Goal: Task Accomplishment & Management: Complete application form

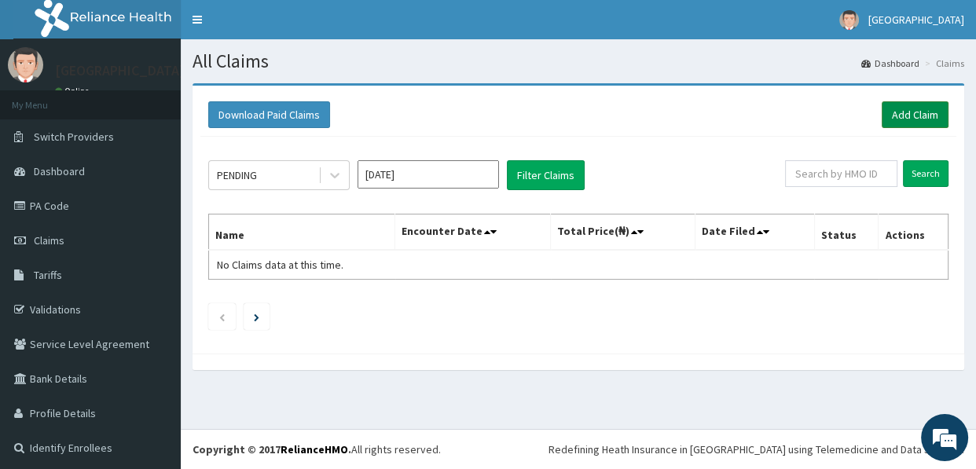
click at [897, 107] on link "Add Claim" at bounding box center [915, 114] width 67 height 27
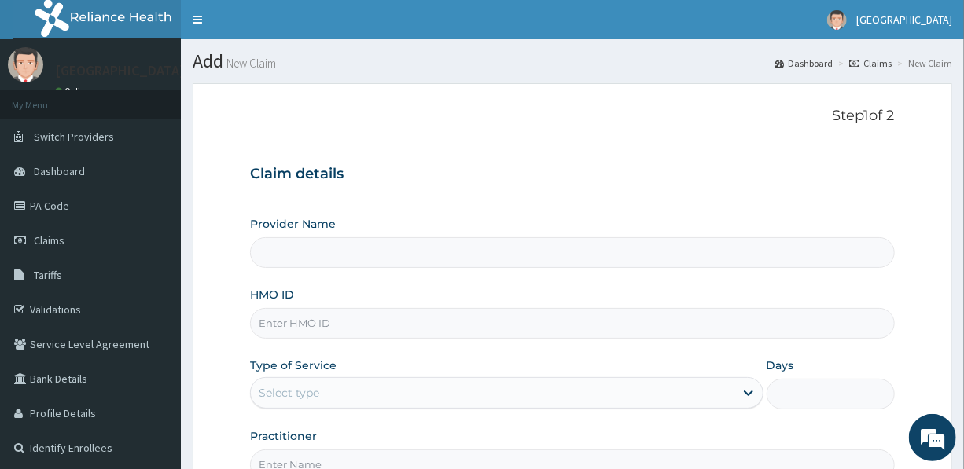
click at [425, 248] on input "Provider Name" at bounding box center [572, 252] width 644 height 31
click at [409, 321] on input "HMO ID" at bounding box center [572, 323] width 644 height 31
type input "s"
type input "[GEOGRAPHIC_DATA]"
type input "STZ/10049/F"
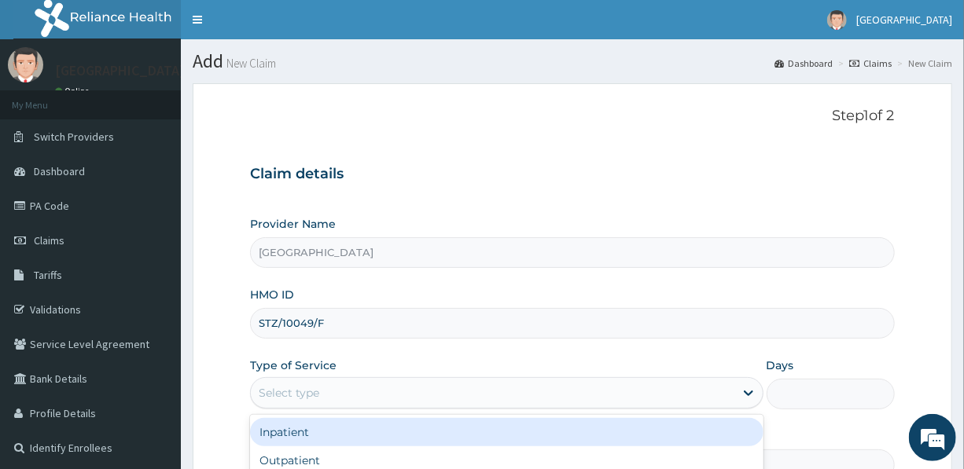
click at [438, 398] on div "Select type" at bounding box center [492, 392] width 483 height 25
click at [349, 437] on div "Inpatient" at bounding box center [506, 432] width 512 height 28
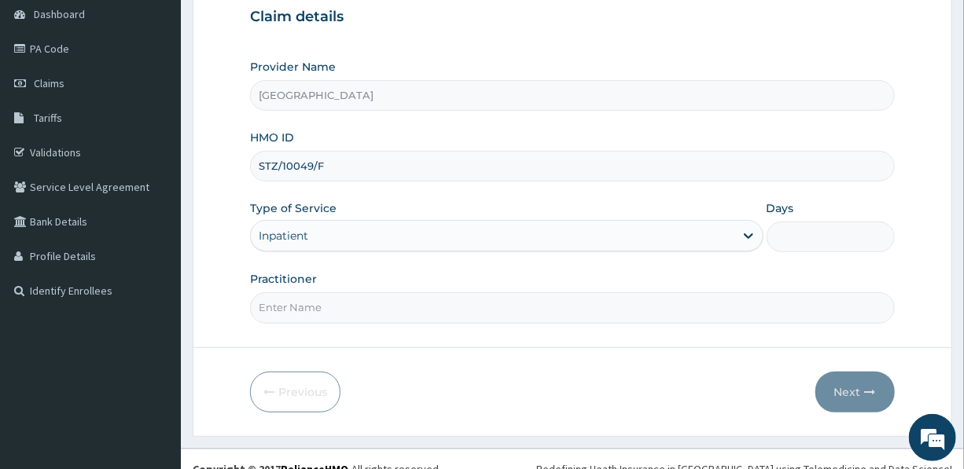
scroll to position [174, 0]
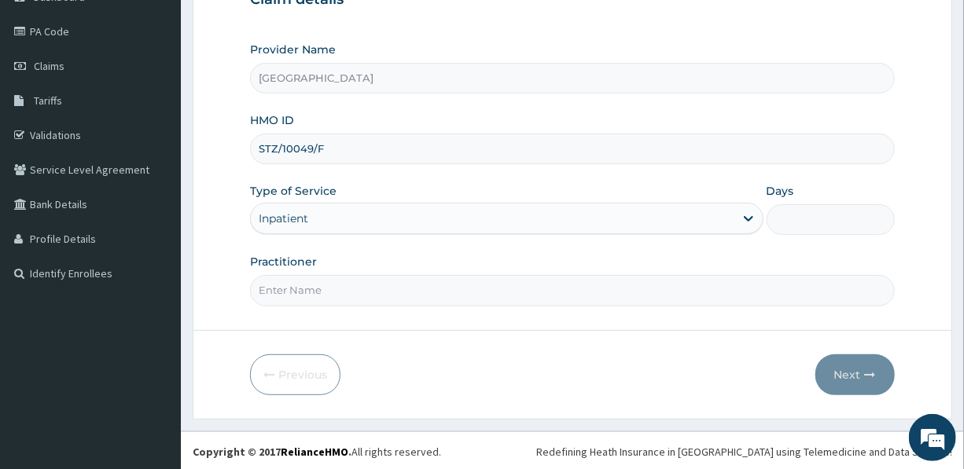
click at [805, 211] on input "Days" at bounding box center [830, 219] width 128 height 31
type input "3"
click at [307, 285] on input "Practitioner" at bounding box center [572, 290] width 644 height 31
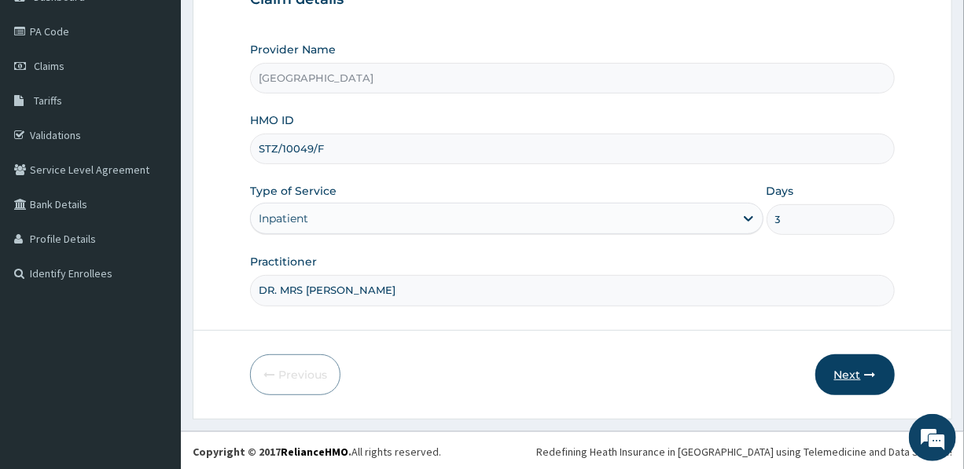
type input "DR. MRS [PERSON_NAME]"
click at [852, 371] on button "Next" at bounding box center [854, 374] width 79 height 41
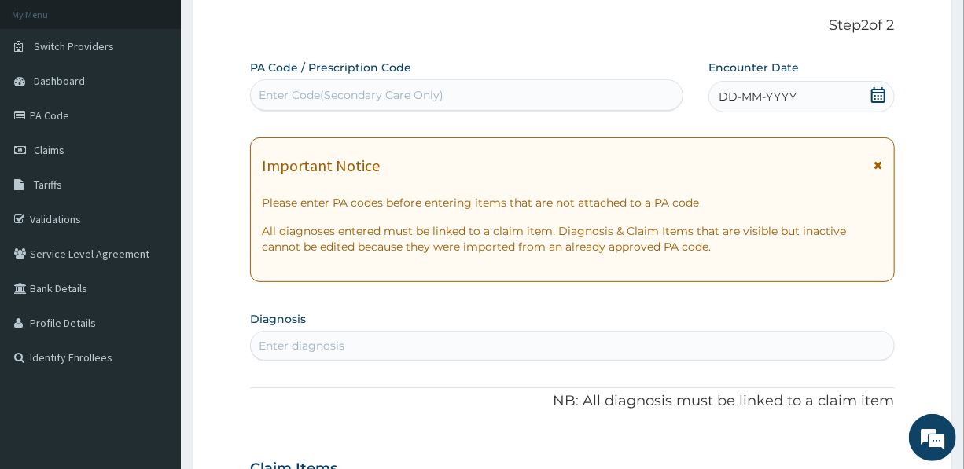
scroll to position [0, 0]
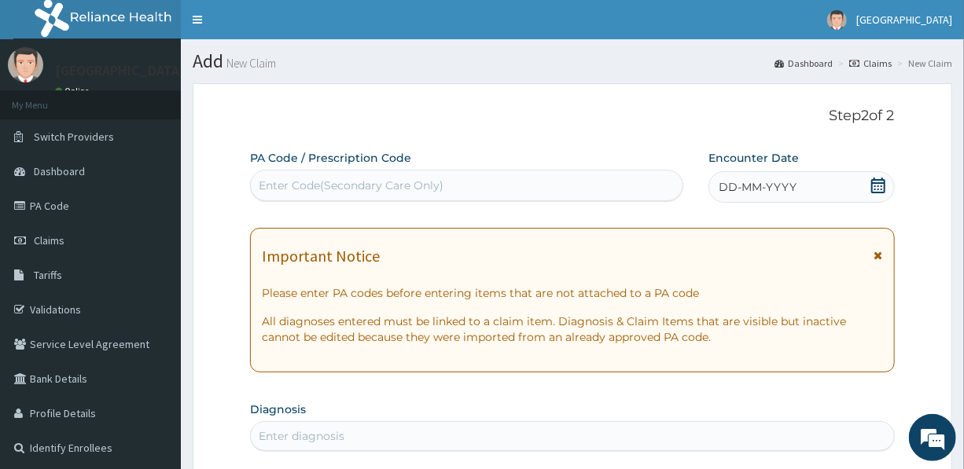
click at [422, 183] on div "Enter Code(Secondary Care Only)" at bounding box center [351, 186] width 185 height 16
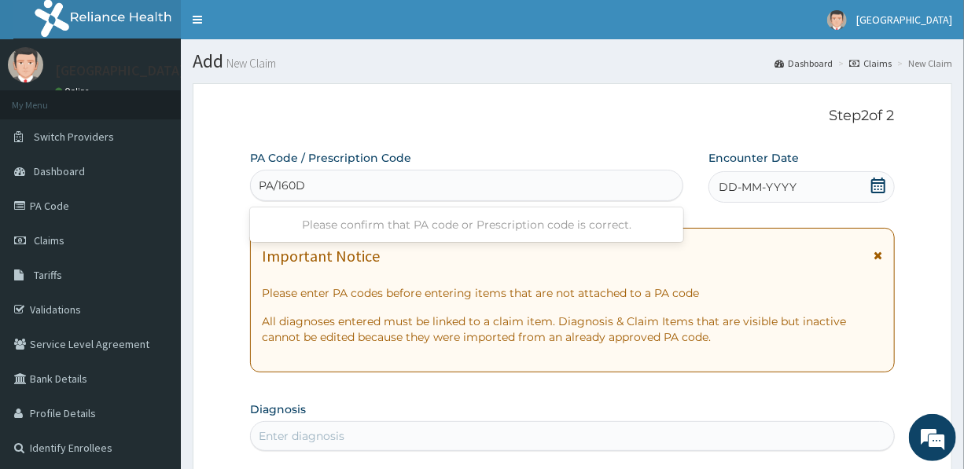
type input "PA/160DBB"
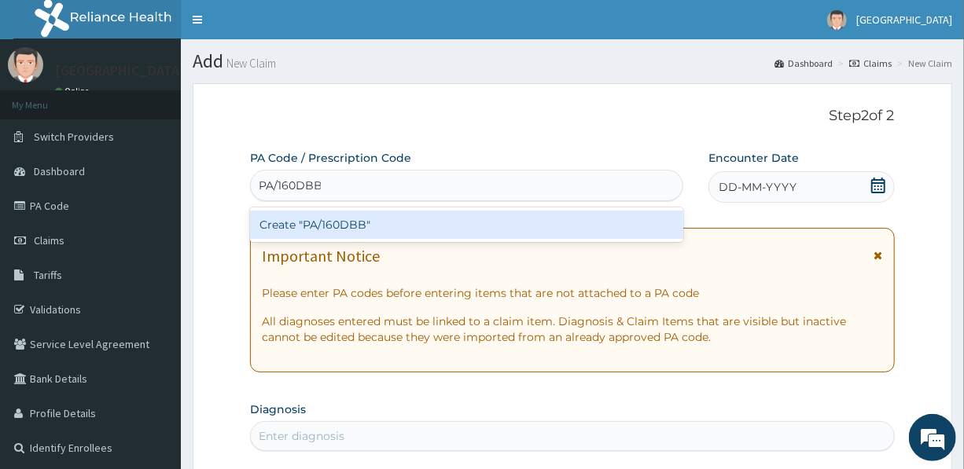
click at [373, 228] on div "Create "PA/160DBB"" at bounding box center [466, 225] width 433 height 28
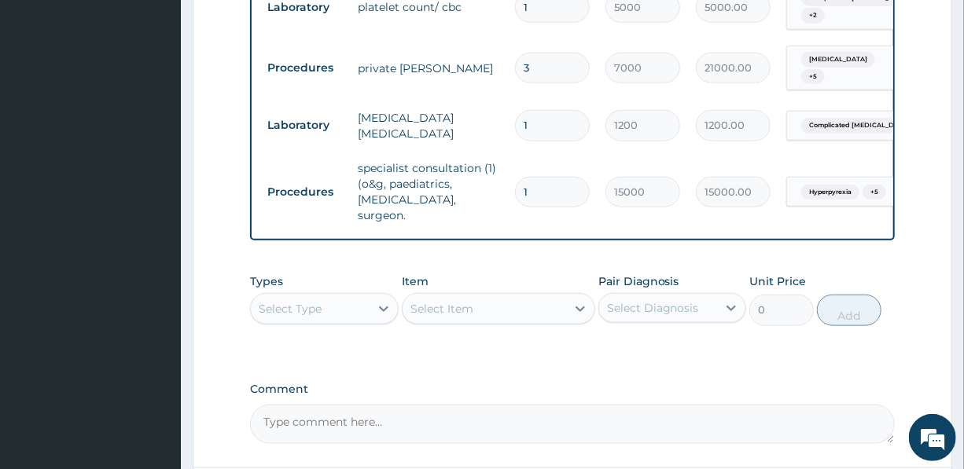
scroll to position [693, 0]
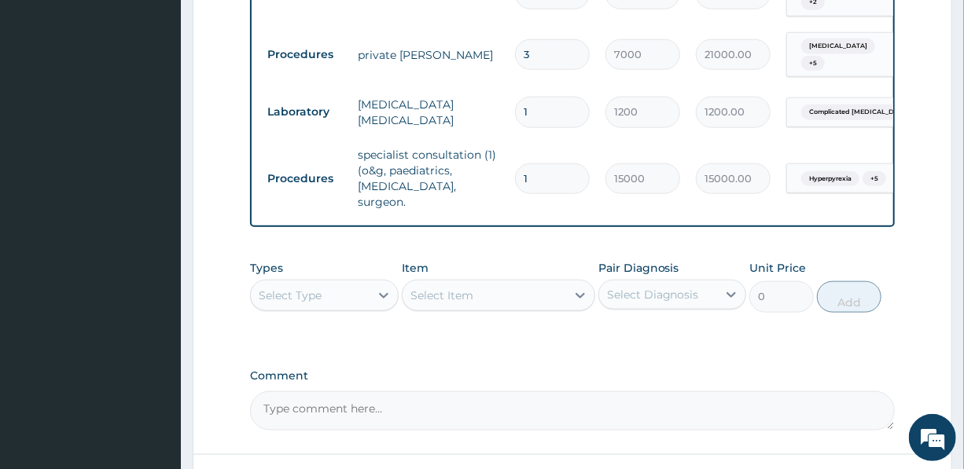
click at [319, 289] on div "Select Type" at bounding box center [290, 296] width 63 height 16
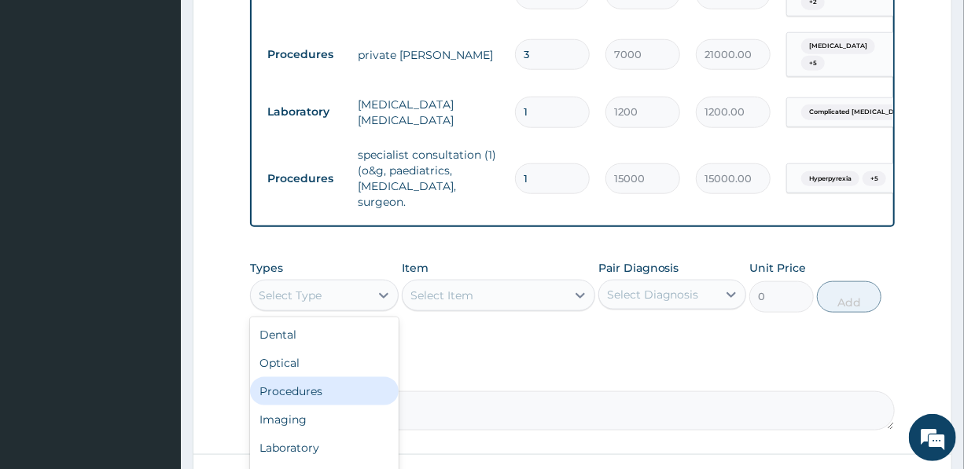
drag, startPoint x: 310, startPoint y: 380, endPoint x: 400, endPoint y: 325, distance: 105.1
click at [313, 377] on div "Procedures" at bounding box center [324, 391] width 148 height 28
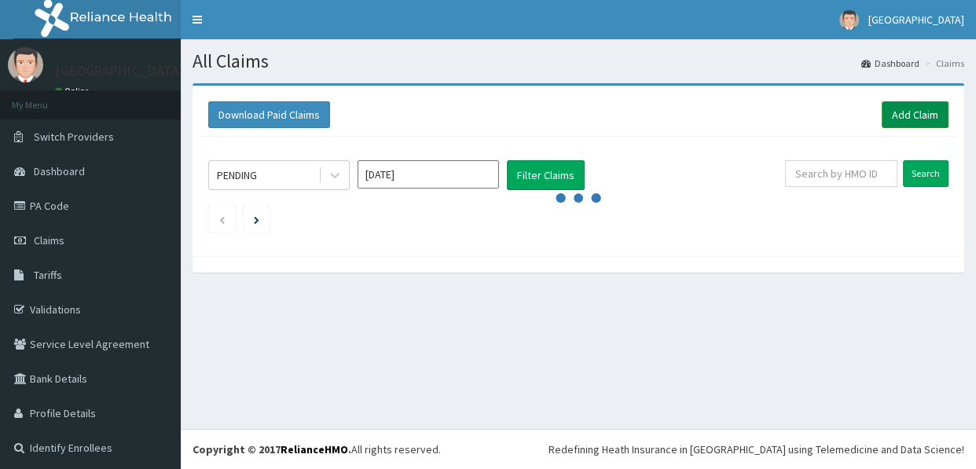
click at [903, 111] on link "Add Claim" at bounding box center [915, 114] width 67 height 27
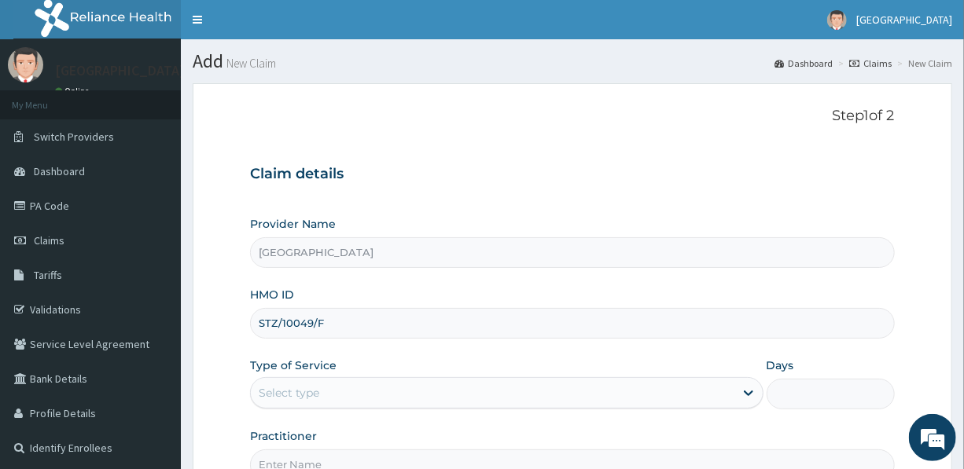
type input "STZ/10049/F"
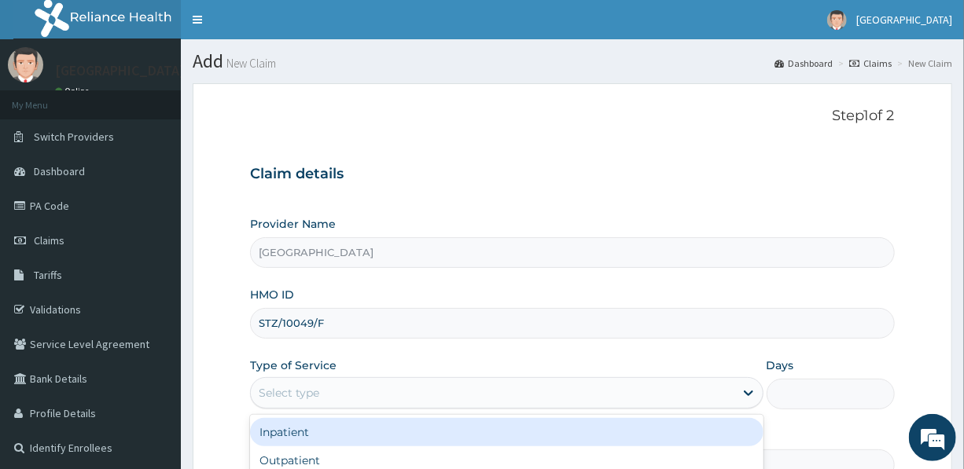
click at [339, 394] on div "Select type" at bounding box center [492, 392] width 483 height 25
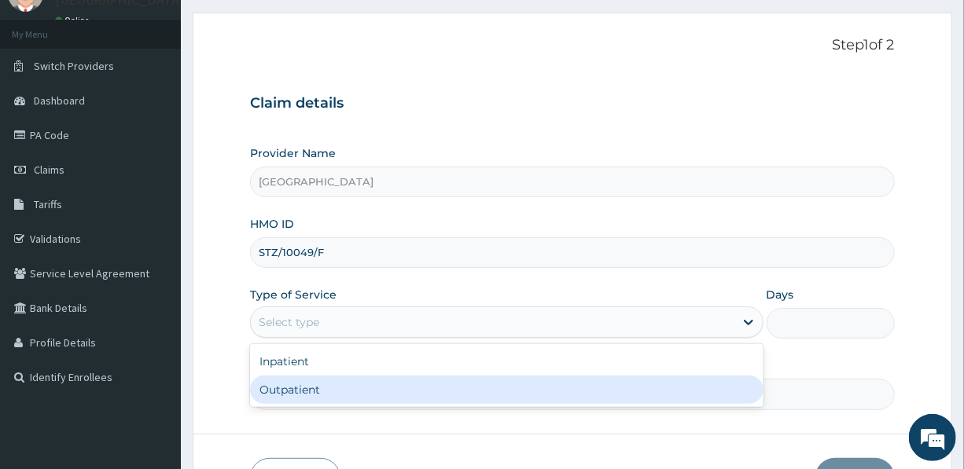
scroll to position [71, 0]
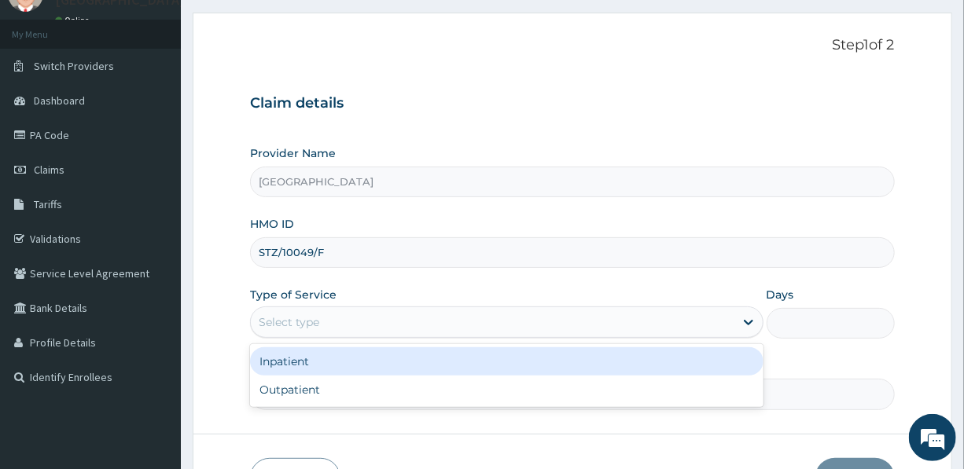
click at [317, 361] on div "Inpatient" at bounding box center [506, 361] width 512 height 28
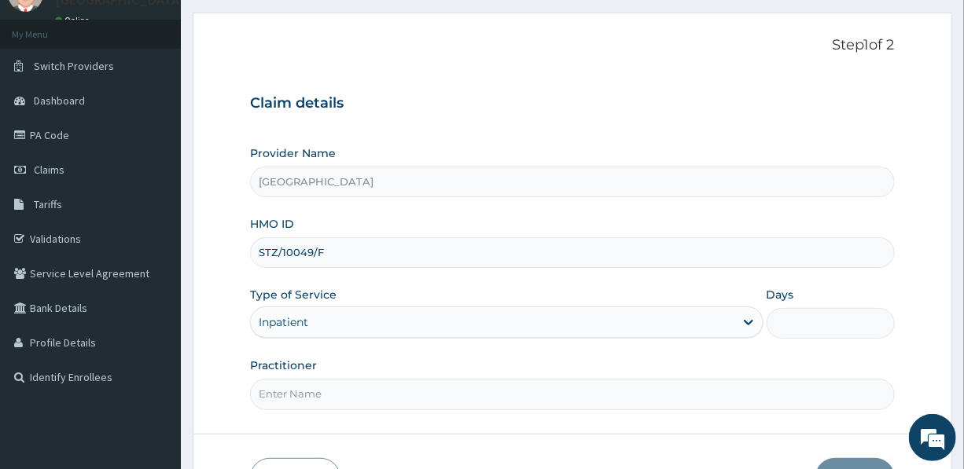
scroll to position [0, 0]
click at [798, 319] on input "Days" at bounding box center [830, 323] width 128 height 31
type input "3"
drag, startPoint x: 337, startPoint y: 376, endPoint x: 326, endPoint y: 395, distance: 21.8
drag, startPoint x: 326, startPoint y: 395, endPoint x: 527, endPoint y: 93, distance: 362.3
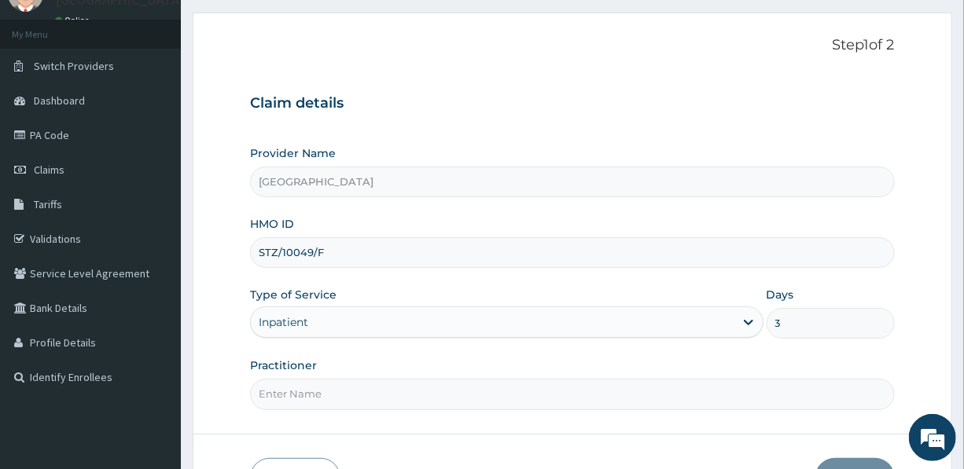
click at [527, 93] on div "Claim details Provider Name EBONY HOSPITAL HMO ID STZ/10049/F Type of Service I…" at bounding box center [572, 244] width 644 height 330
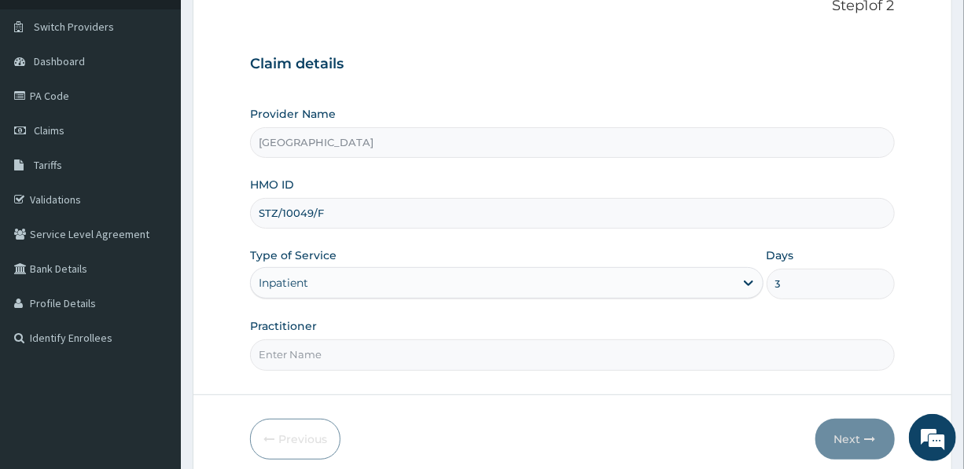
scroll to position [142, 0]
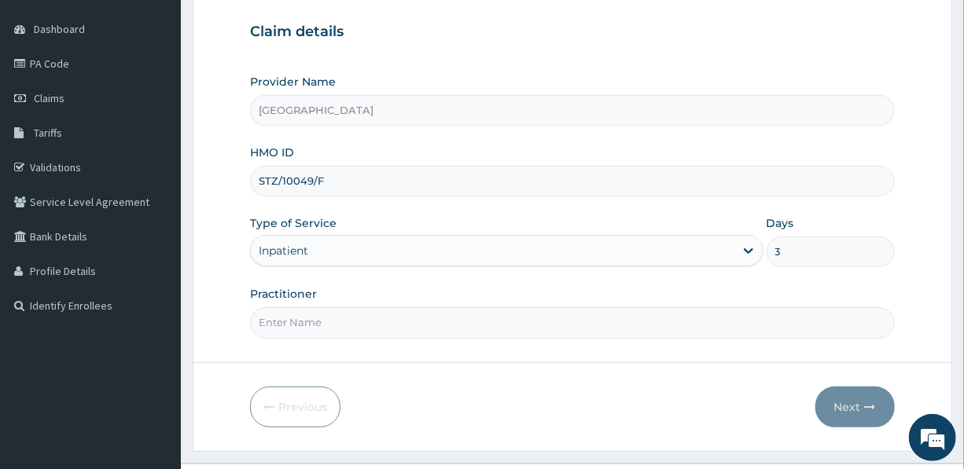
click at [384, 321] on input "Practitioner" at bounding box center [572, 322] width 644 height 31
type input "DR. MRS. UDEALA L."
click at [853, 405] on button "Next" at bounding box center [854, 407] width 79 height 41
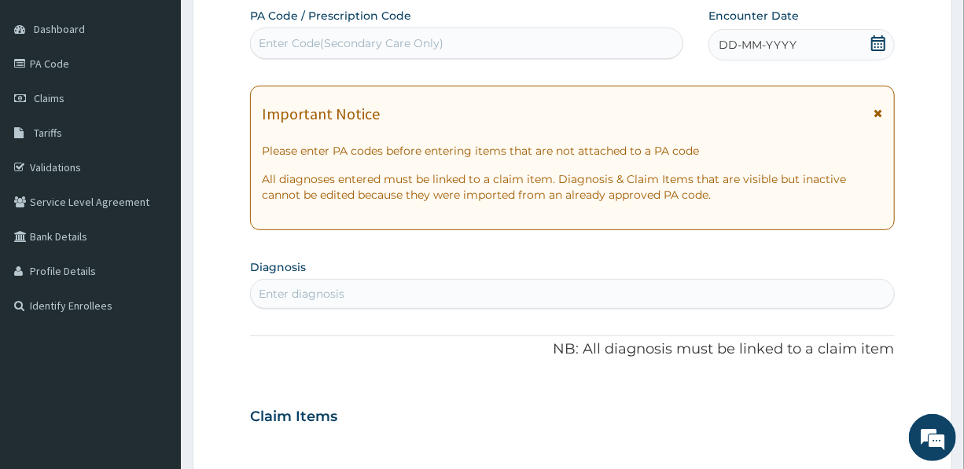
click at [414, 35] on div "Enter Code(Secondary Care Only)" at bounding box center [351, 43] width 185 height 16
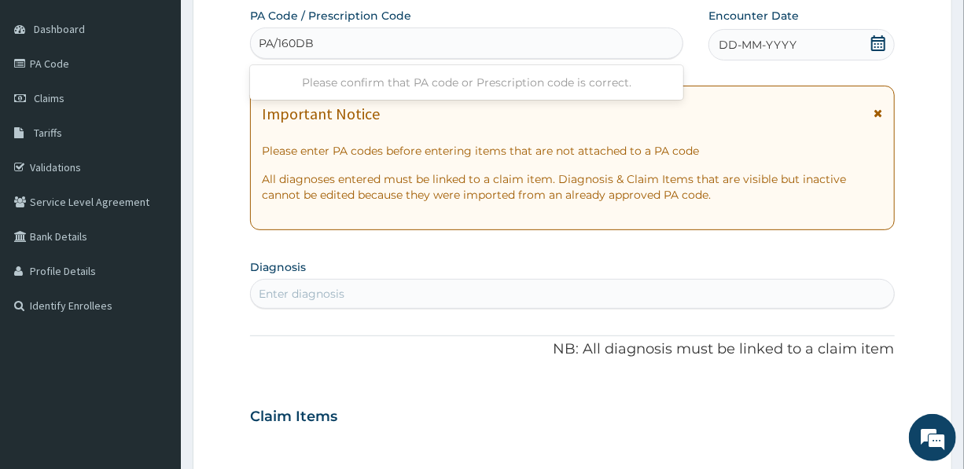
type input "PA/160DBB"
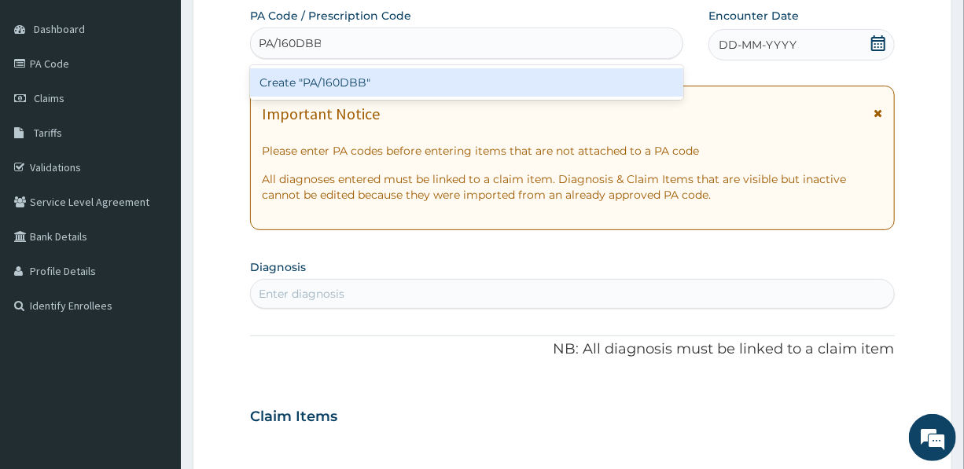
click at [356, 87] on div "Create "PA/160DBB"" at bounding box center [466, 82] width 433 height 28
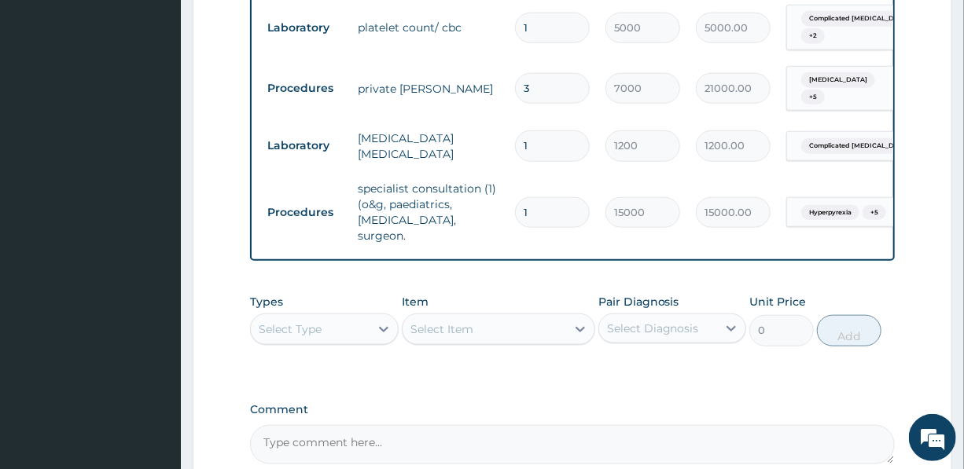
scroll to position [622, 0]
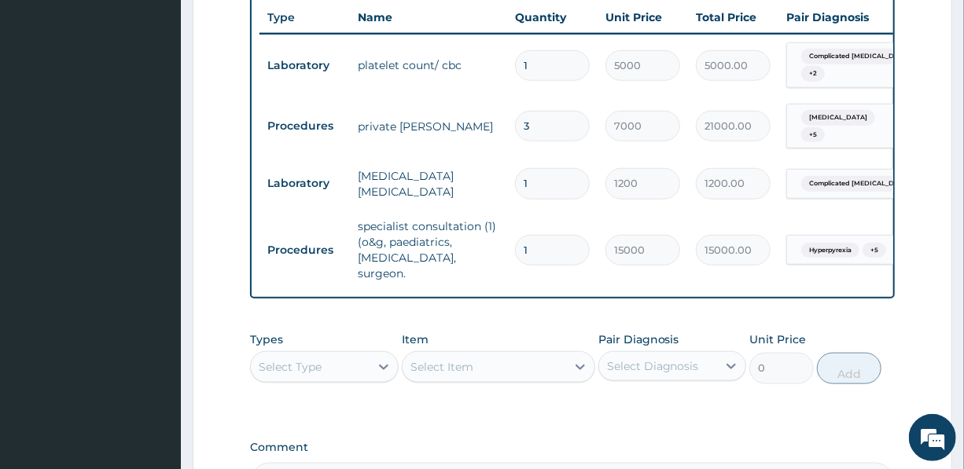
click at [318, 359] on div "Select Type" at bounding box center [290, 367] width 63 height 16
click at [334, 449] on div "Procedures" at bounding box center [324, 463] width 148 height 28
click at [456, 358] on div "Select Item" at bounding box center [498, 366] width 193 height 31
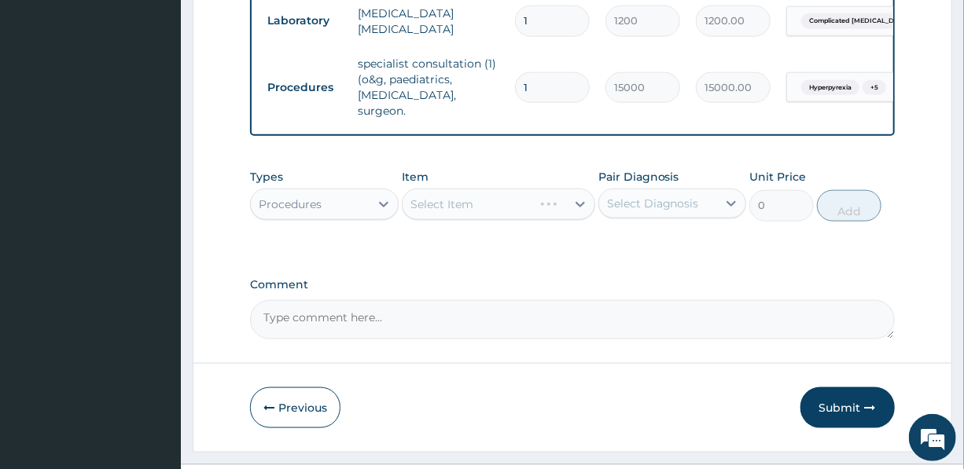
scroll to position [808, 0]
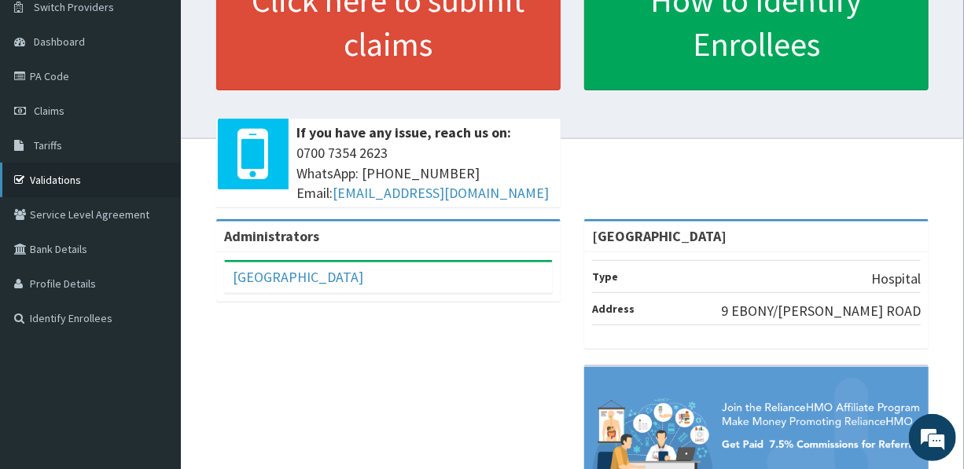
scroll to position [107, 0]
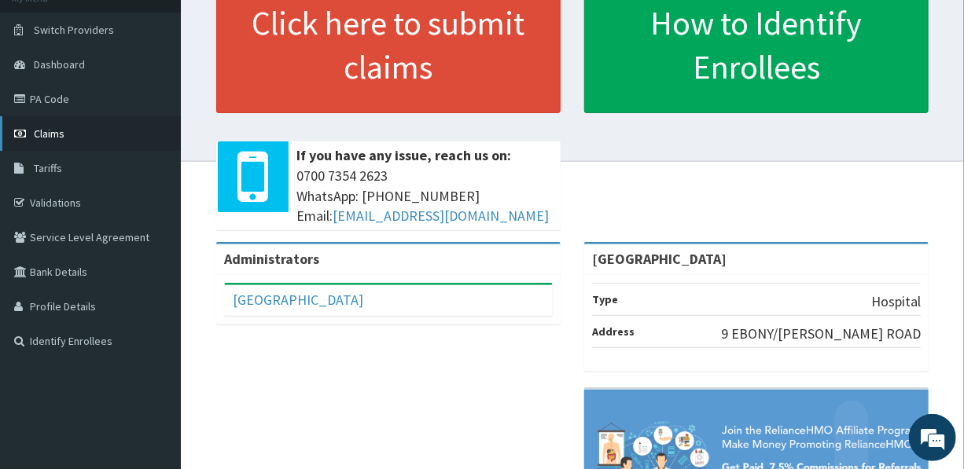
click at [50, 125] on link "Claims" at bounding box center [90, 133] width 181 height 35
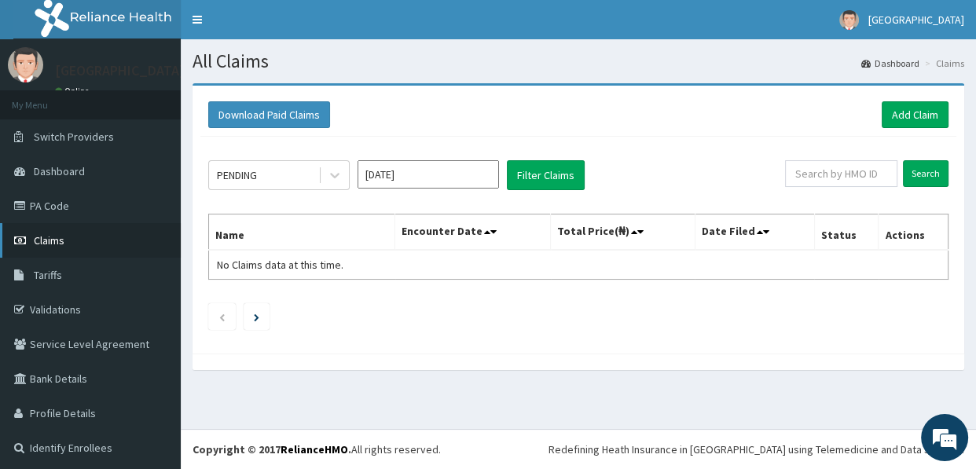
click at [69, 234] on link "Claims" at bounding box center [90, 240] width 181 height 35
click at [911, 111] on link "Add Claim" at bounding box center [915, 114] width 67 height 27
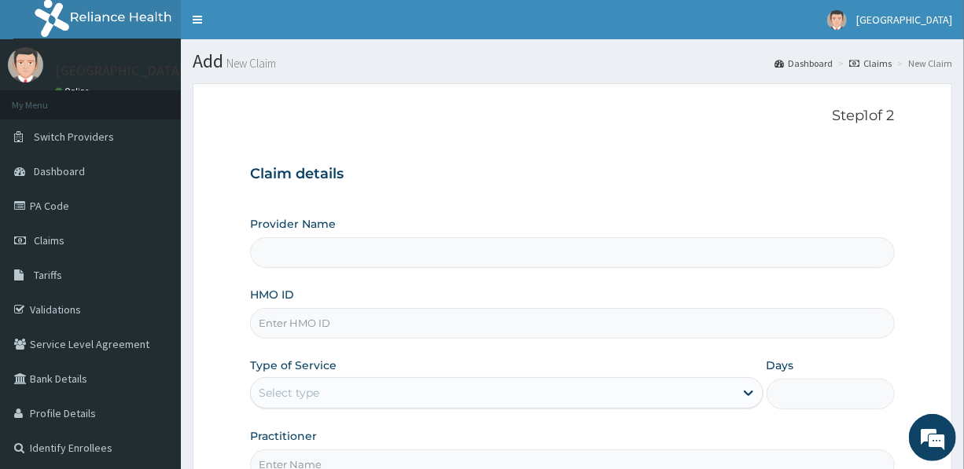
type input "[GEOGRAPHIC_DATA]"
click at [389, 329] on input "HMO ID" at bounding box center [572, 323] width 644 height 31
type input "STZ/10049/F"
click at [349, 392] on div "Select type" at bounding box center [492, 392] width 483 height 25
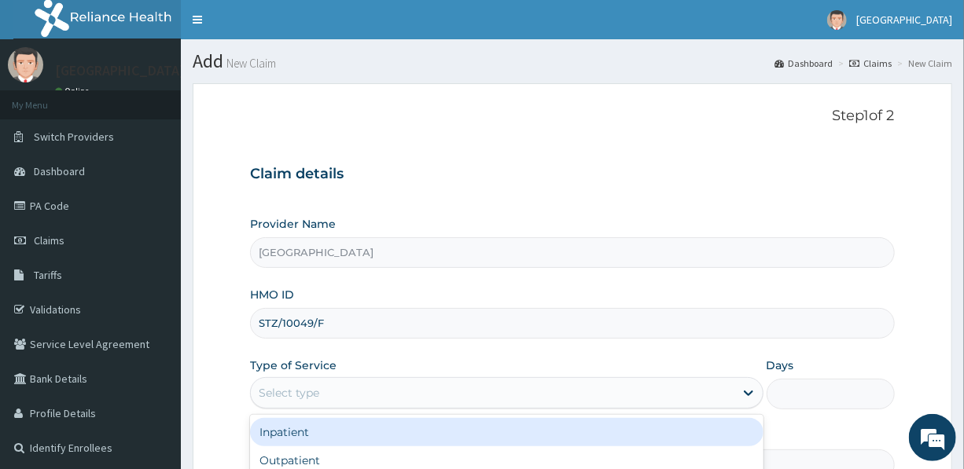
click at [356, 438] on div "Inpatient" at bounding box center [506, 432] width 512 height 28
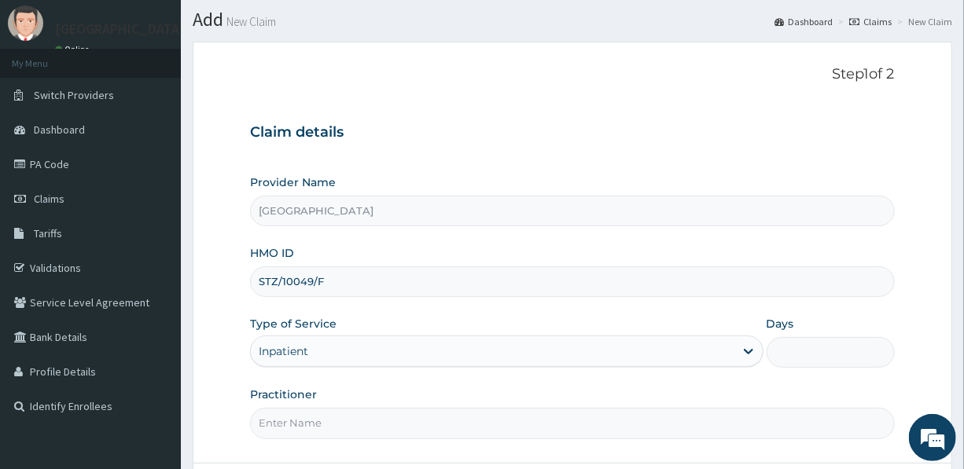
scroll to position [142, 0]
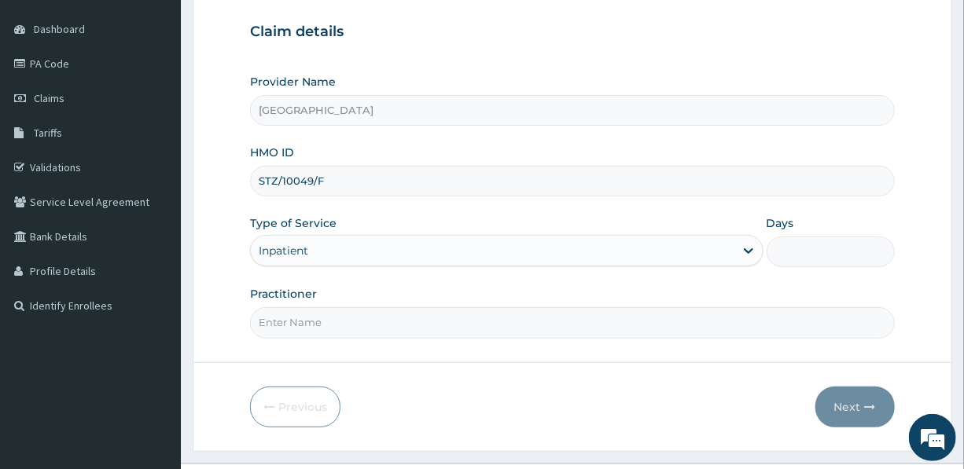
click at [804, 251] on input "Days" at bounding box center [830, 252] width 128 height 31
type input "3"
click at [335, 328] on input "Practitioner" at bounding box center [572, 322] width 644 height 31
type input "DR. MRS [PERSON_NAME]"
click at [861, 402] on button "Next" at bounding box center [854, 407] width 79 height 41
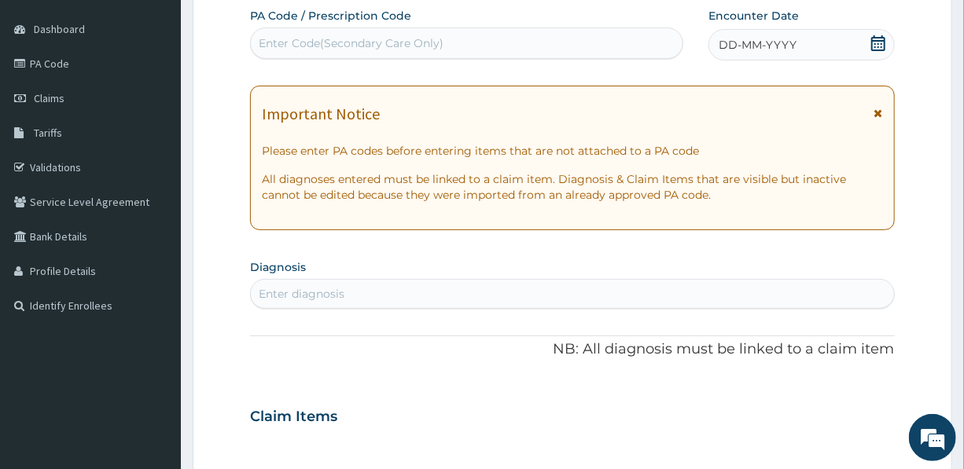
click at [503, 46] on div "Enter Code(Secondary Care Only)" at bounding box center [466, 43] width 431 height 25
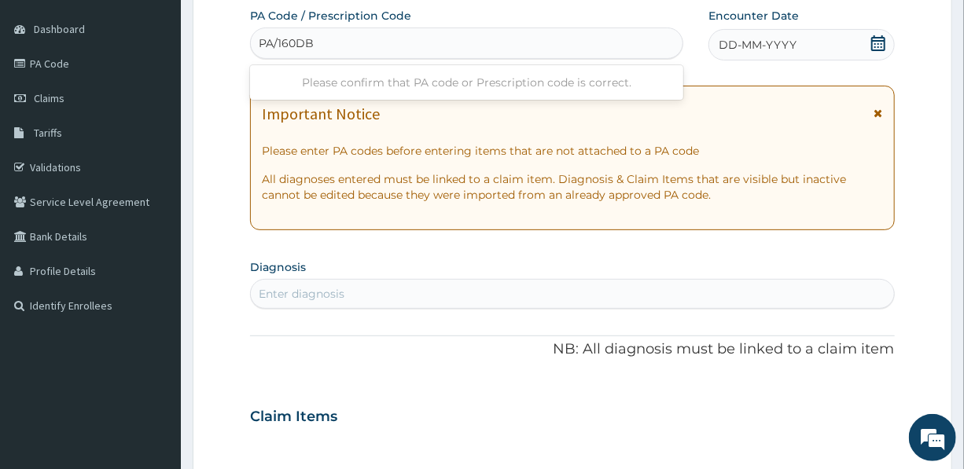
type input "PA/160DBB"
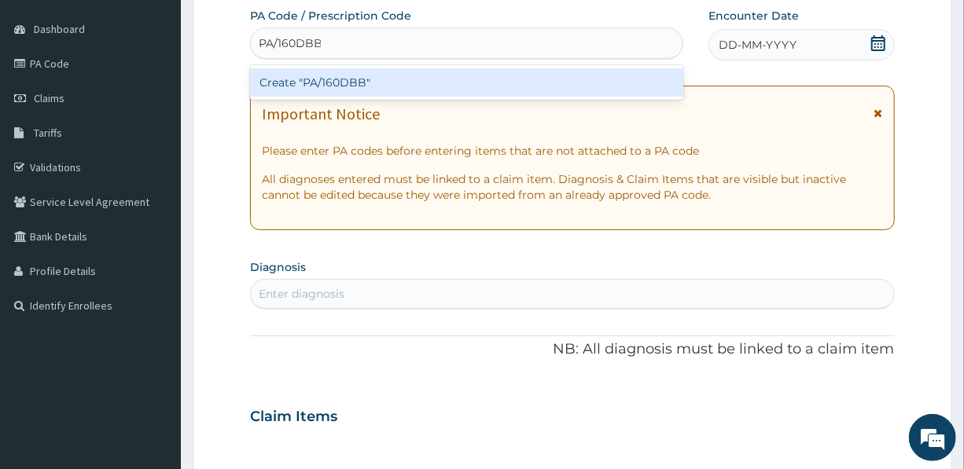
click at [349, 83] on div "Create "PA/160DBB"" at bounding box center [466, 82] width 433 height 28
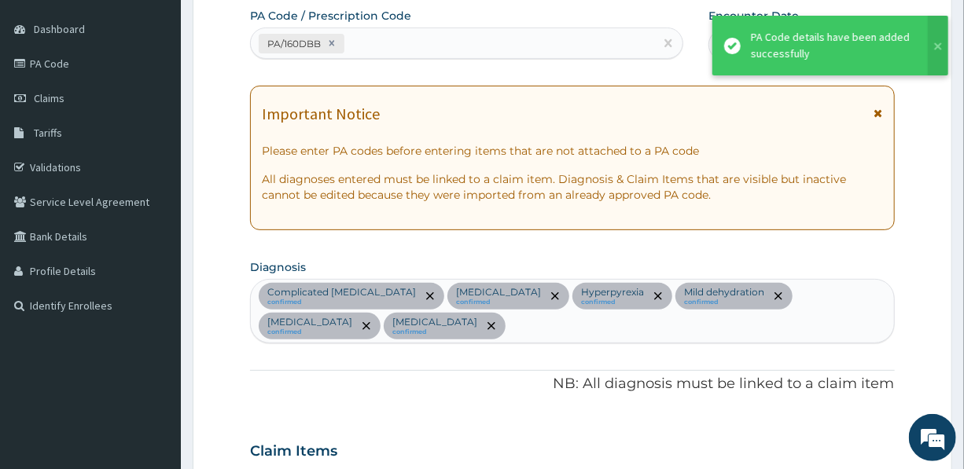
scroll to position [622, 0]
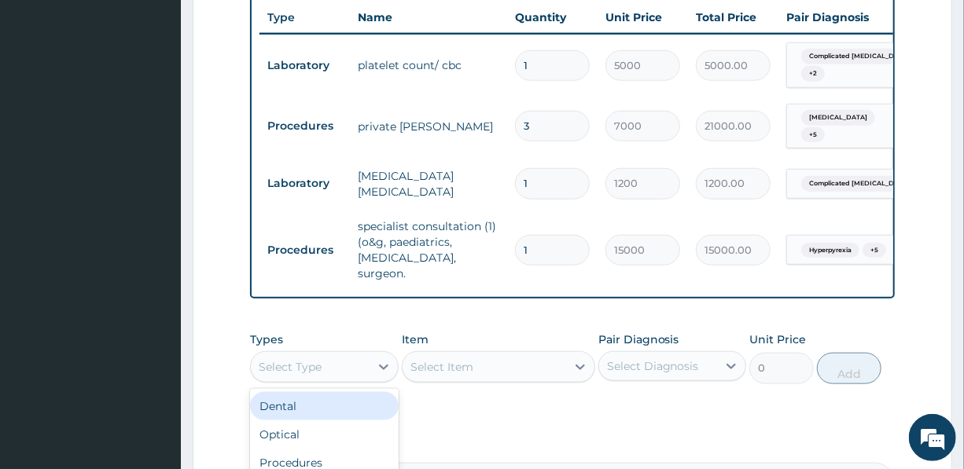
click at [318, 359] on div "Select Type" at bounding box center [290, 367] width 63 height 16
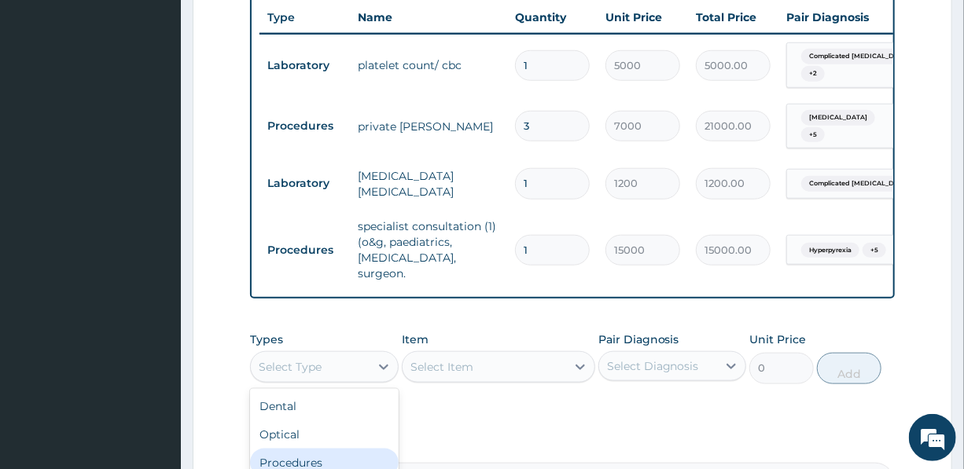
click at [320, 453] on div "Procedures" at bounding box center [324, 463] width 148 height 28
click at [473, 353] on div "Select Item" at bounding box center [498, 366] width 193 height 31
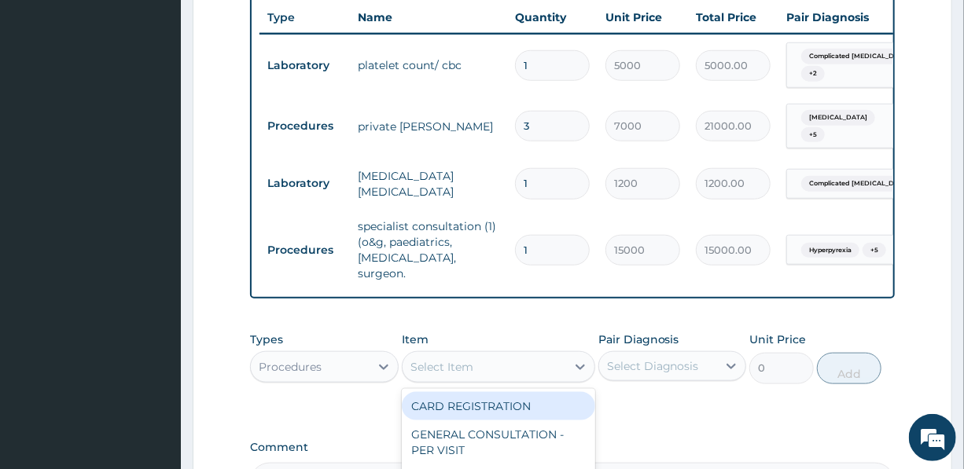
click at [476, 360] on div "Select Item" at bounding box center [483, 366] width 163 height 25
type input "EAR"
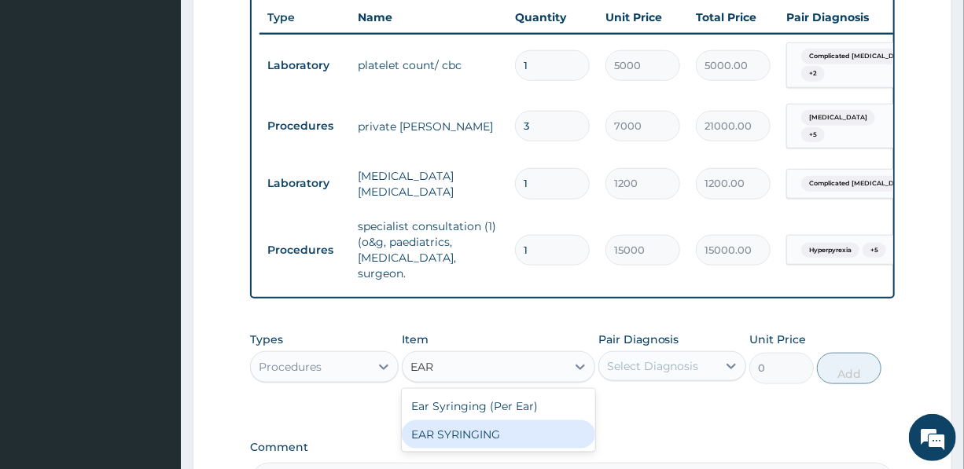
click at [463, 426] on div "EAR SYRINGING" at bounding box center [498, 434] width 193 height 28
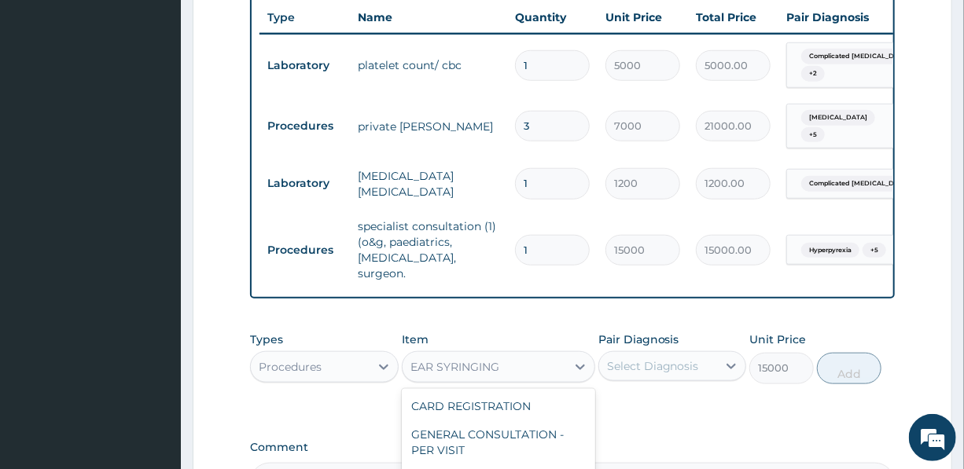
click at [505, 354] on div "EAR SYRINGING" at bounding box center [483, 366] width 163 height 25
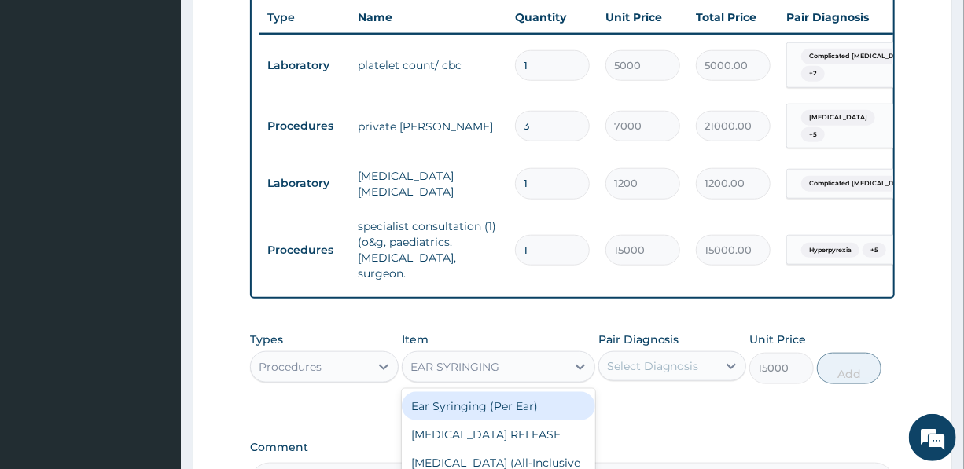
click at [490, 395] on div "Ear Syringing (Per Ear)" at bounding box center [498, 406] width 193 height 28
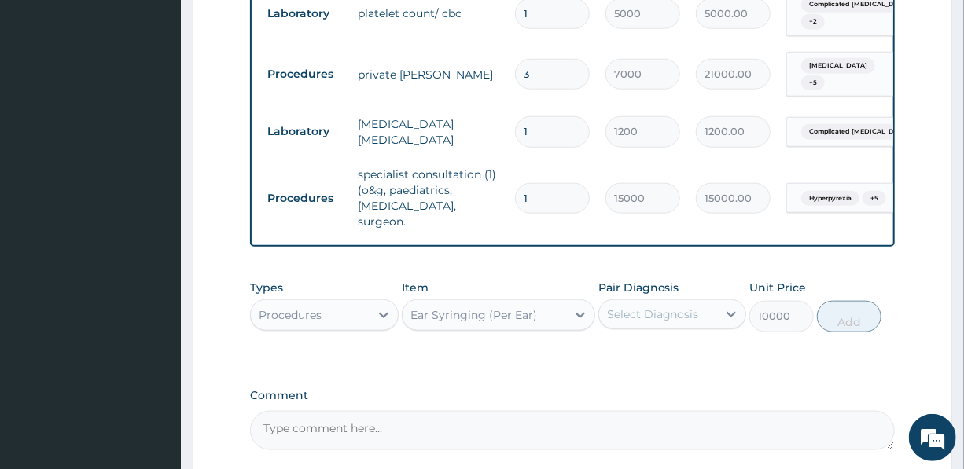
scroll to position [665, 0]
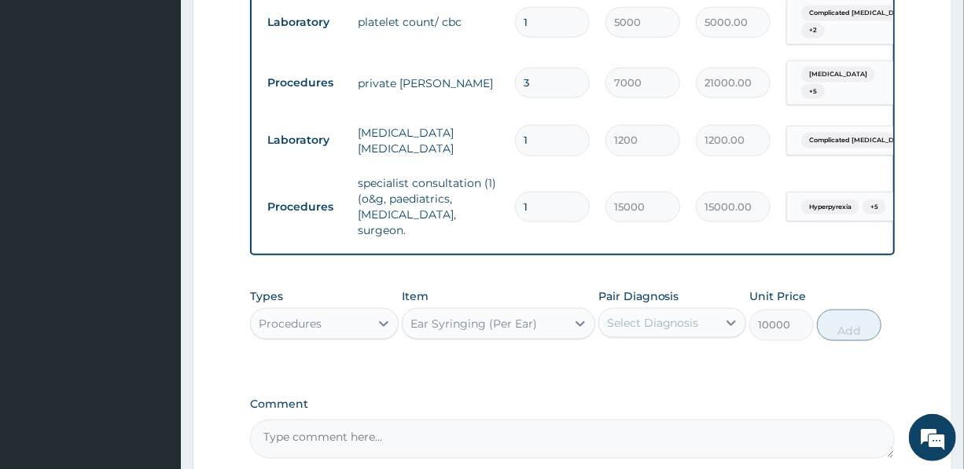
click at [477, 316] on div "Ear Syringing (Per Ear)" at bounding box center [473, 324] width 127 height 16
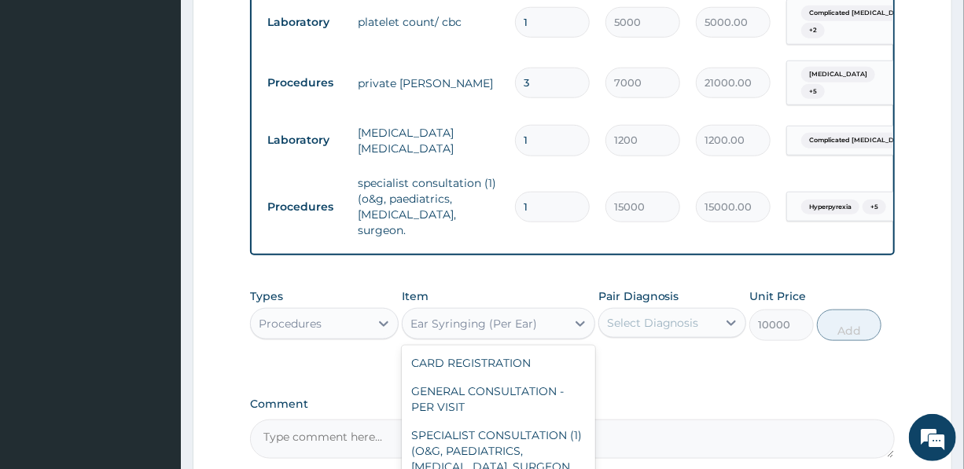
scroll to position [2093, 0]
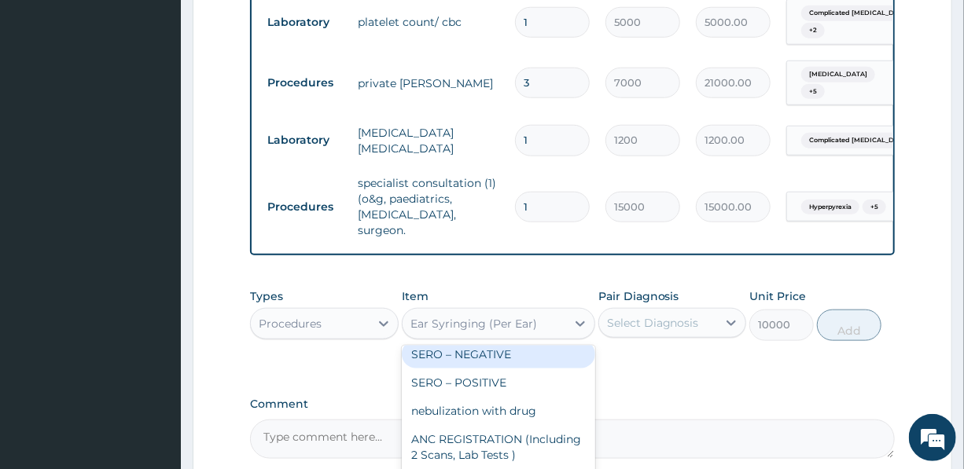
click at [530, 369] on div "SERO – NEGATIVE" at bounding box center [498, 354] width 193 height 28
type input "28000"
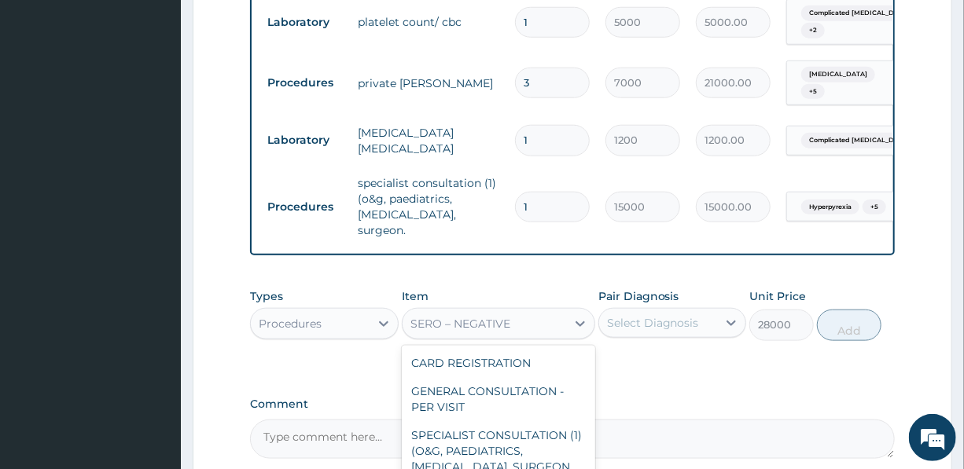
click at [523, 312] on div "SERO – NEGATIVE" at bounding box center [483, 323] width 163 height 25
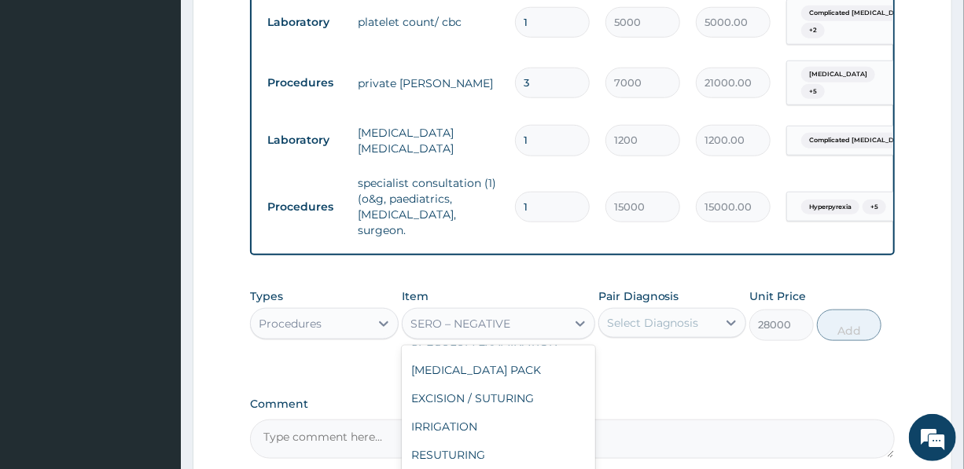
scroll to position [1650, 0]
click at [480, 316] on div "SERO – NEGATIVE" at bounding box center [460, 324] width 100 height 16
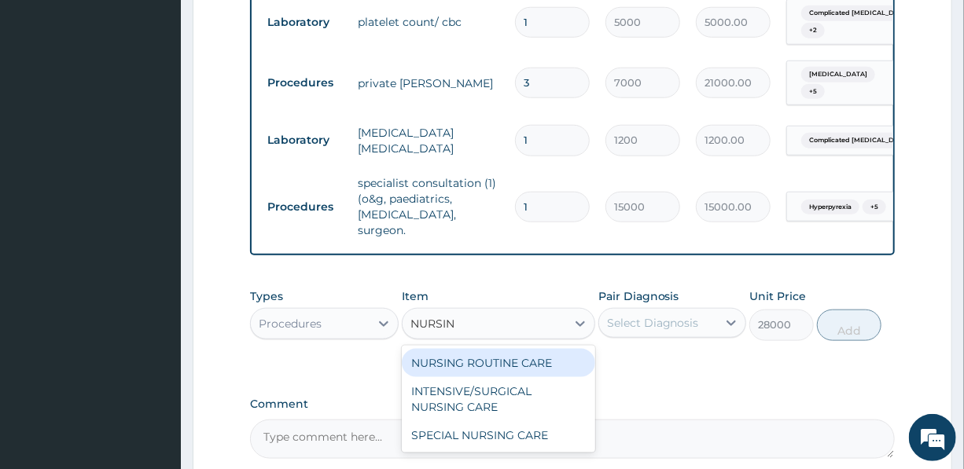
type input "NURSING"
click at [492, 349] on div "NURSING ROUTINE CARE" at bounding box center [498, 363] width 193 height 28
type input "1500"
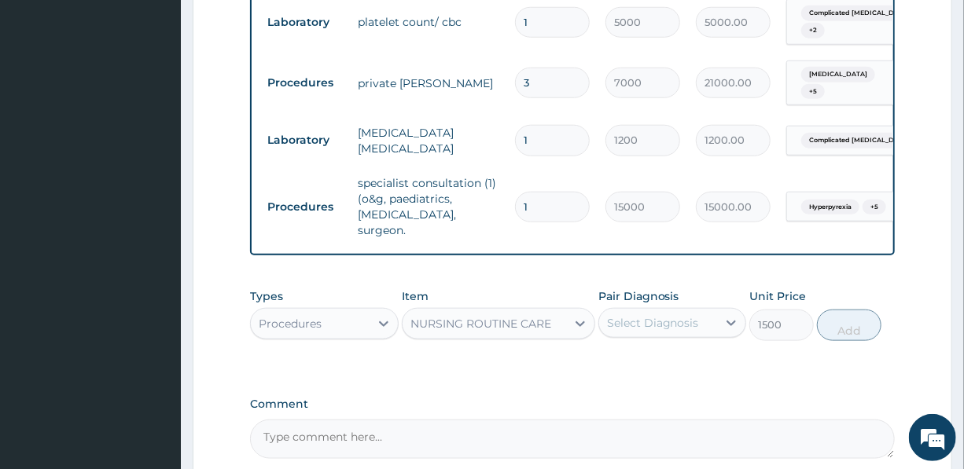
click at [664, 315] on div "Select Diagnosis" at bounding box center [653, 323] width 92 height 16
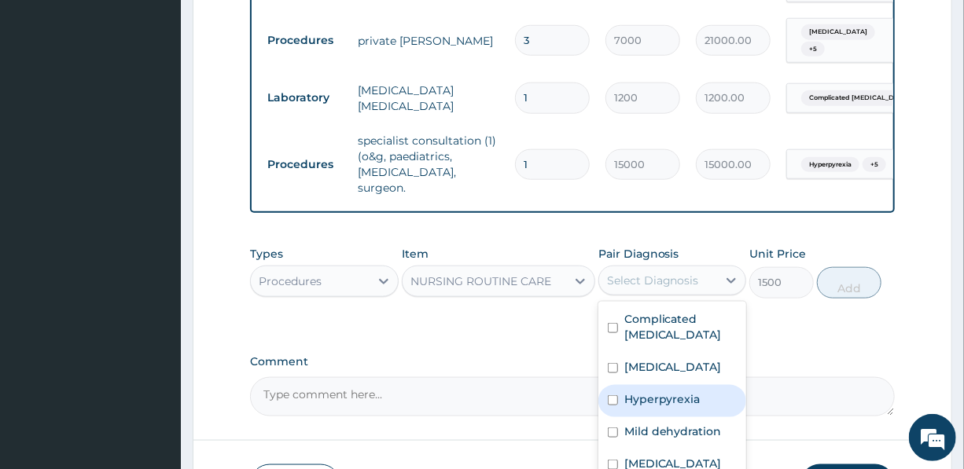
scroll to position [736, 0]
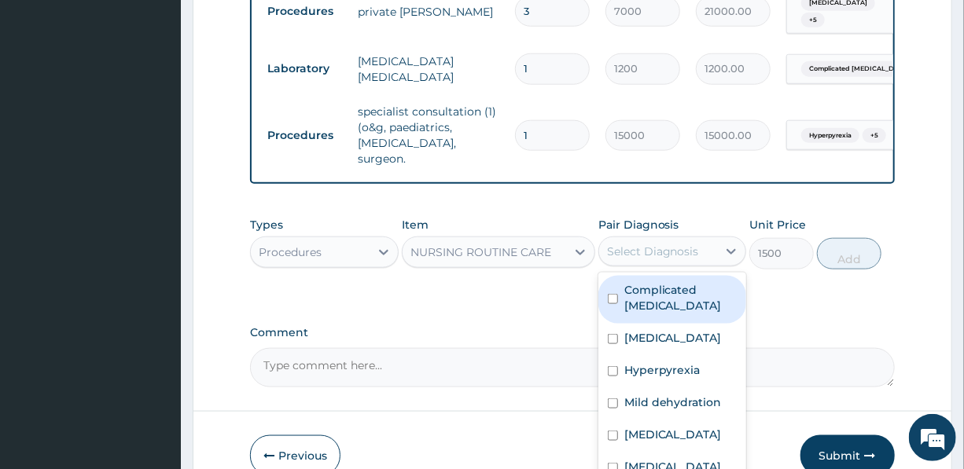
click at [688, 288] on label "Complicated [MEDICAL_DATA]" at bounding box center [680, 297] width 112 height 31
checkbox input "true"
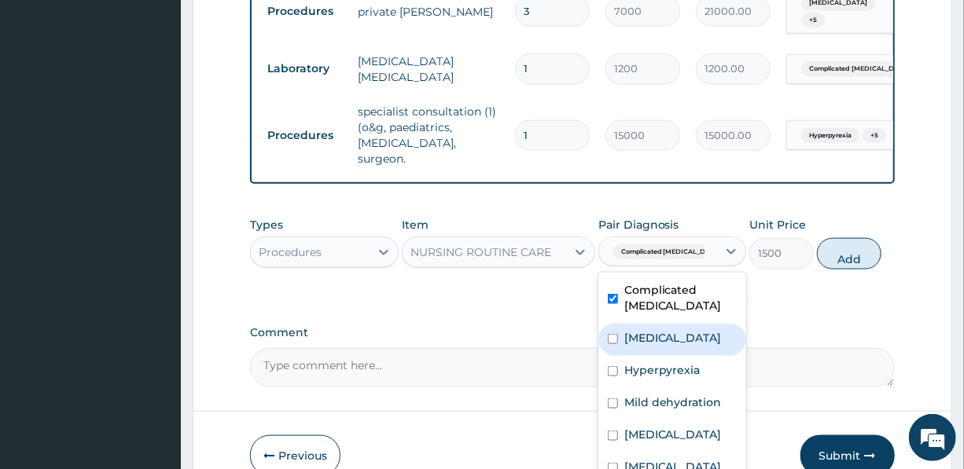
click at [675, 330] on div "[MEDICAL_DATA]" at bounding box center [672, 340] width 148 height 32
checkbox input "true"
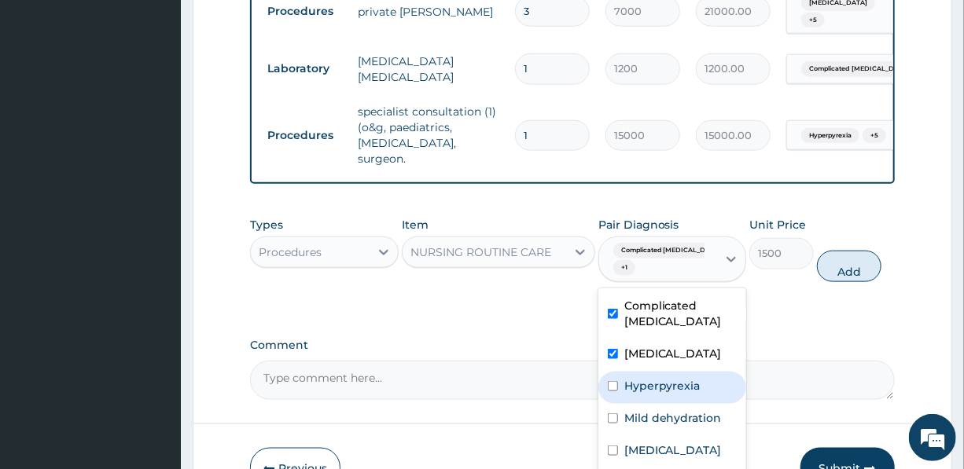
drag, startPoint x: 675, startPoint y: 368, endPoint x: 675, endPoint y: 391, distance: 22.8
click at [675, 378] on label "Hyperpyrexia" at bounding box center [662, 386] width 76 height 16
checkbox input "true"
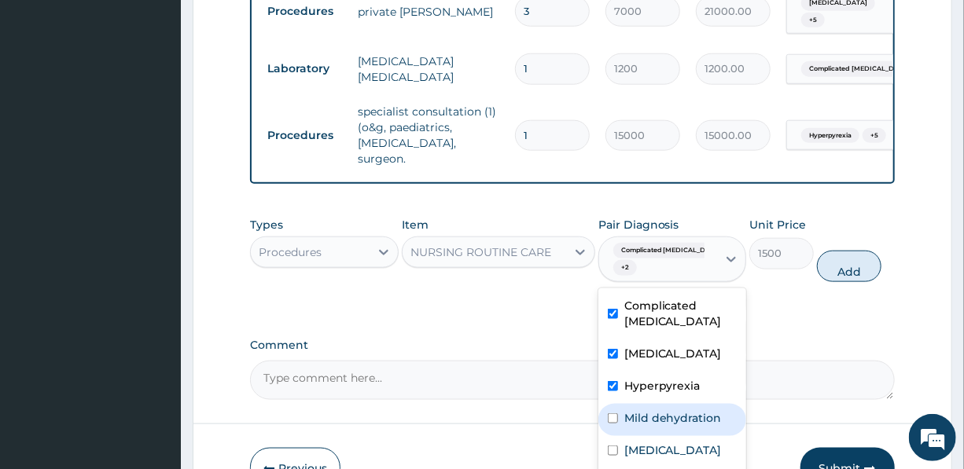
click at [670, 410] on label "Mild dehydration" at bounding box center [672, 418] width 97 height 16
checkbox input "true"
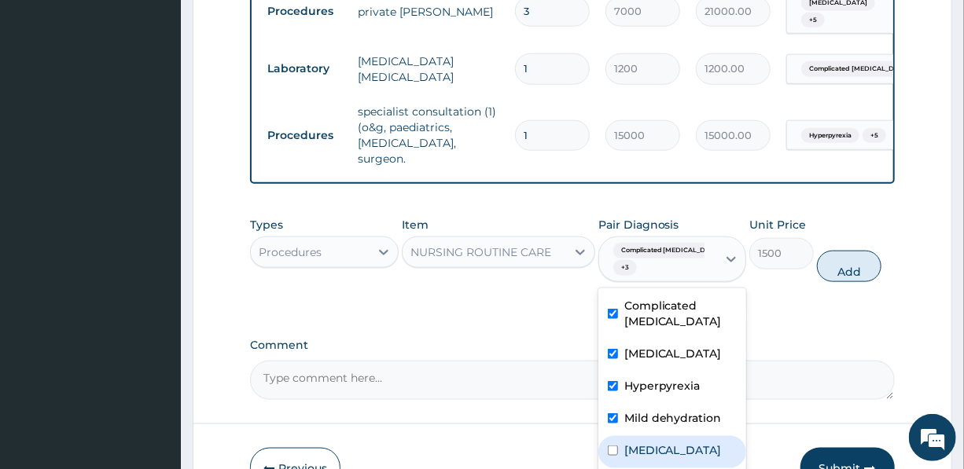
click at [660, 442] on label "[MEDICAL_DATA]" at bounding box center [672, 450] width 97 height 16
checkbox input "true"
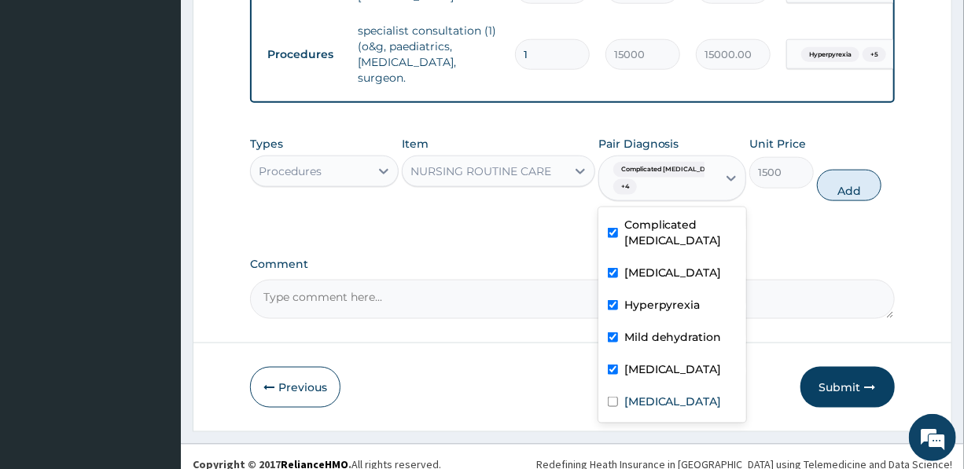
scroll to position [821, 0]
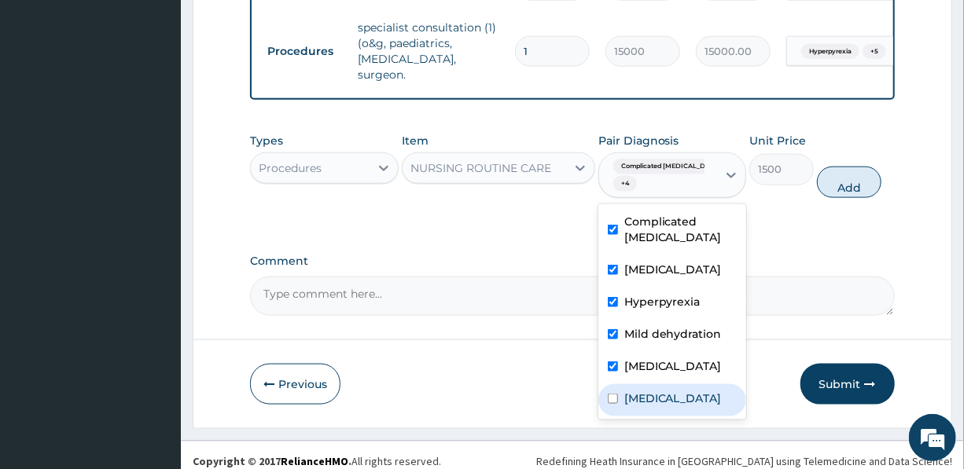
click at [664, 400] on label "[MEDICAL_DATA]" at bounding box center [672, 399] width 97 height 16
checkbox input "true"
click at [848, 168] on button "Add" at bounding box center [849, 182] width 64 height 31
type input "0"
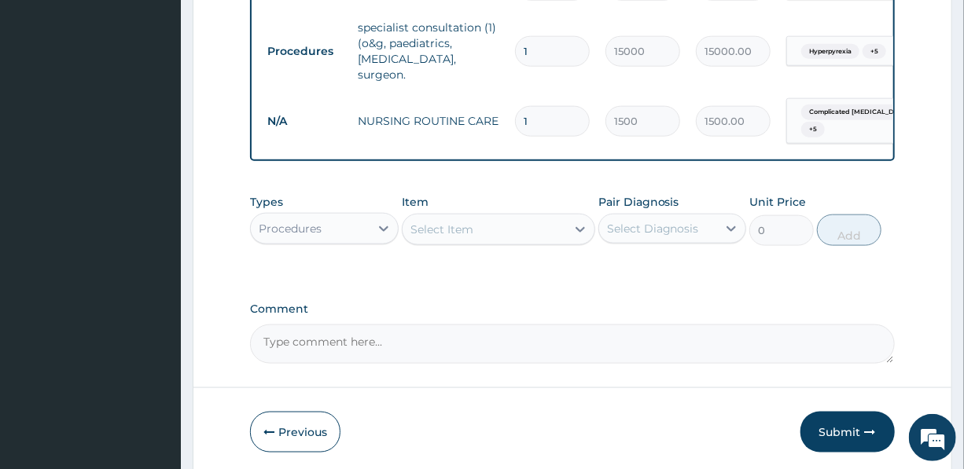
drag, startPoint x: 539, startPoint y: 97, endPoint x: 520, endPoint y: 97, distance: 18.9
click at [520, 106] on input "1" at bounding box center [552, 121] width 75 height 31
type input "3"
type input "4500.00"
type input "3"
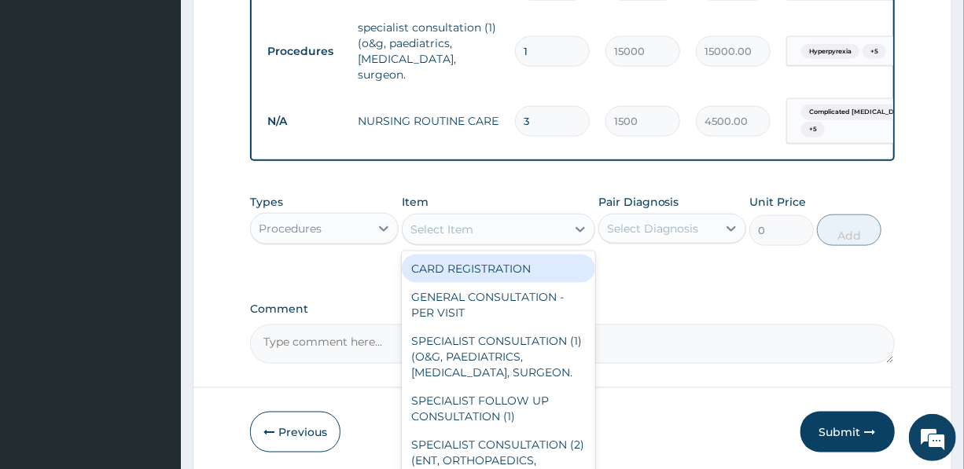
click at [449, 222] on div "Select Item" at bounding box center [441, 230] width 63 height 16
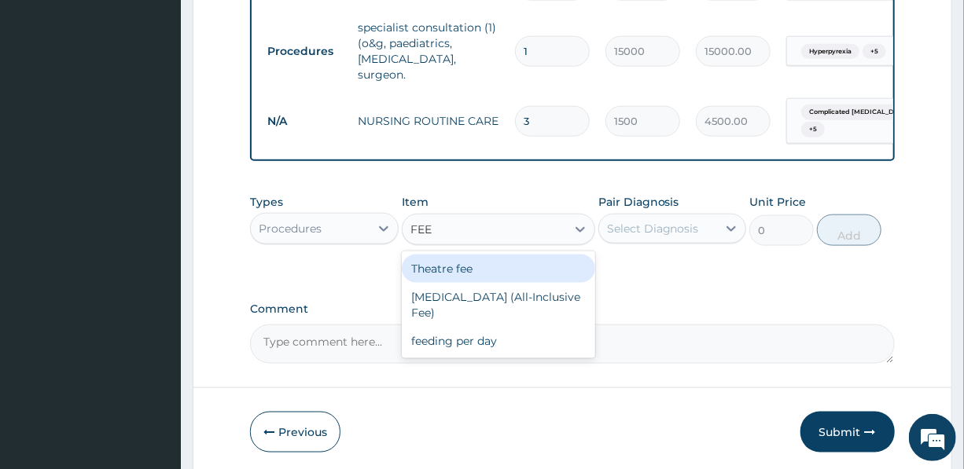
type input "FEED"
click at [445, 261] on div "feeding per day" at bounding box center [498, 269] width 193 height 28
type input "4500"
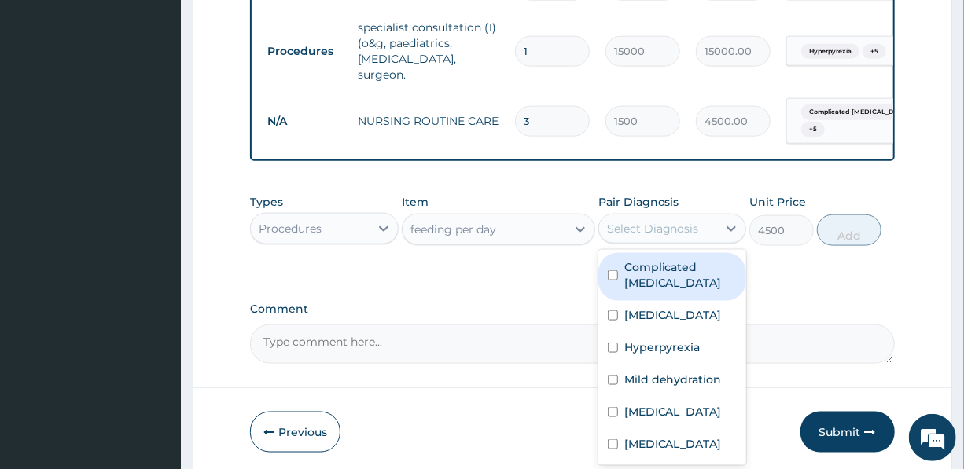
click at [675, 221] on div "Select Diagnosis" at bounding box center [653, 229] width 92 height 16
click at [659, 259] on label "Complicated [MEDICAL_DATA]" at bounding box center [680, 274] width 112 height 31
checkbox input "true"
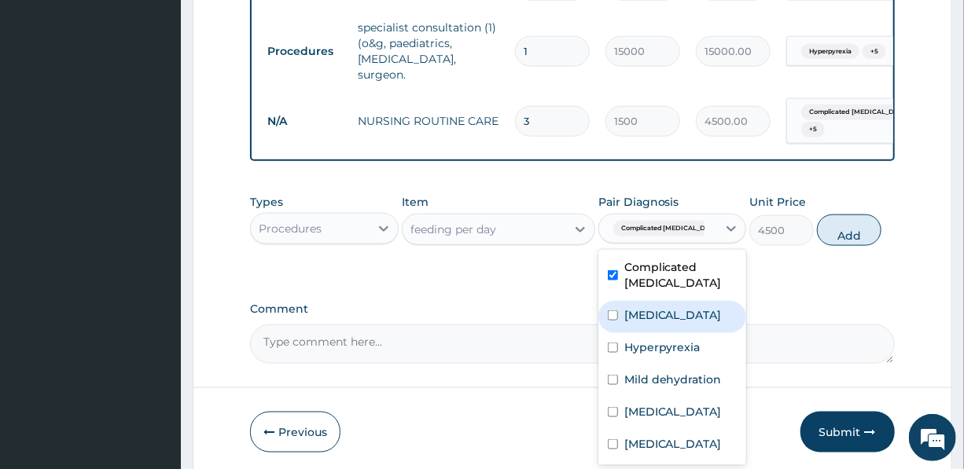
click at [652, 307] on label "[MEDICAL_DATA]" at bounding box center [672, 315] width 97 height 16
checkbox input "true"
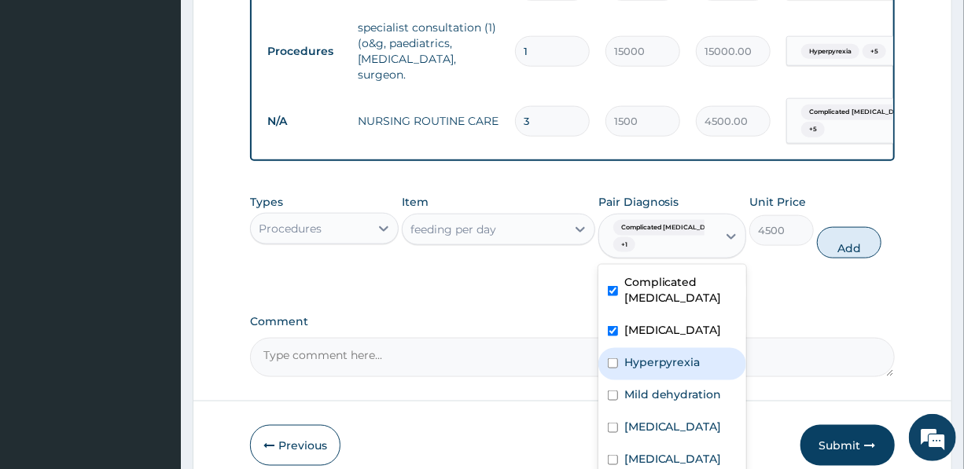
drag, startPoint x: 652, startPoint y: 342, endPoint x: 657, endPoint y: 364, distance: 22.5
click at [652, 348] on div "Hyperpyrexia" at bounding box center [672, 364] width 148 height 32
checkbox input "true"
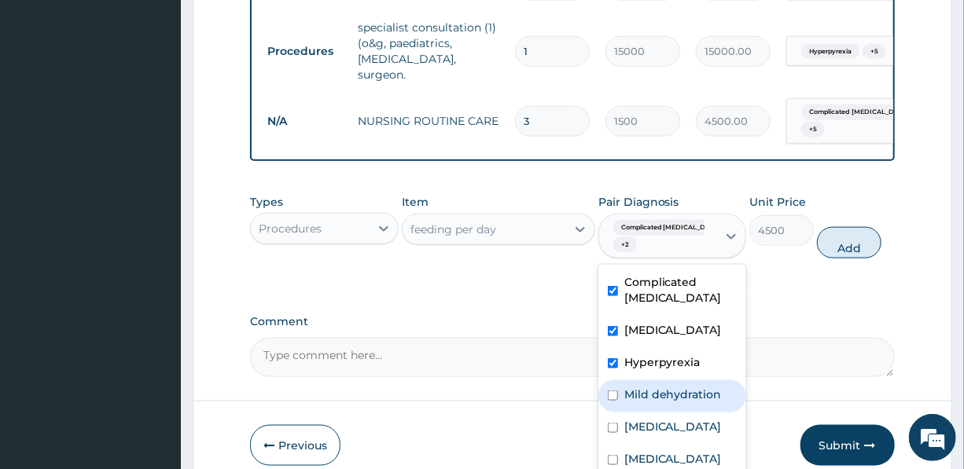
click at [662, 387] on label "Mild dehydration" at bounding box center [672, 395] width 97 height 16
checkbox input "true"
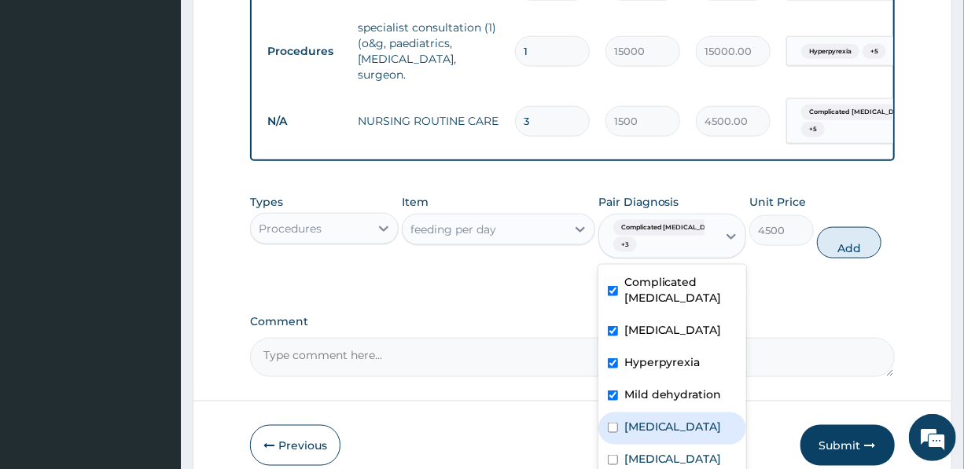
click at [665, 419] on label "[MEDICAL_DATA]" at bounding box center [672, 427] width 97 height 16
checkbox input "true"
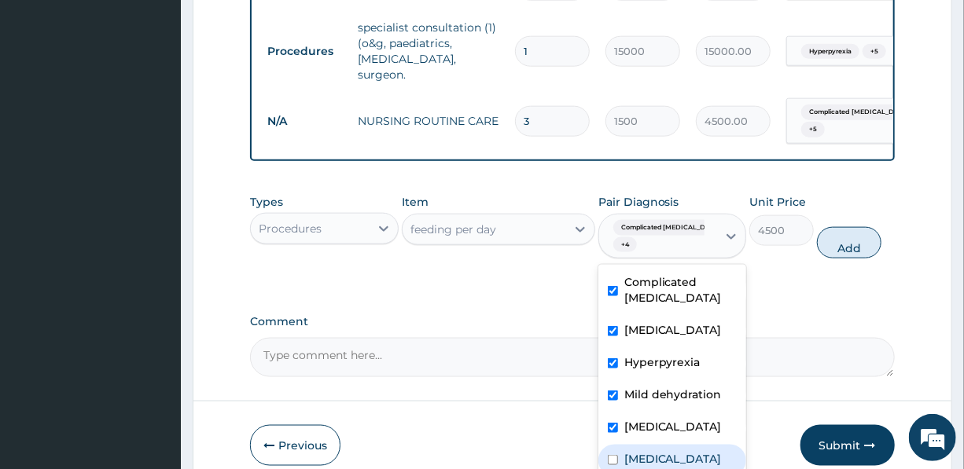
drag, startPoint x: 670, startPoint y: 437, endPoint x: 674, endPoint y: 450, distance: 13.9
click at [673, 449] on div "[MEDICAL_DATA]" at bounding box center [672, 461] width 148 height 32
checkbox input "true"
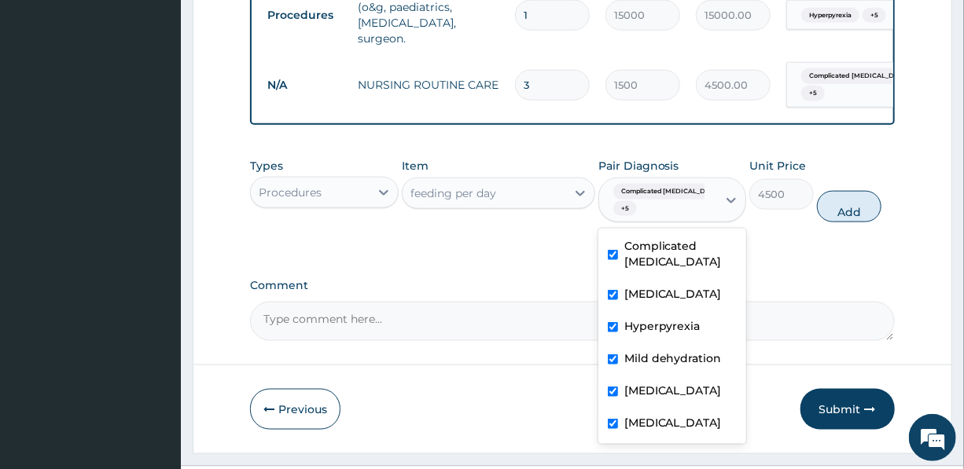
scroll to position [881, 0]
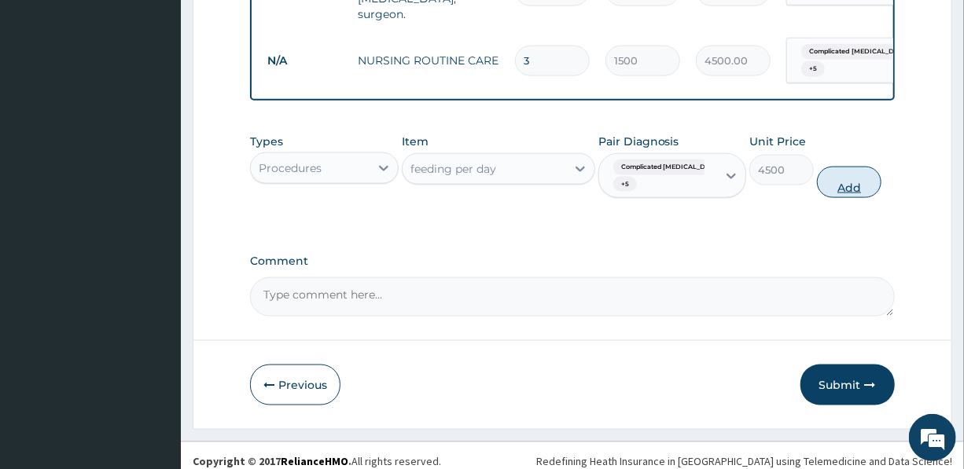
click at [843, 171] on button "Add" at bounding box center [849, 182] width 64 height 31
type input "0"
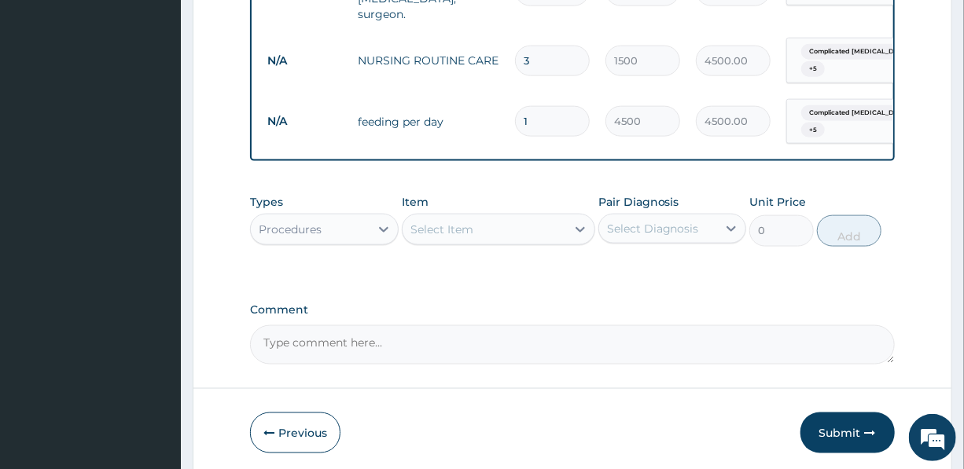
drag, startPoint x: 540, startPoint y: 94, endPoint x: 509, endPoint y: 96, distance: 30.7
click at [509, 98] on td "1" at bounding box center [552, 121] width 90 height 46
type input "3"
type input "13500.00"
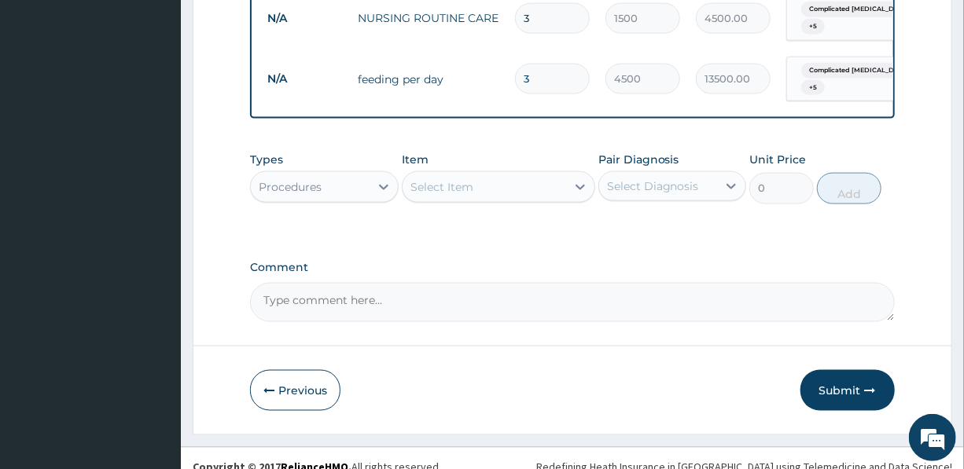
scroll to position [929, 0]
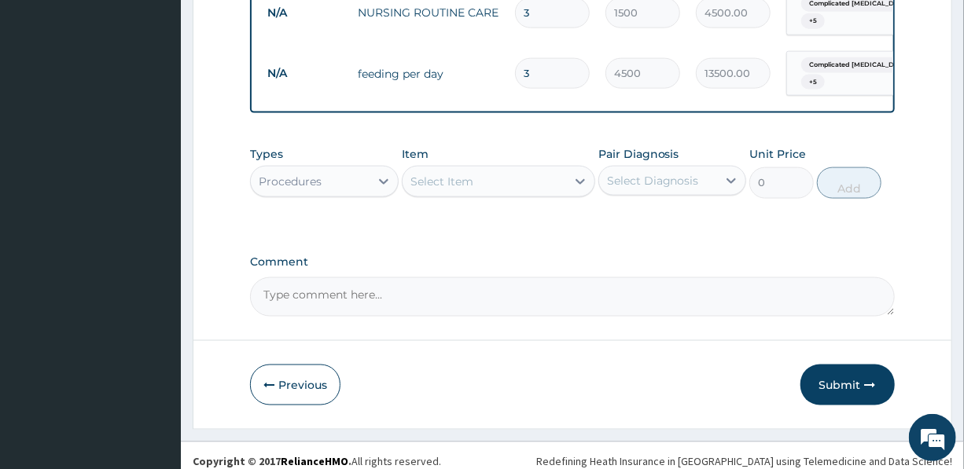
type input "3"
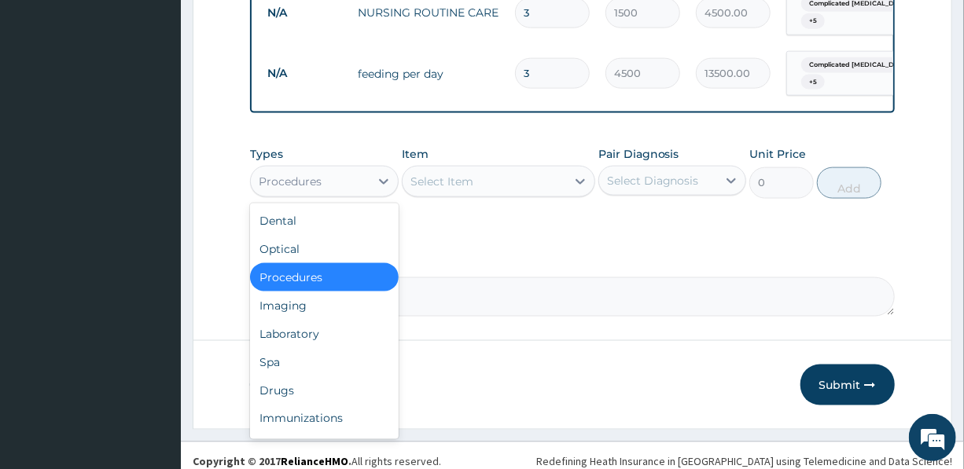
click at [322, 173] on div "Procedures" at bounding box center [310, 181] width 118 height 25
click at [282, 381] on div "Drugs" at bounding box center [324, 390] width 148 height 28
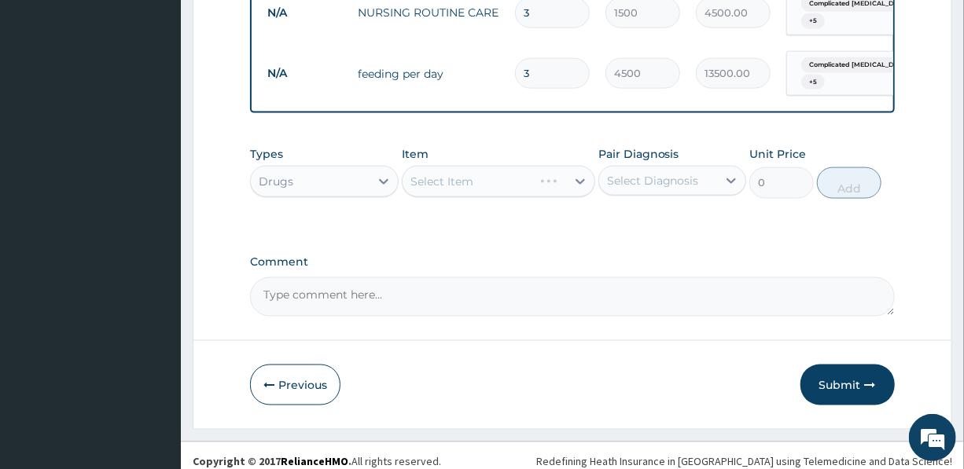
click at [492, 167] on div "Select Item" at bounding box center [498, 181] width 193 height 31
click at [495, 172] on div "Select Item" at bounding box center [483, 181] width 163 height 25
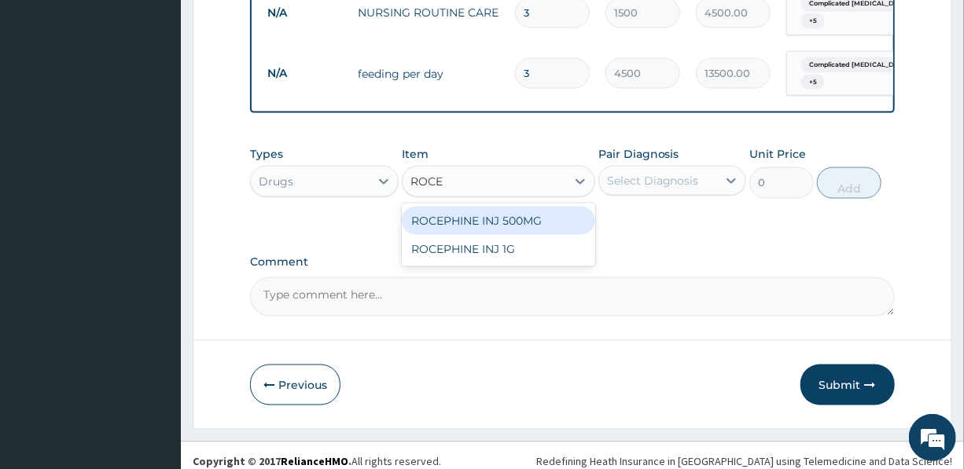
type input "ROCEP"
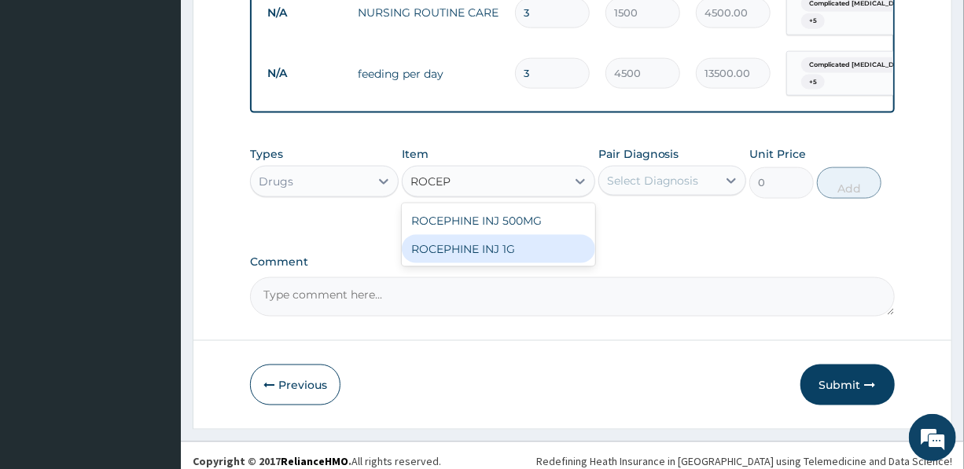
click at [481, 242] on div "ROCEPHINE INJ 1G" at bounding box center [498, 249] width 193 height 28
type input "7500"
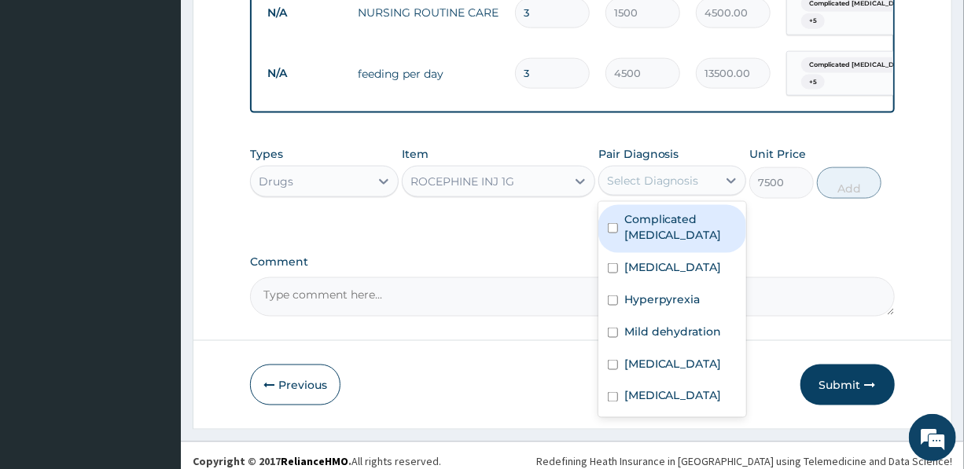
click at [652, 173] on div "Select Diagnosis" at bounding box center [653, 181] width 92 height 16
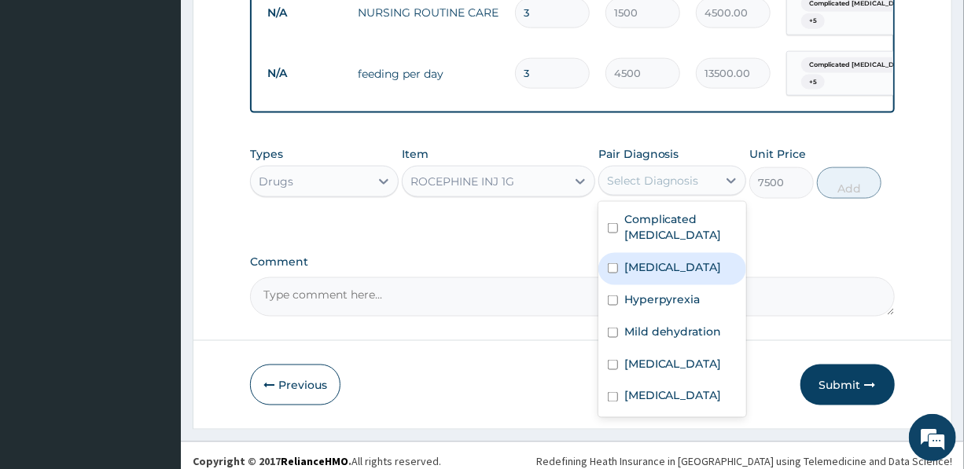
click at [647, 259] on label "[MEDICAL_DATA]" at bounding box center [672, 267] width 97 height 16
checkbox input "true"
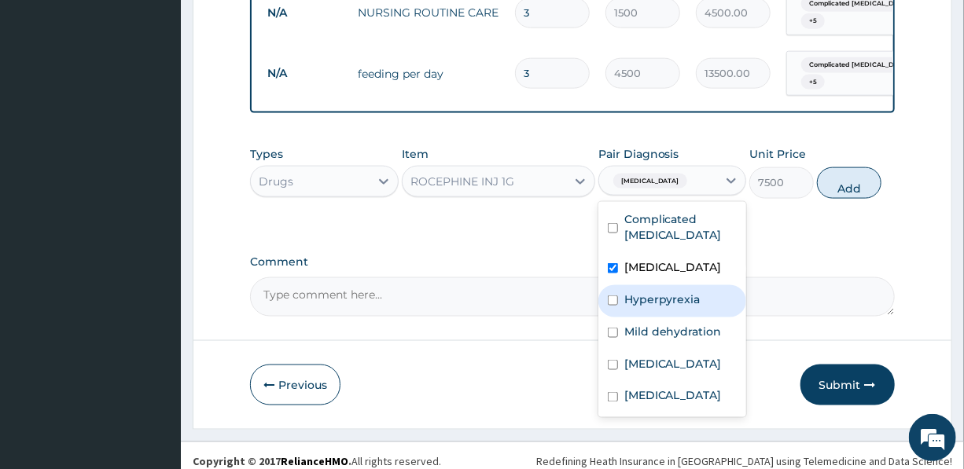
click at [644, 292] on label "Hyperpyrexia" at bounding box center [662, 300] width 76 height 16
checkbox input "true"
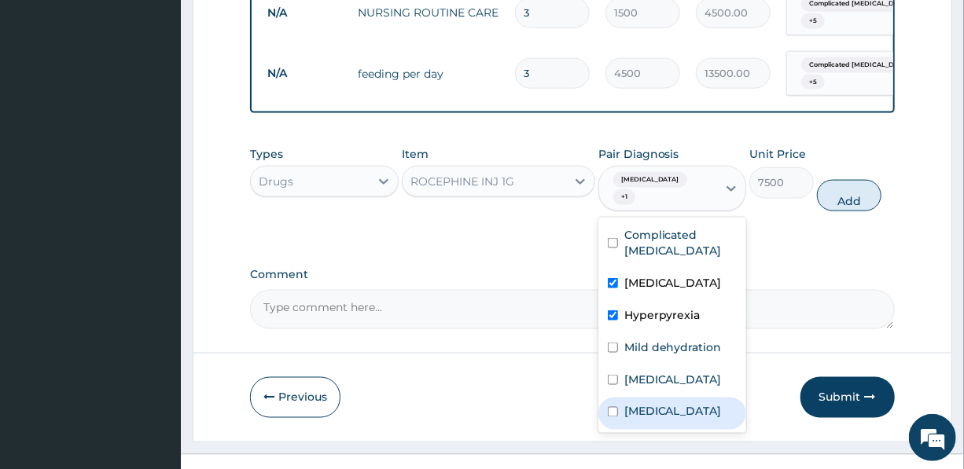
click at [644, 404] on label "[MEDICAL_DATA]" at bounding box center [672, 412] width 97 height 16
checkbox input "true"
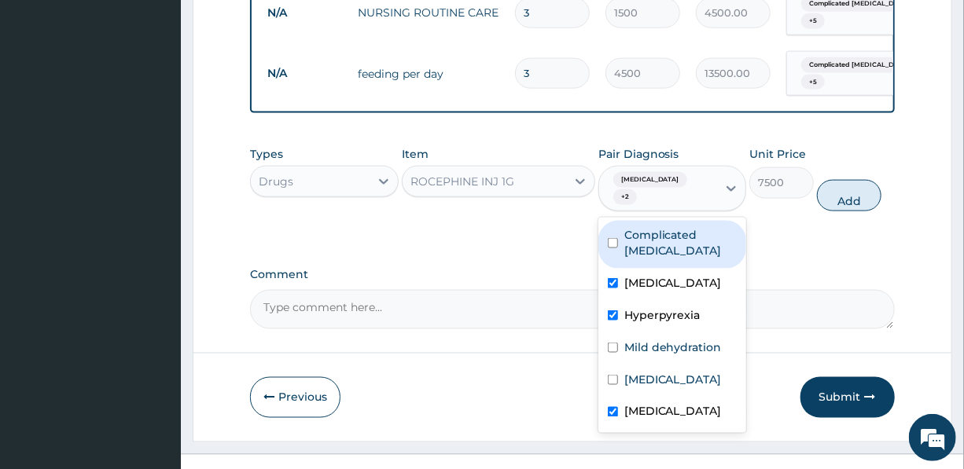
click at [638, 227] on label "Complicated [MEDICAL_DATA]" at bounding box center [680, 242] width 112 height 31
checkbox input "true"
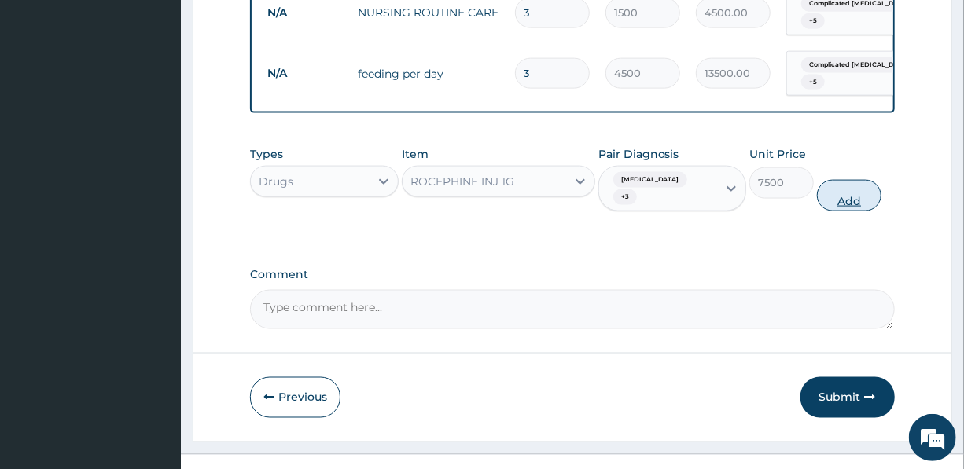
click at [857, 180] on button "Add" at bounding box center [849, 195] width 64 height 31
type input "0"
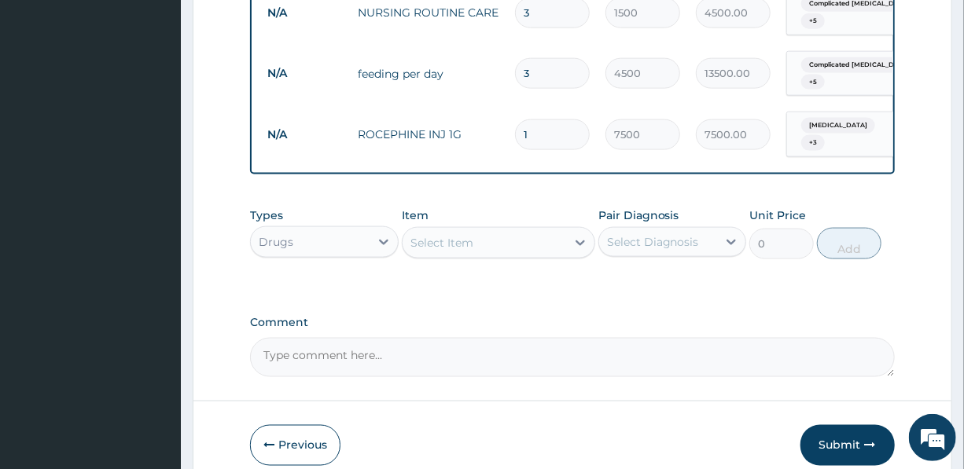
drag, startPoint x: 536, startPoint y: 112, endPoint x: 516, endPoint y: 110, distance: 20.6
click at [516, 119] on input "1" at bounding box center [552, 134] width 75 height 31
type input "3"
type input "22500.00"
type input "3"
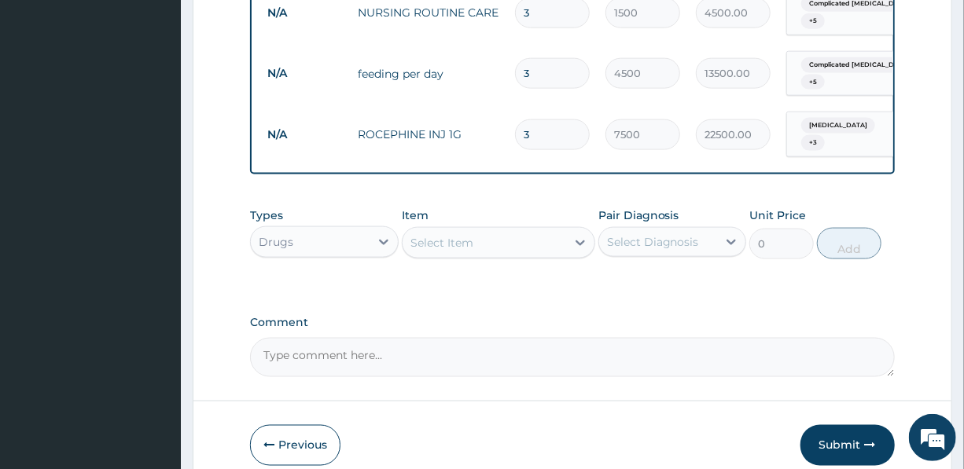
click at [477, 230] on div "Select Item" at bounding box center [483, 242] width 163 height 25
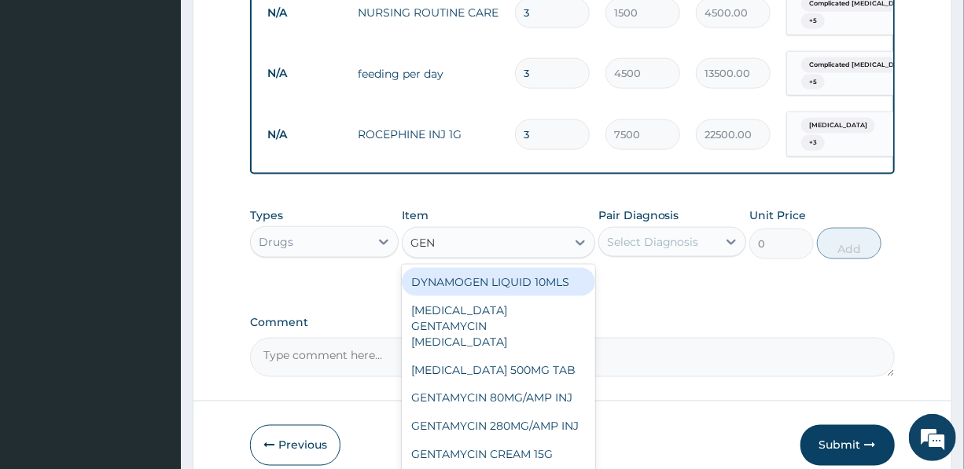
type input "GENT"
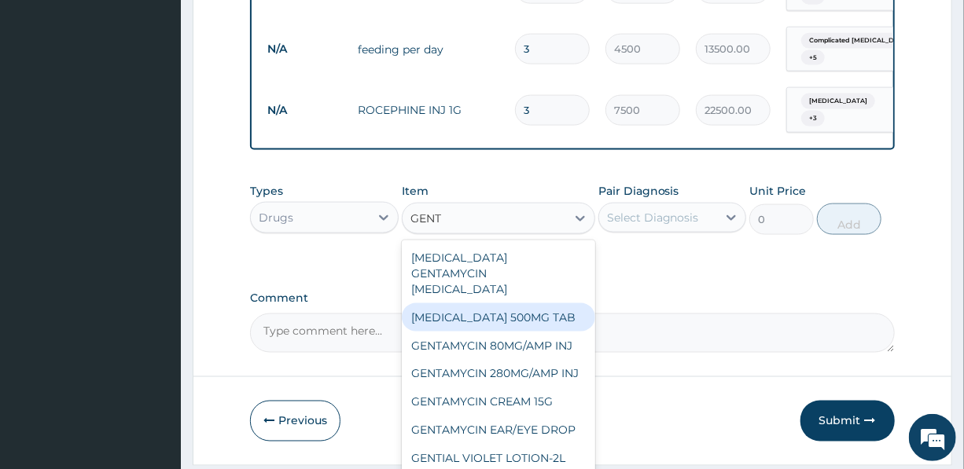
scroll to position [983, 0]
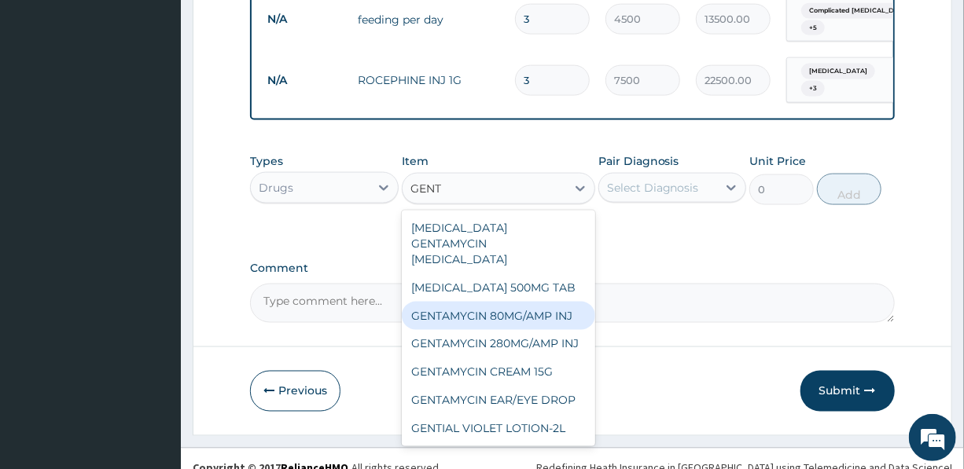
click at [492, 302] on div "GENTAMYCIN 80MG/AMP INJ" at bounding box center [498, 316] width 193 height 28
type input "300"
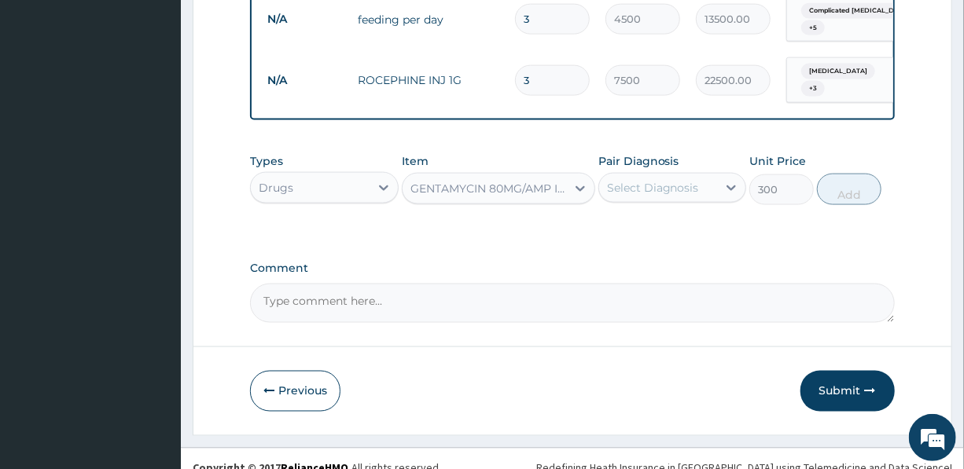
click at [542, 181] on div "GENTAMYCIN 80MG/AMP INJ" at bounding box center [488, 189] width 157 height 16
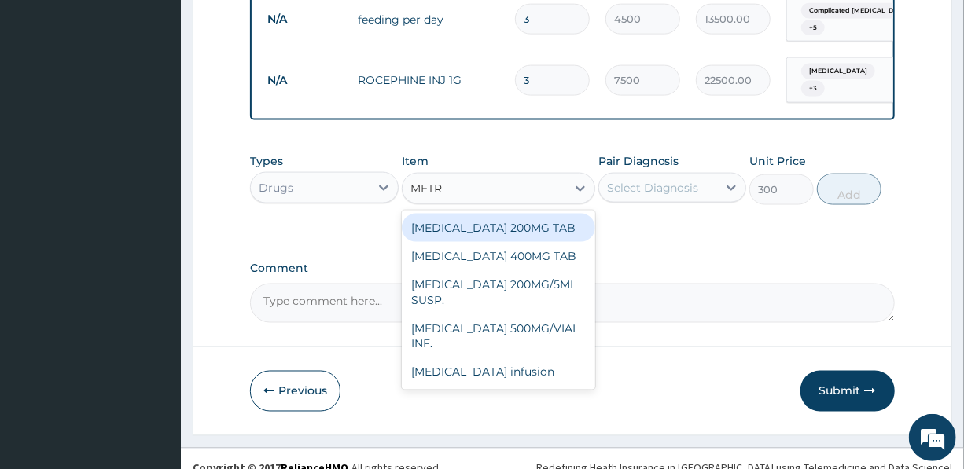
scroll to position [0, 0]
type input "METRON"
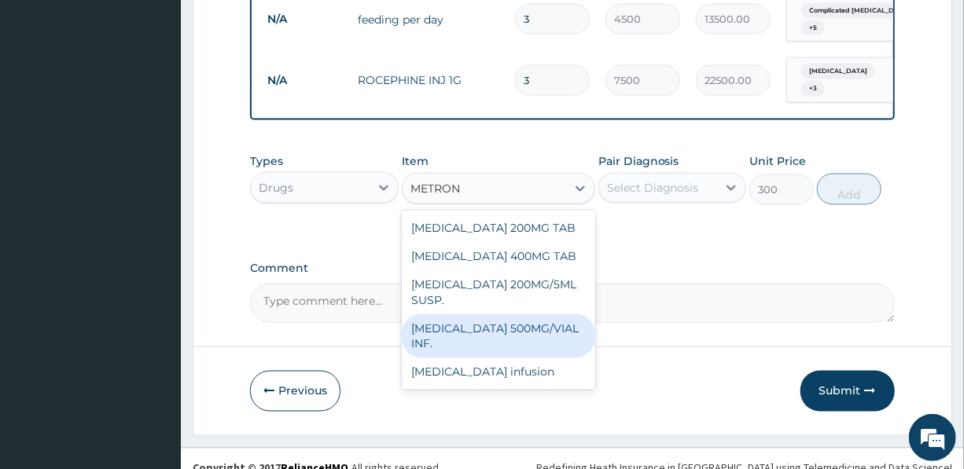
click at [511, 314] on div "[MEDICAL_DATA] 500MG/VIAL INF." at bounding box center [498, 336] width 193 height 44
type input "700"
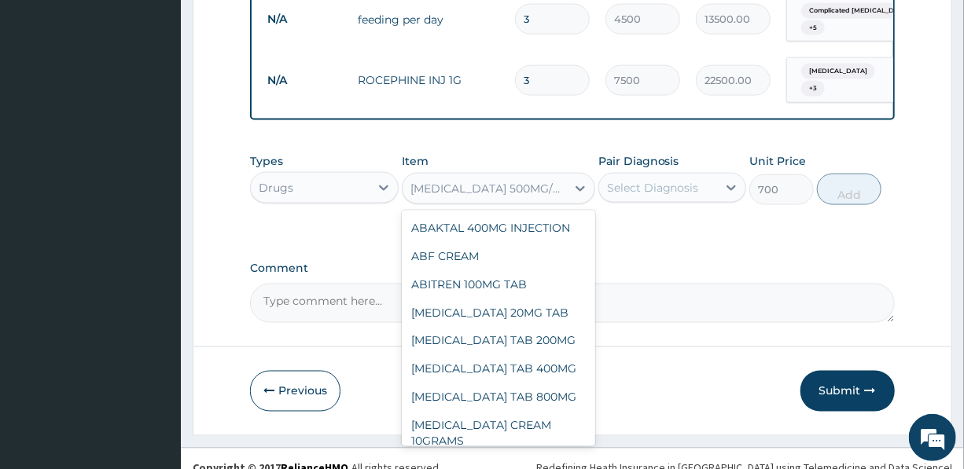
click at [522, 181] on div "[MEDICAL_DATA] 500MG/VIAL INF." at bounding box center [488, 189] width 157 height 16
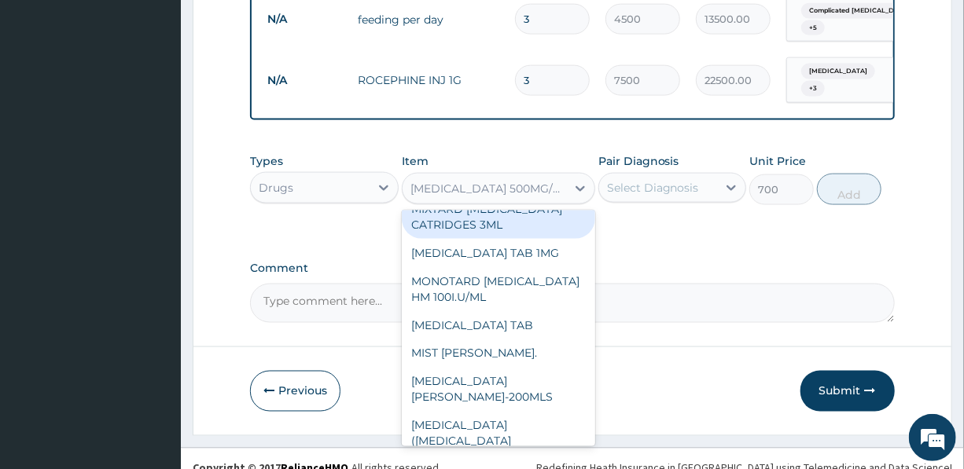
scroll to position [13600, 0]
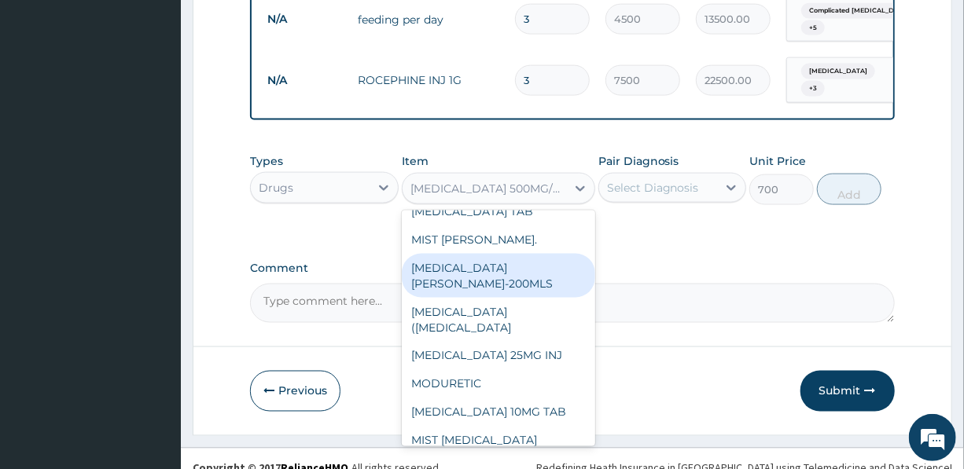
click at [521, 181] on div "[MEDICAL_DATA] 500MG/VIAL INF." at bounding box center [488, 189] width 157 height 16
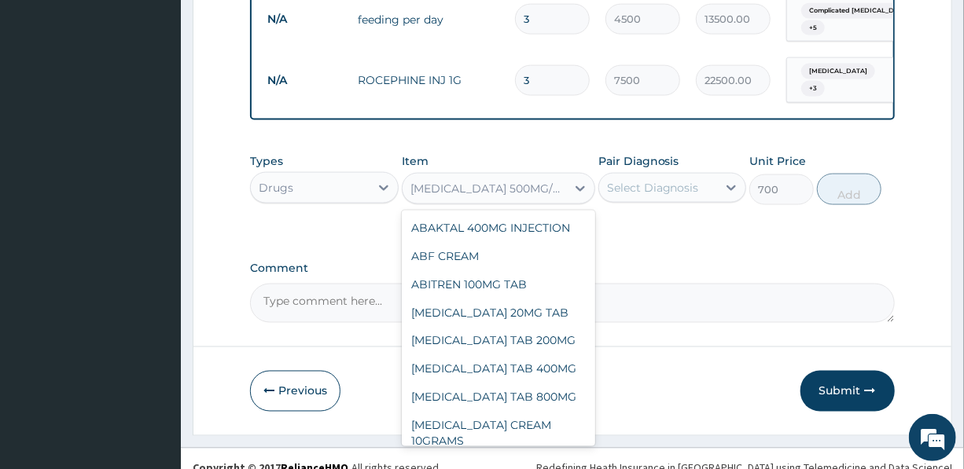
click at [529, 181] on div "[MEDICAL_DATA] 500MG/VIAL INF." at bounding box center [488, 189] width 157 height 16
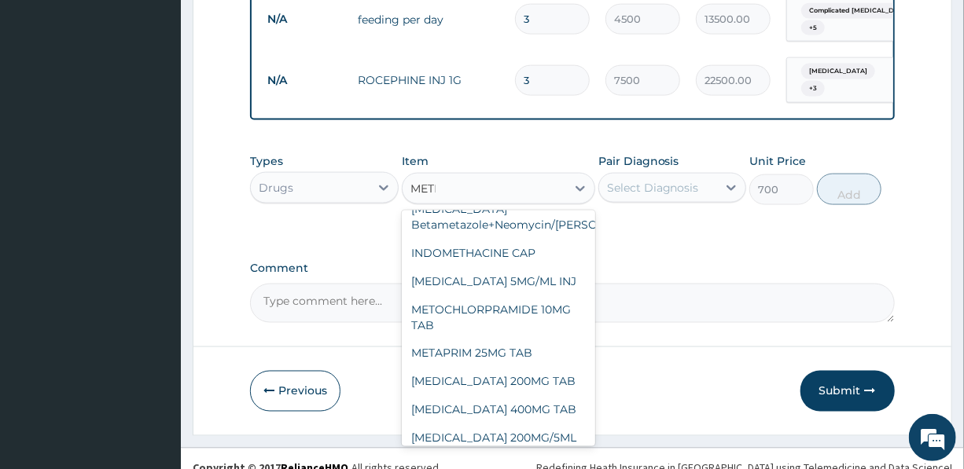
scroll to position [0, 0]
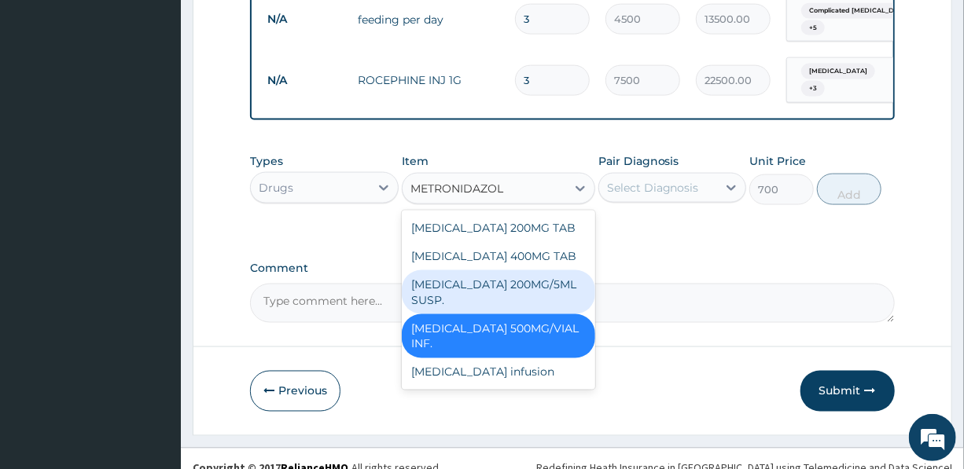
type input "[MEDICAL_DATA]"
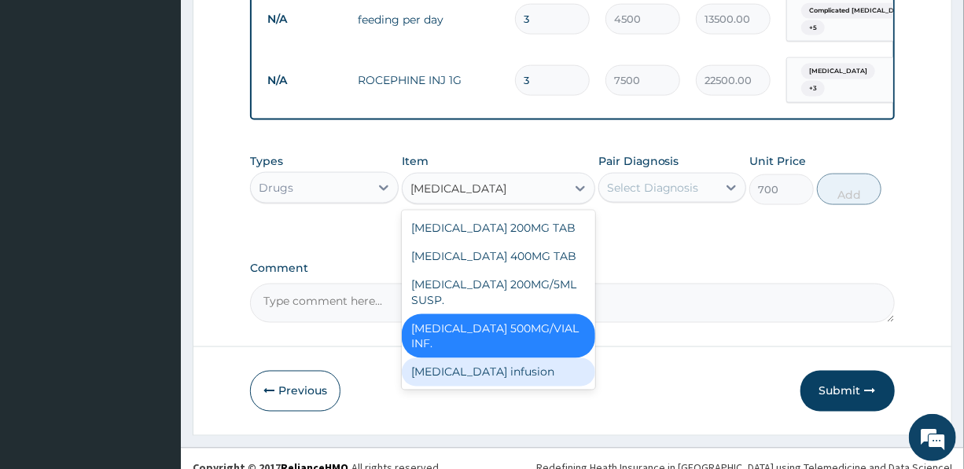
click at [503, 358] on div "[MEDICAL_DATA] infusion" at bounding box center [498, 372] width 193 height 28
type input "1500"
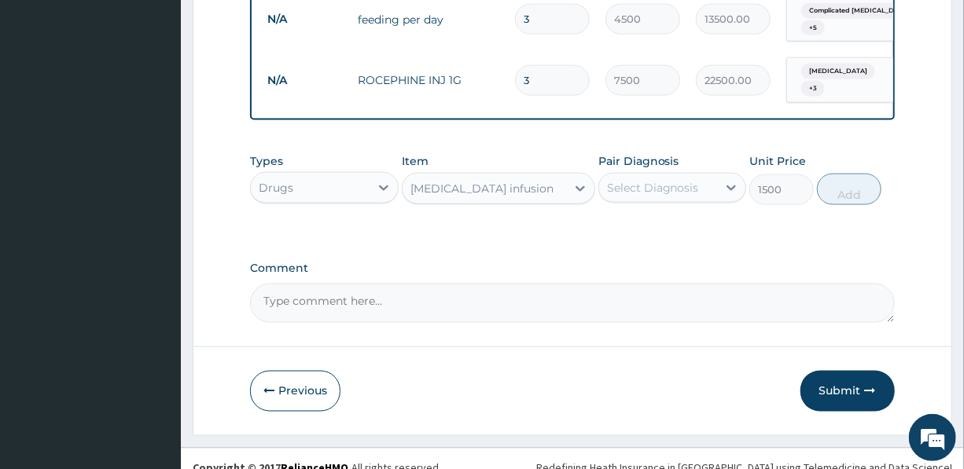
click at [648, 180] on div "Select Diagnosis" at bounding box center [653, 188] width 92 height 16
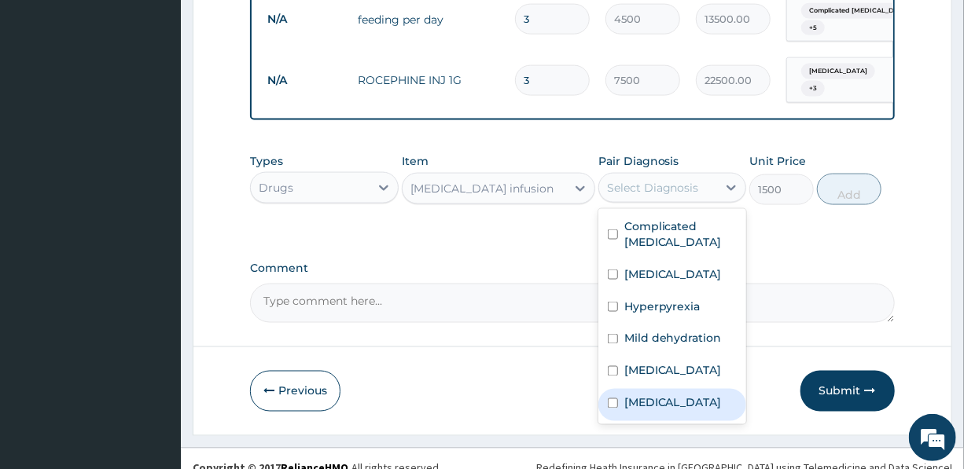
click at [652, 396] on label "[MEDICAL_DATA]" at bounding box center [672, 403] width 97 height 16
checkbox input "true"
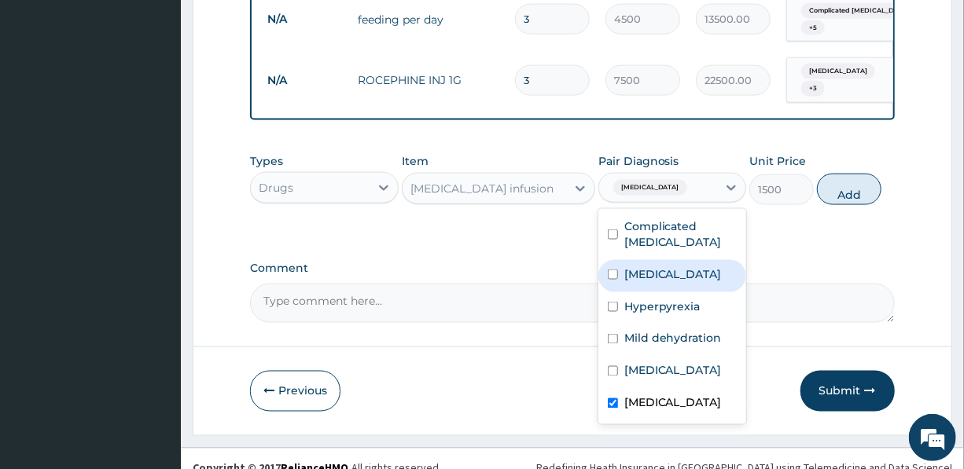
click at [643, 266] on label "[MEDICAL_DATA]" at bounding box center [672, 274] width 97 height 16
checkbox input "true"
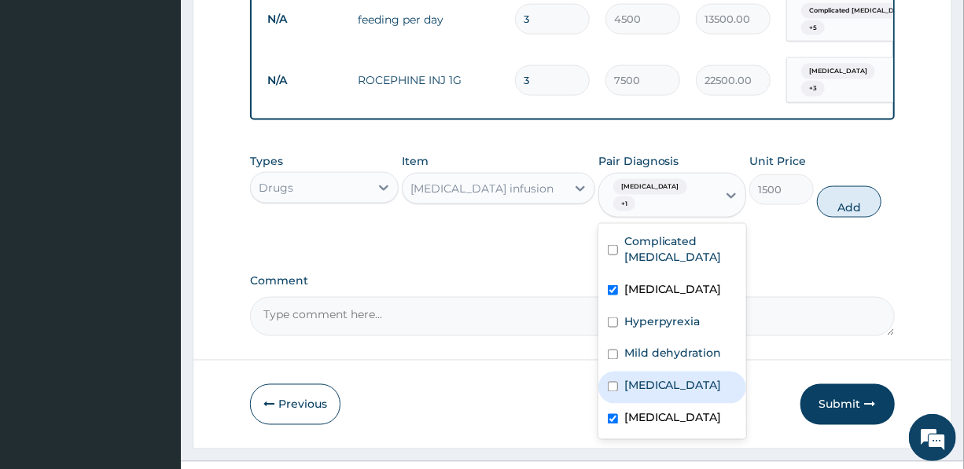
click at [684, 372] on div "[MEDICAL_DATA]" at bounding box center [672, 388] width 148 height 32
checkbox input "true"
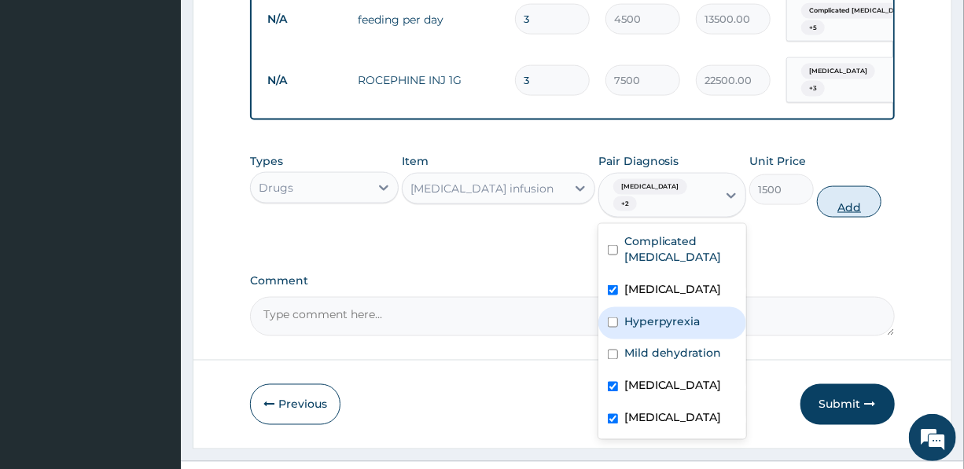
click at [844, 186] on button "Add" at bounding box center [849, 201] width 64 height 31
type input "0"
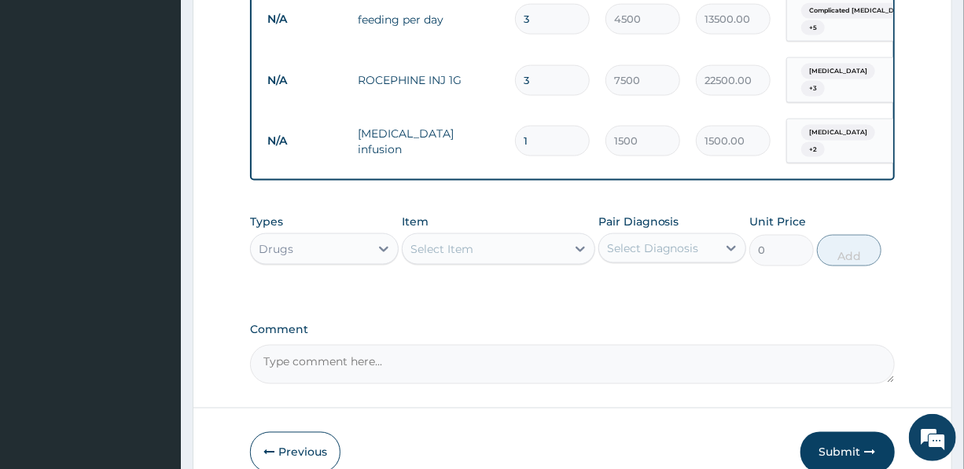
drag, startPoint x: 534, startPoint y: 110, endPoint x: 514, endPoint y: 110, distance: 19.6
click at [515, 126] on div "1" at bounding box center [552, 141] width 75 height 31
type input "3"
type input "4500.00"
type input "3"
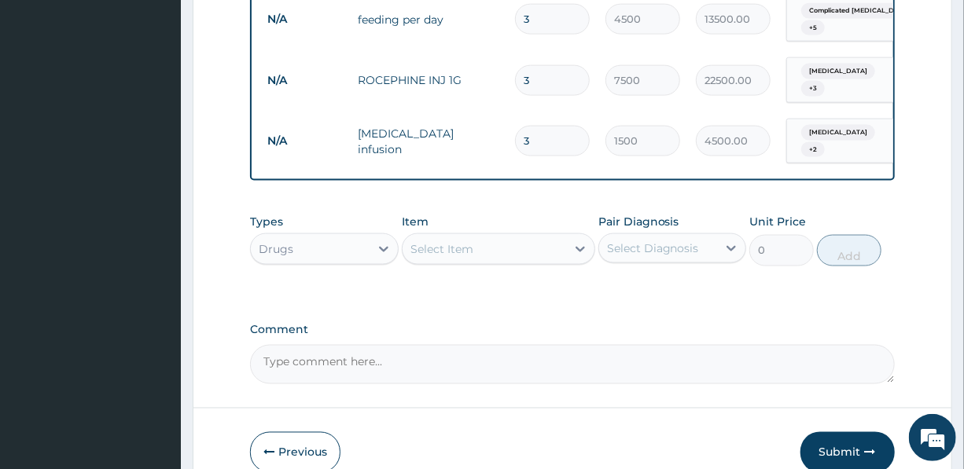
click at [324, 345] on textarea "Comment" at bounding box center [572, 364] width 644 height 39
type textarea "IV [MEDICAL_DATA] WAS GIVEN 224MG TDS X 48HRS"
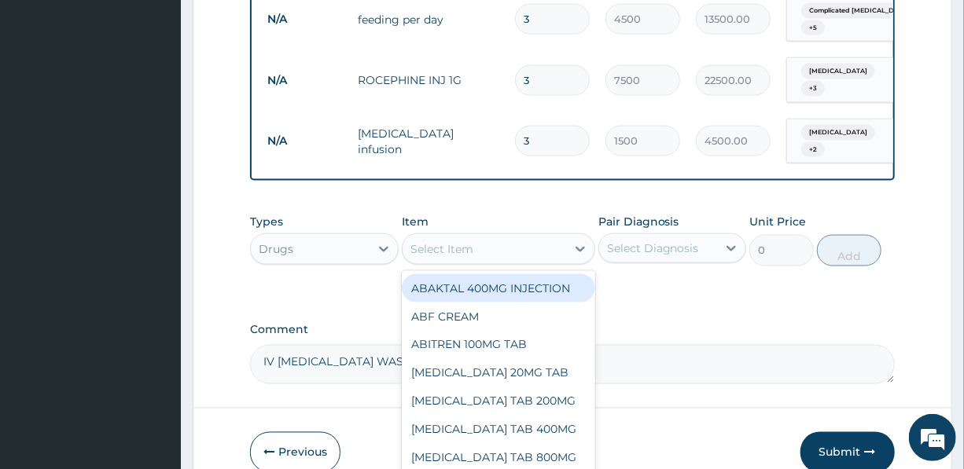
click at [452, 241] on div "Select Item" at bounding box center [441, 249] width 63 height 16
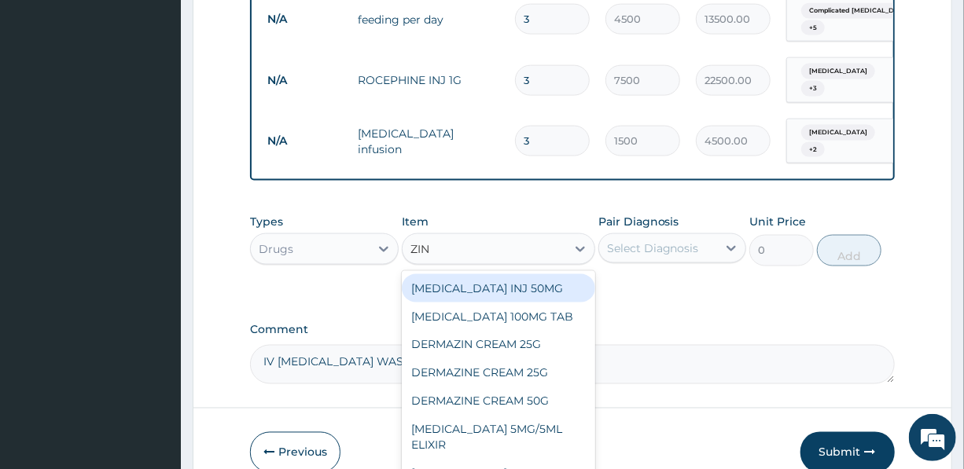
type input "ZINC"
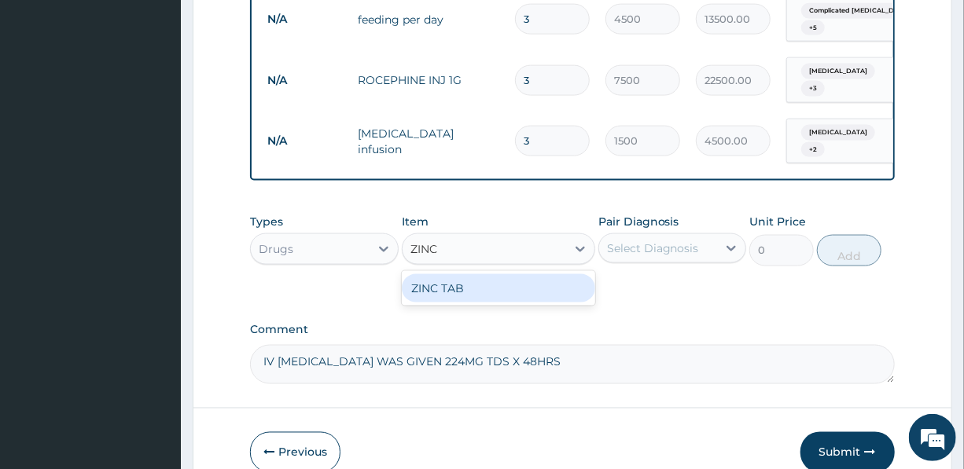
click at [457, 274] on div "ZINC TAB" at bounding box center [498, 288] width 193 height 28
type input "50"
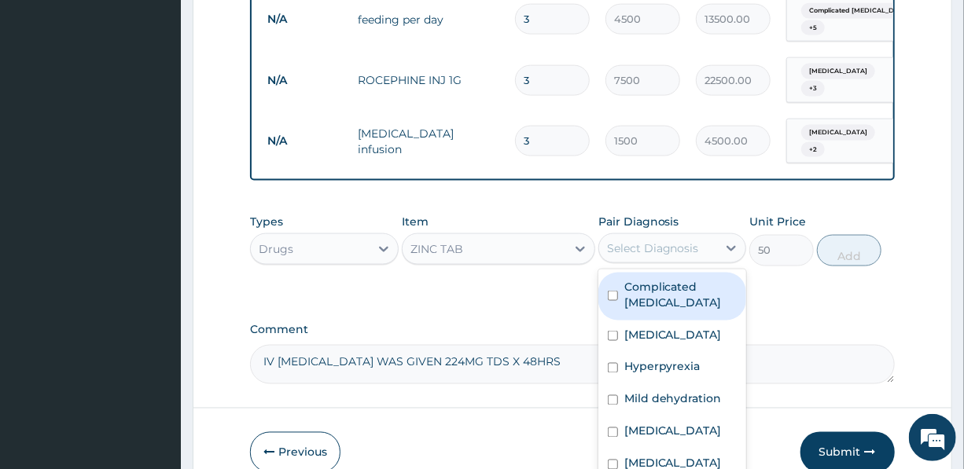
click at [652, 240] on div "Select Diagnosis" at bounding box center [653, 248] width 92 height 16
click at [658, 279] on label "Complicated [MEDICAL_DATA]" at bounding box center [680, 294] width 112 height 31
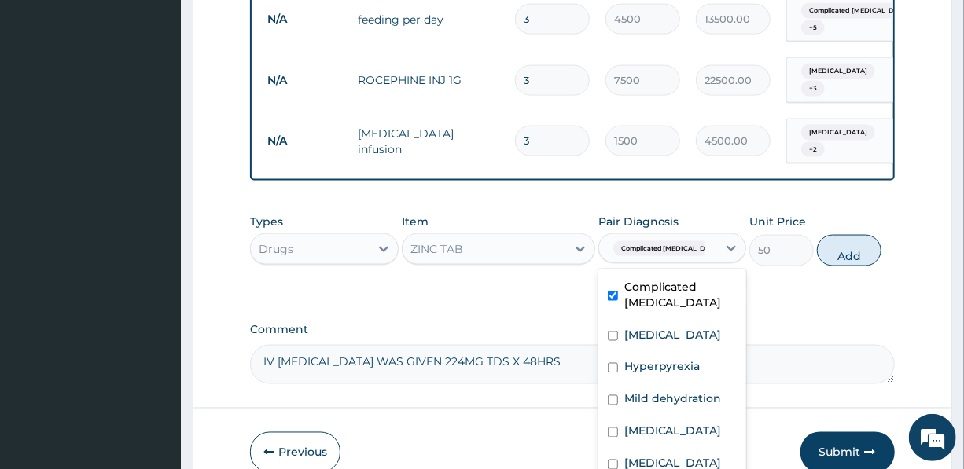
click at [658, 279] on label "Complicated [MEDICAL_DATA]" at bounding box center [680, 294] width 112 height 31
checkbox input "false"
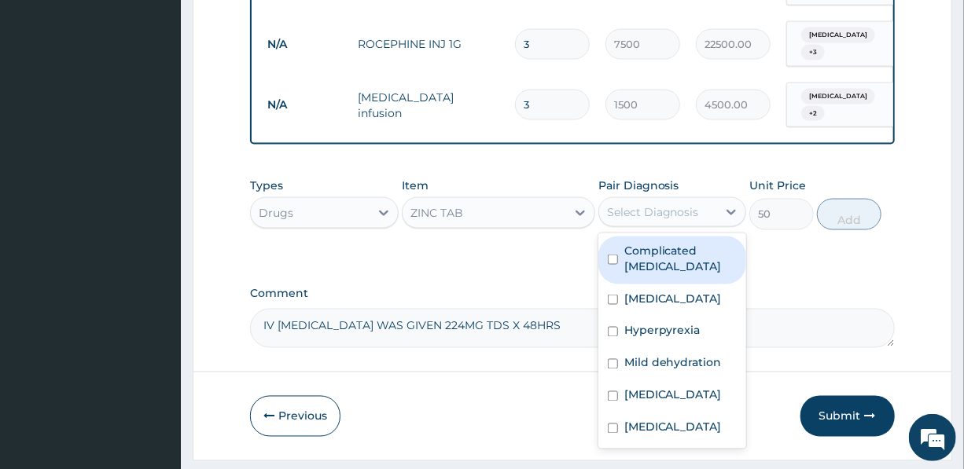
scroll to position [1044, 0]
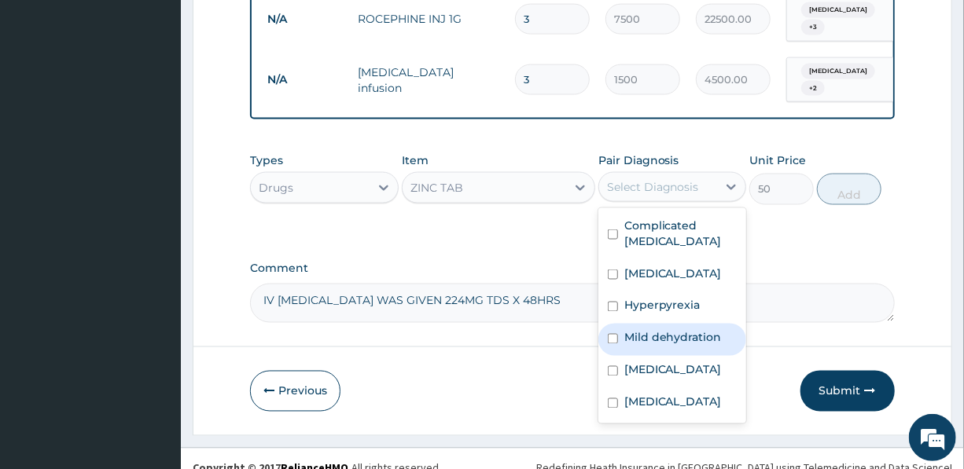
click at [655, 330] on label "Mild dehydration" at bounding box center [672, 338] width 97 height 16
checkbox input "true"
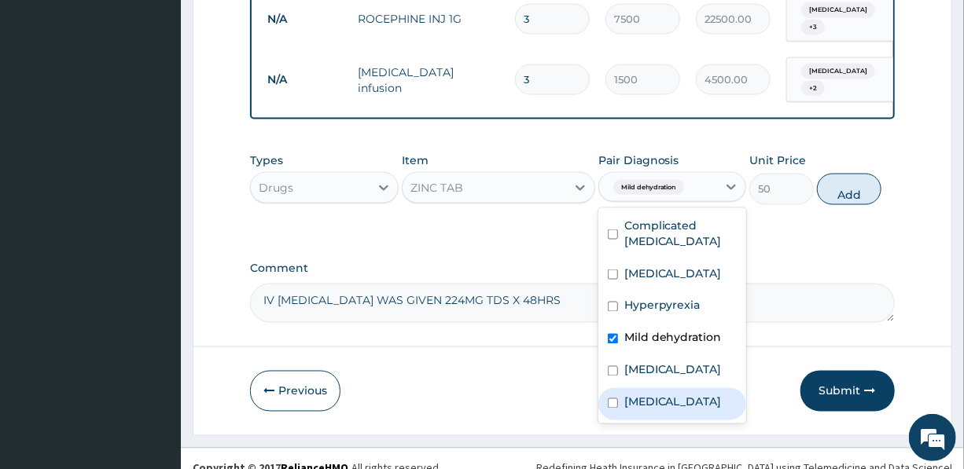
click at [652, 398] on label "[MEDICAL_DATA]" at bounding box center [672, 403] width 97 height 16
checkbox input "true"
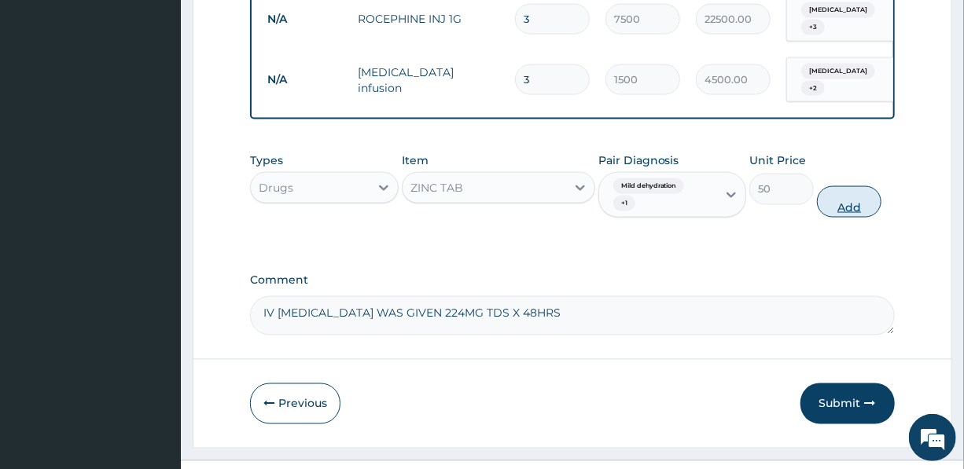
click at [851, 186] on button "Add" at bounding box center [849, 201] width 64 height 31
type input "0"
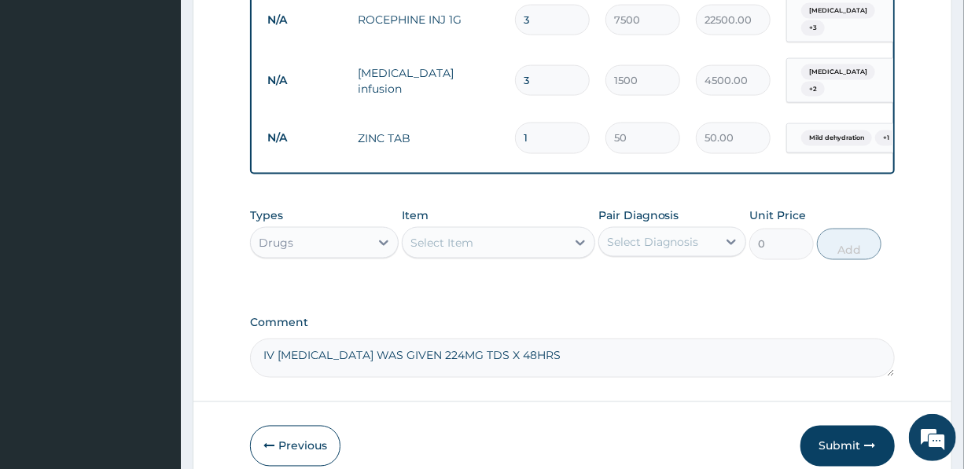
drag, startPoint x: 540, startPoint y: 108, endPoint x: 518, endPoint y: 110, distance: 22.1
click at [518, 123] on input "1" at bounding box center [552, 138] width 75 height 31
type input "10"
type input "500.00"
type input "10"
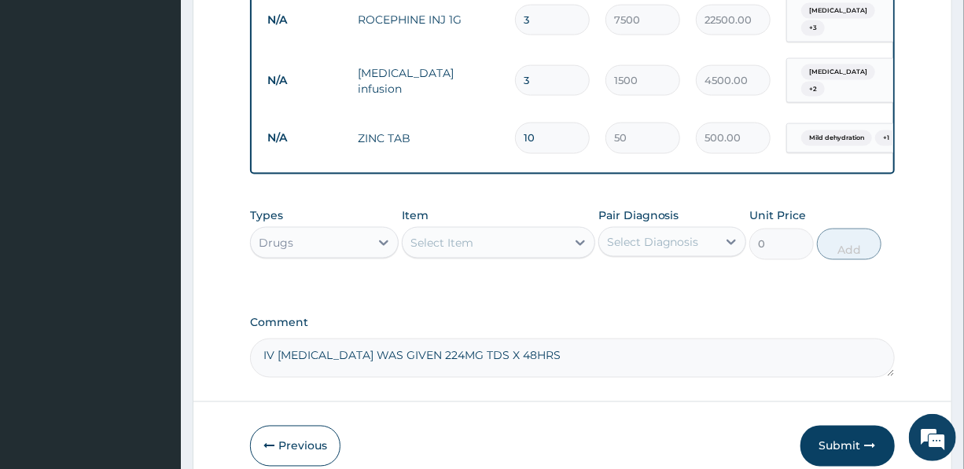
click at [495, 230] on div "Select Item" at bounding box center [483, 242] width 163 height 25
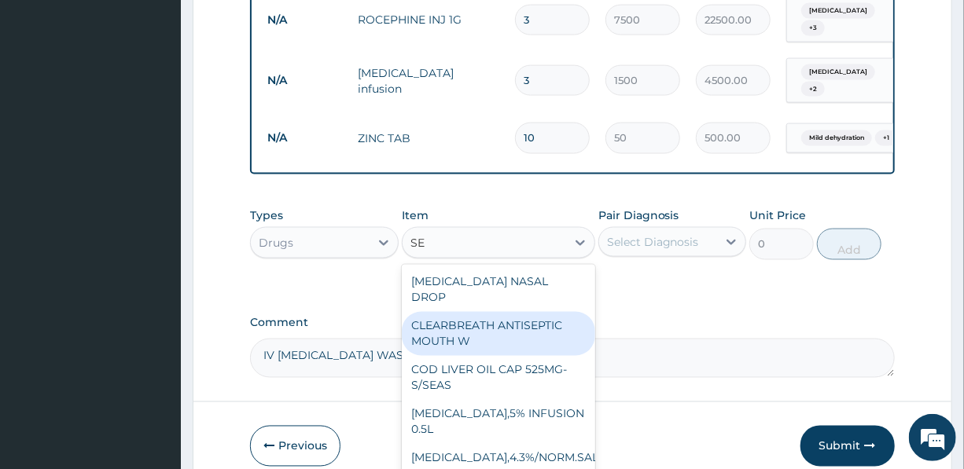
type input "S"
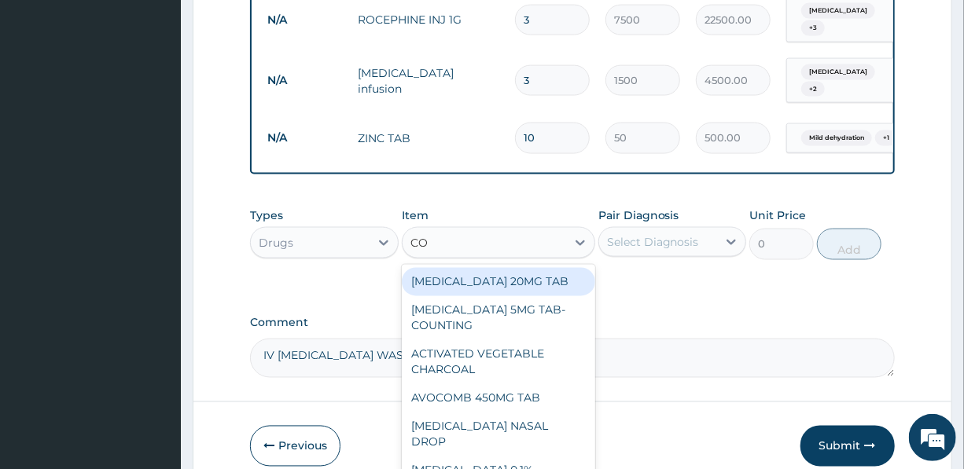
type input "C"
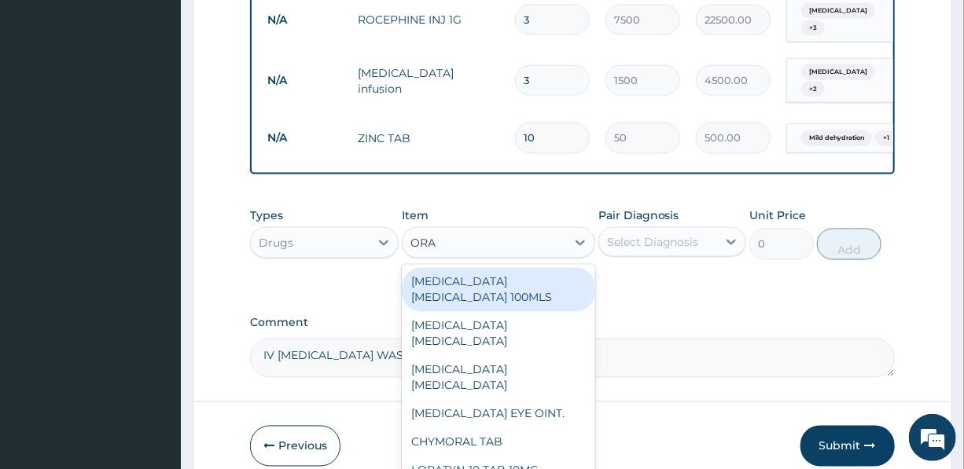
type input "ORAL"
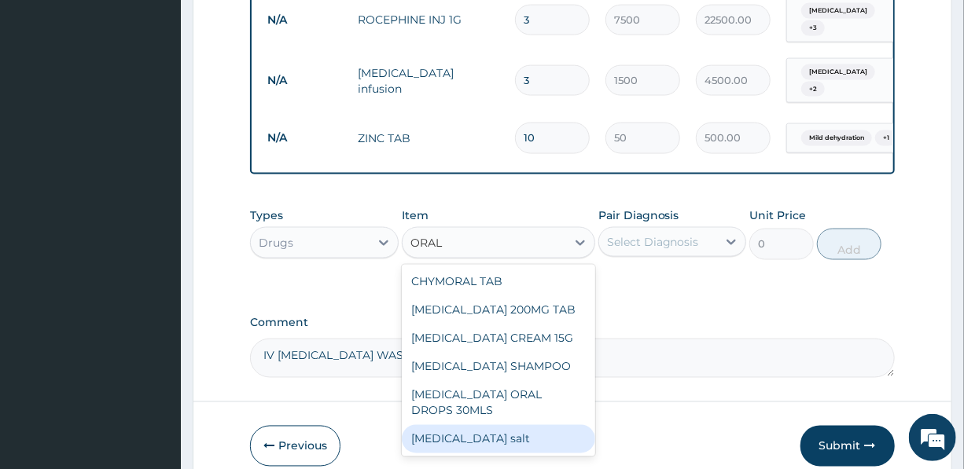
click at [475, 425] on div "[MEDICAL_DATA] salt" at bounding box center [498, 439] width 193 height 28
type input "400"
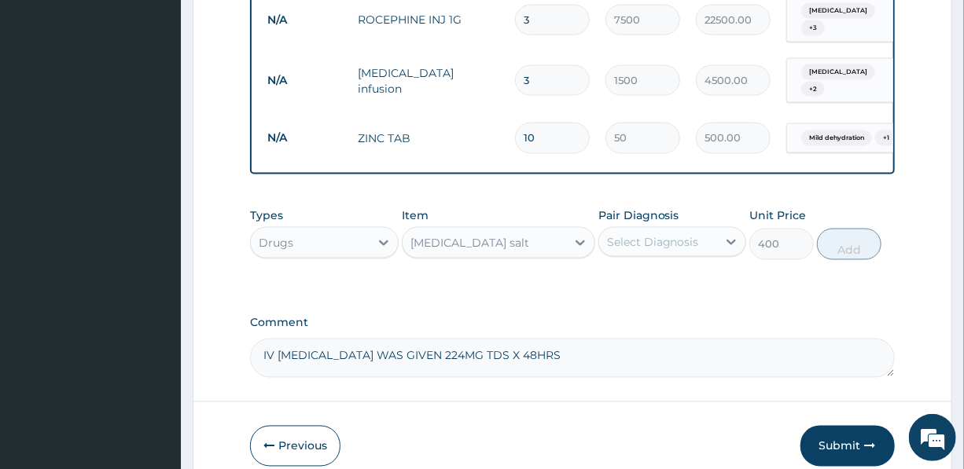
click at [636, 234] on div "Select Diagnosis" at bounding box center [653, 242] width 92 height 16
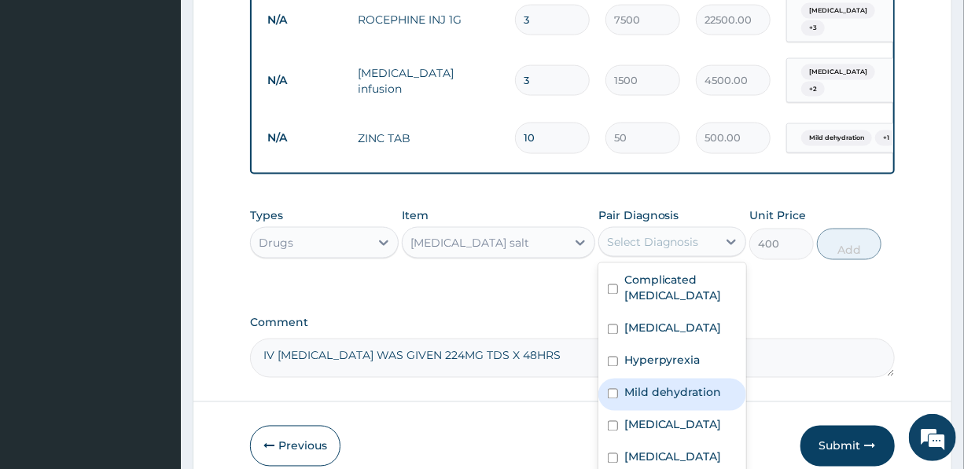
click at [676, 385] on label "Mild dehydration" at bounding box center [672, 393] width 97 height 16
checkbox input "true"
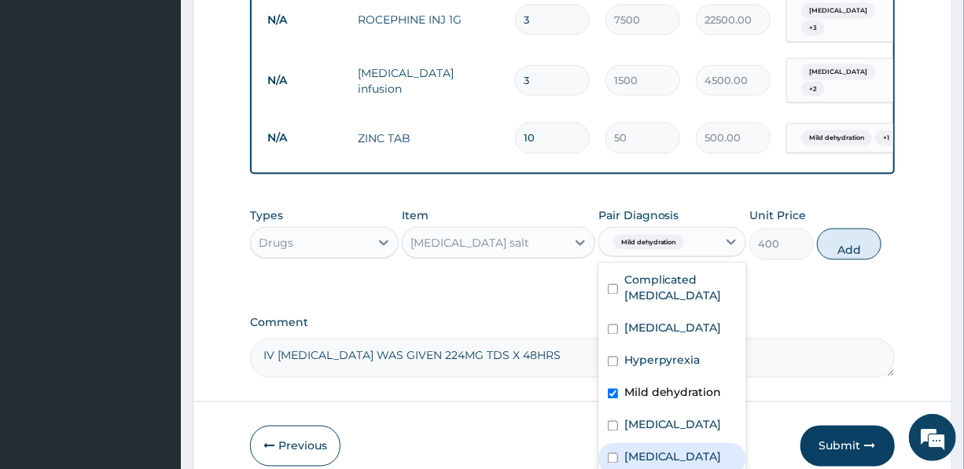
click at [637, 450] on label "[MEDICAL_DATA]" at bounding box center [672, 458] width 97 height 16
checkbox input "true"
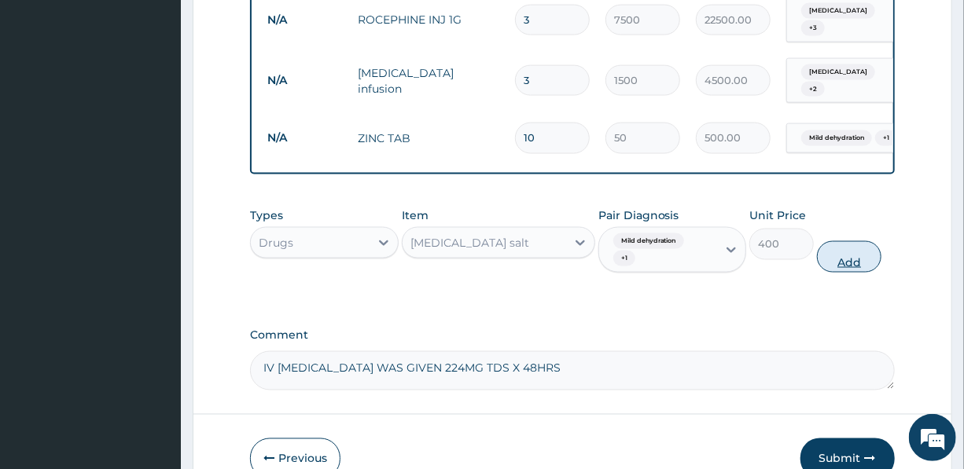
click at [847, 241] on button "Add" at bounding box center [849, 256] width 64 height 31
type input "0"
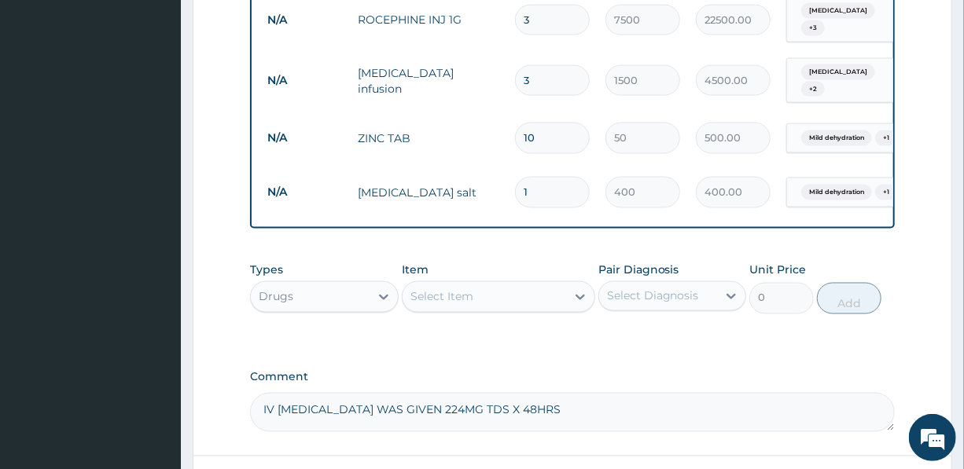
drag, startPoint x: 540, startPoint y: 156, endPoint x: 514, endPoint y: 157, distance: 25.9
click at [515, 177] on div "1" at bounding box center [552, 192] width 75 height 31
type input "4"
type input "1600.00"
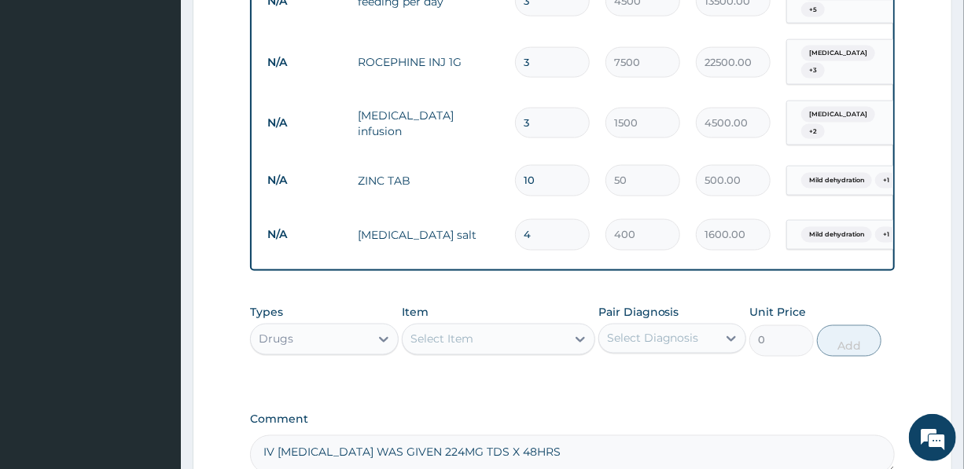
scroll to position [972, 0]
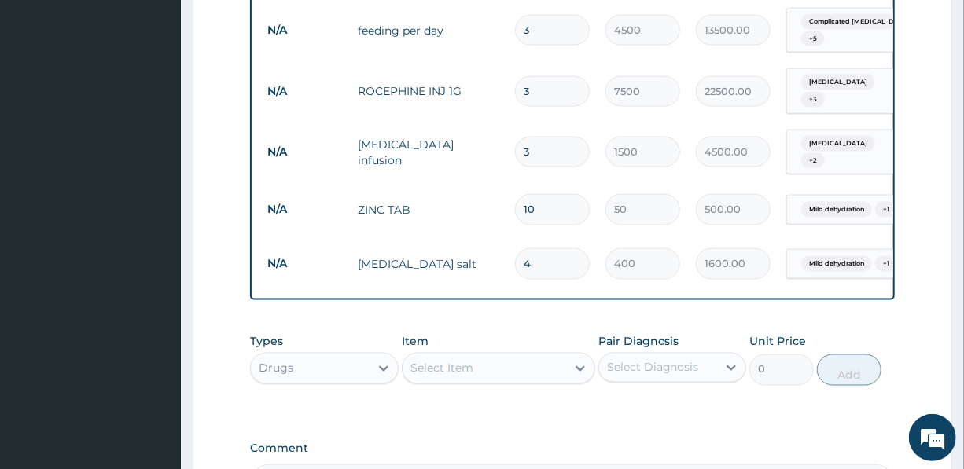
type input "4"
click at [454, 361] on div "Select Item" at bounding box center [441, 369] width 63 height 16
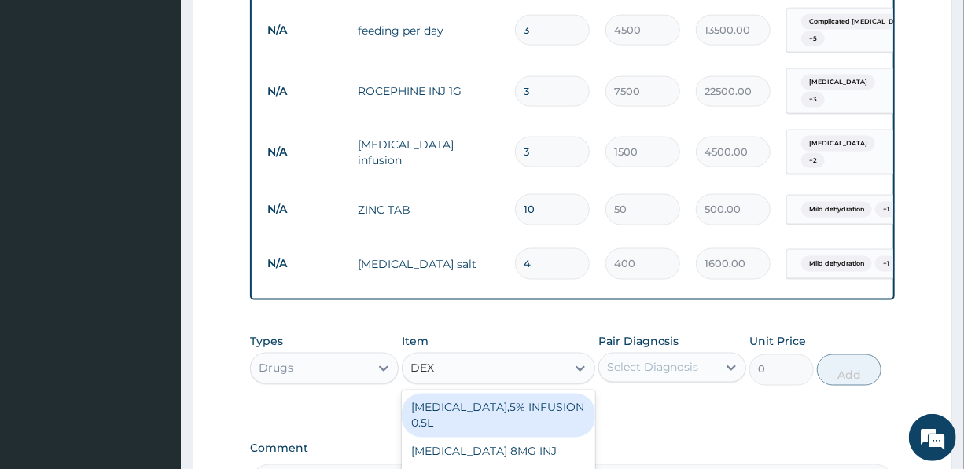
type input "DEXT"
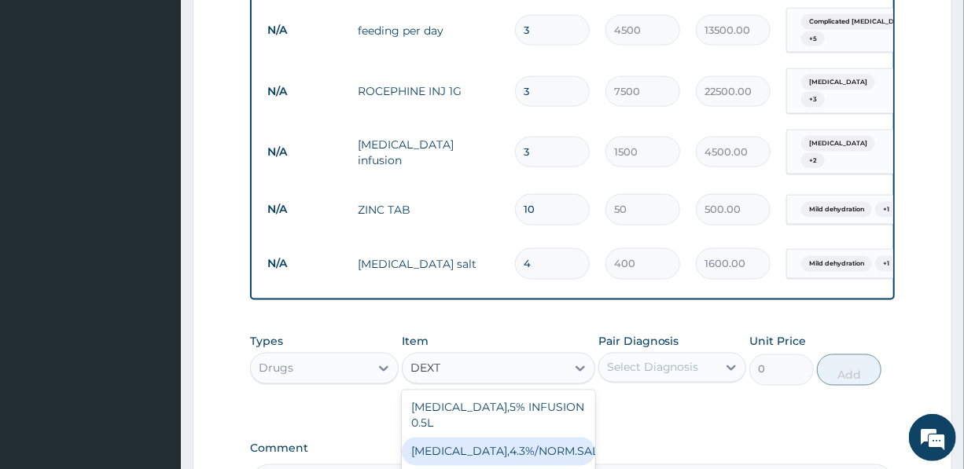
click at [459, 438] on div "[MEDICAL_DATA],4.3%/NORM.SALINE,0.18" at bounding box center [498, 452] width 193 height 28
type input "2000"
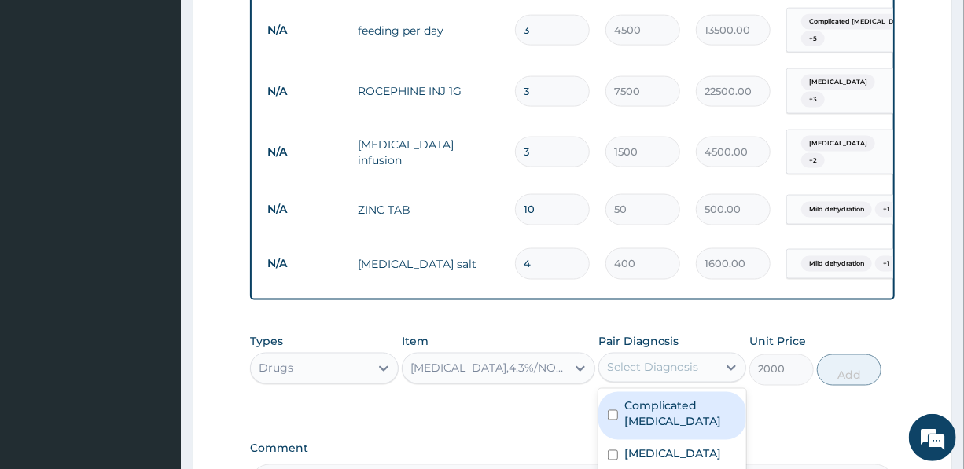
click at [659, 360] on div "Select Diagnosis" at bounding box center [653, 368] width 92 height 16
click at [666, 398] on label "Complicated [MEDICAL_DATA]" at bounding box center [680, 413] width 112 height 31
checkbox input "true"
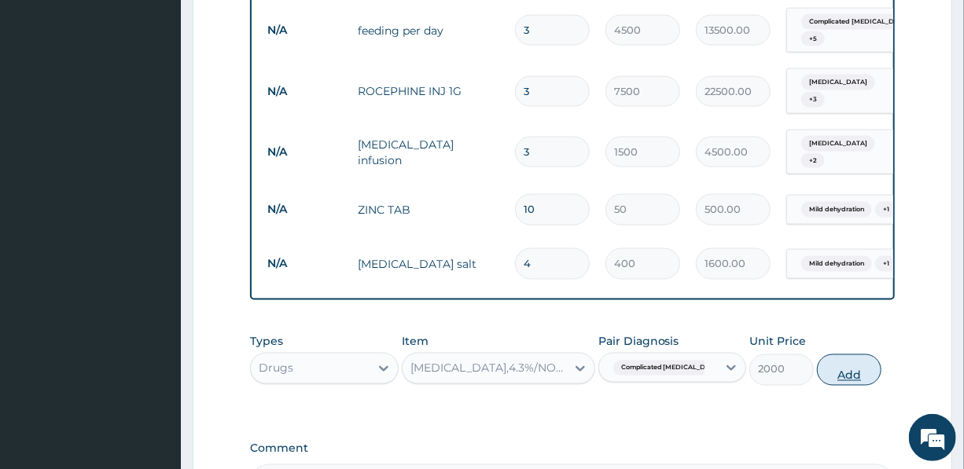
click at [854, 354] on button "Add" at bounding box center [849, 369] width 64 height 31
type input "0"
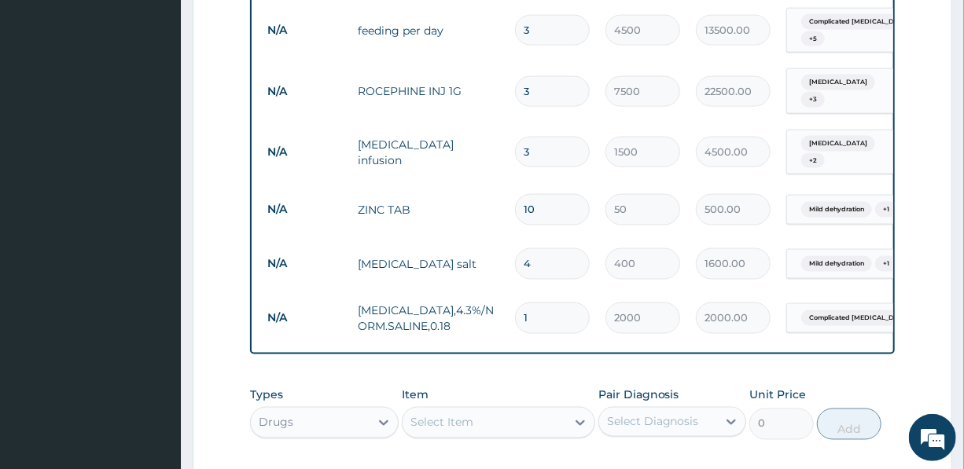
drag, startPoint x: 541, startPoint y: 285, endPoint x: 502, endPoint y: 291, distance: 39.8
click at [502, 291] on tr "N/A [MEDICAL_DATA],4.3%/NORM.SALINE,0.18 1 2000 2000.00 Complicated [MEDICAL_DA…" at bounding box center [644, 318] width 770 height 54
type input "3"
type input "6000.00"
type input "3"
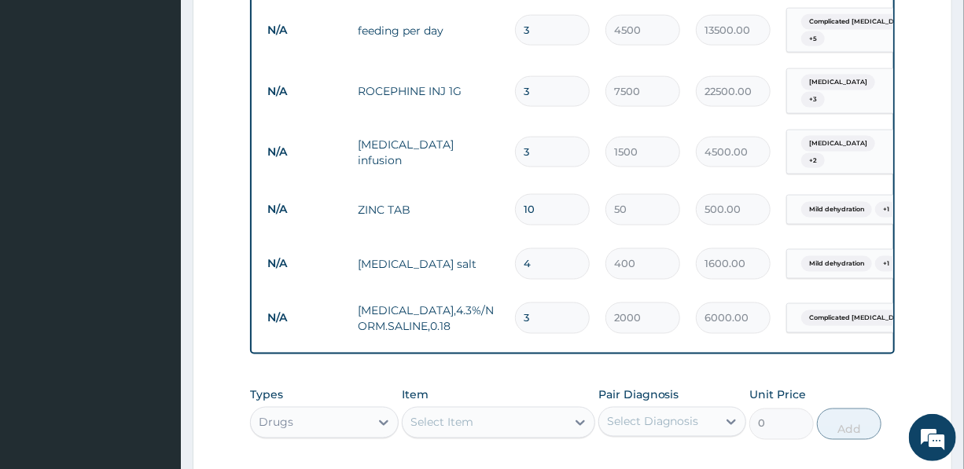
click at [492, 410] on div "Select Item" at bounding box center [483, 422] width 163 height 25
type input "VIT"
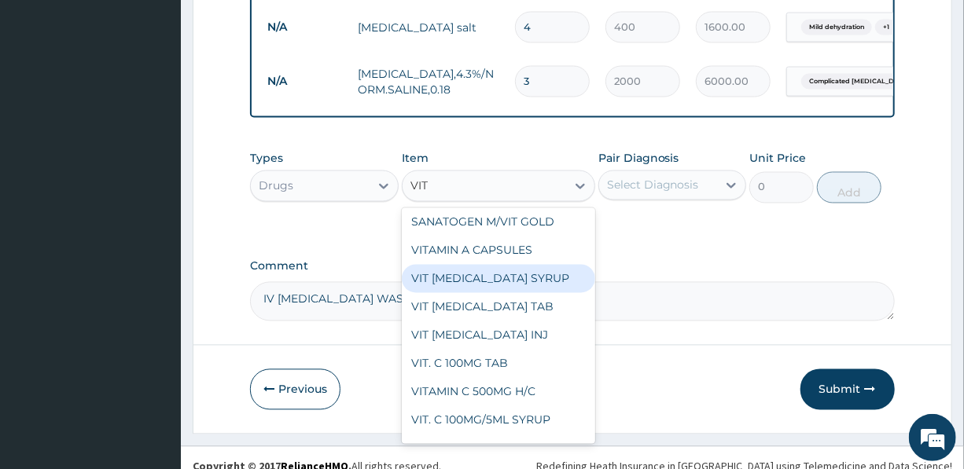
scroll to position [214, 0]
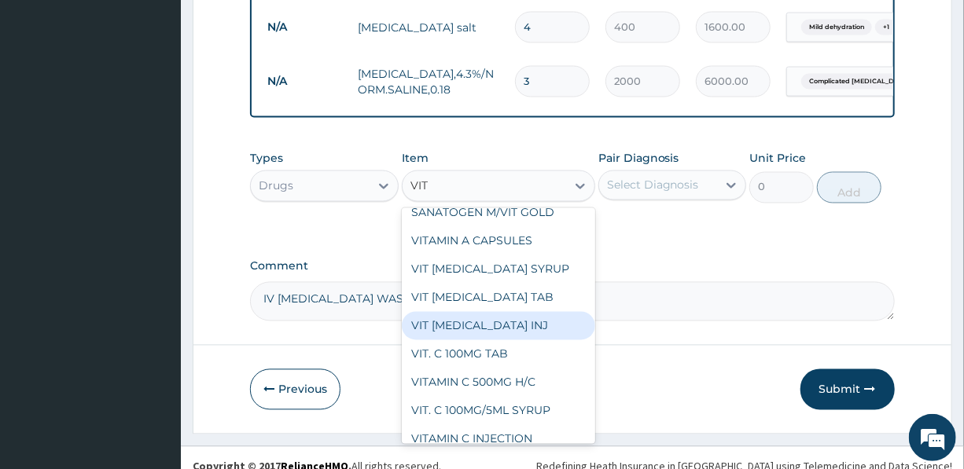
click at [499, 312] on div "VIT [MEDICAL_DATA] INJ" at bounding box center [498, 326] width 193 height 28
type input "1500"
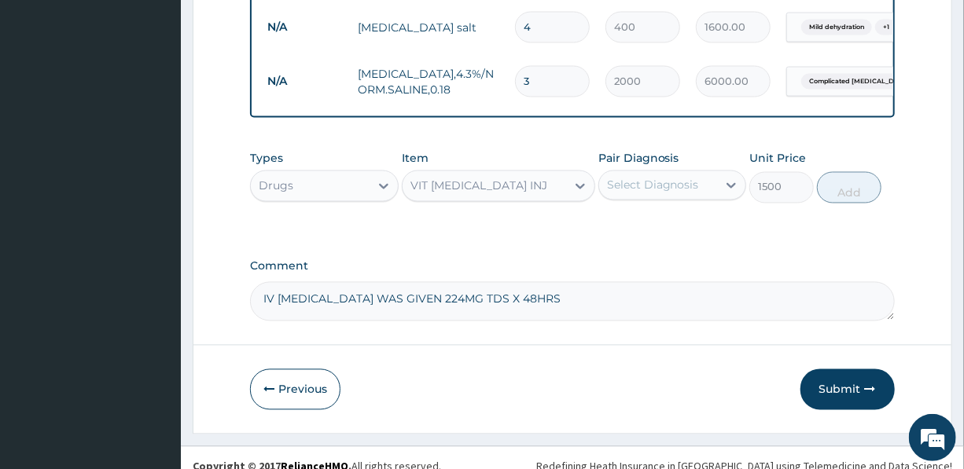
click at [670, 178] on div "Select Diagnosis" at bounding box center [653, 186] width 92 height 16
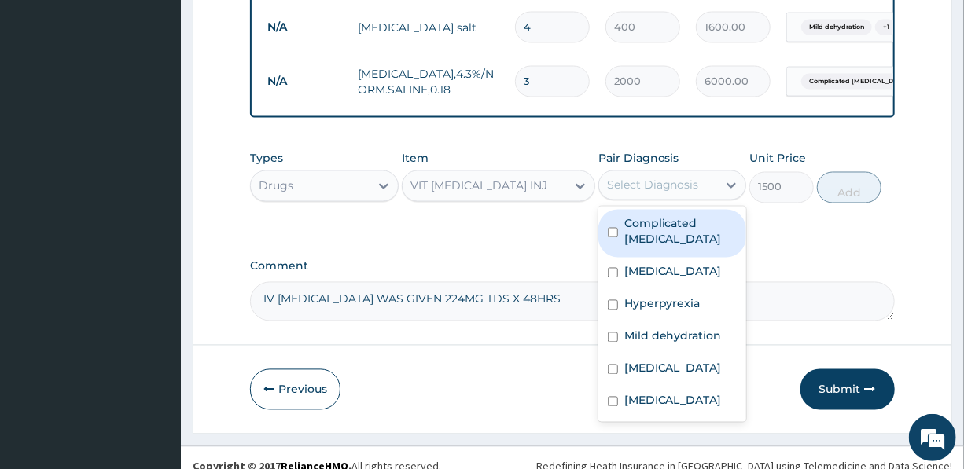
click at [668, 216] on label "Complicated [MEDICAL_DATA]" at bounding box center [680, 231] width 112 height 31
checkbox input "true"
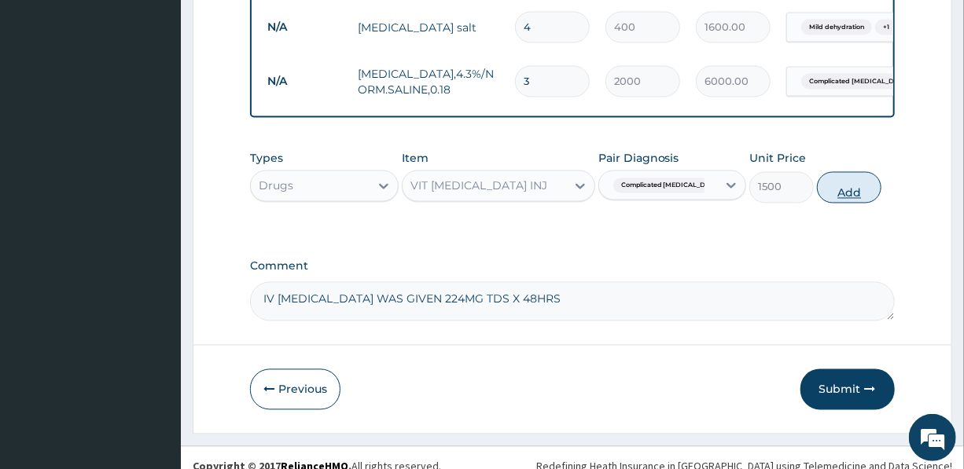
click at [835, 172] on button "Add" at bounding box center [849, 187] width 64 height 31
type input "0"
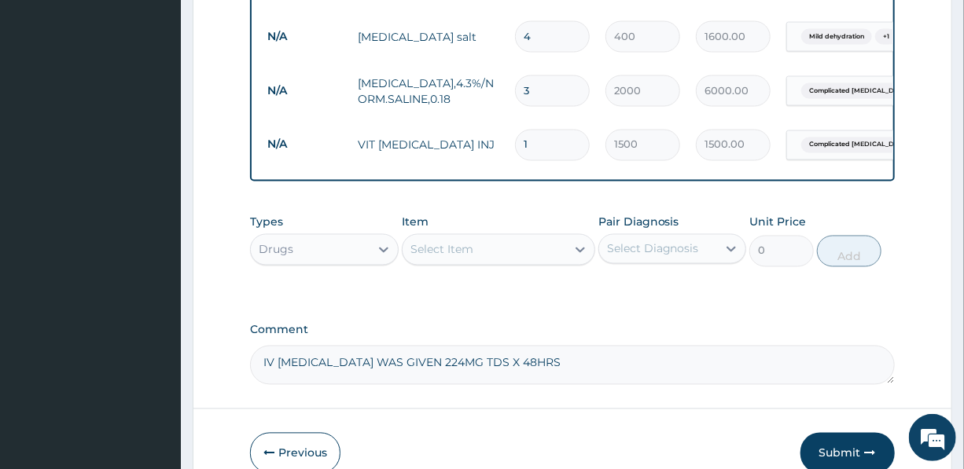
scroll to position [1209, 0]
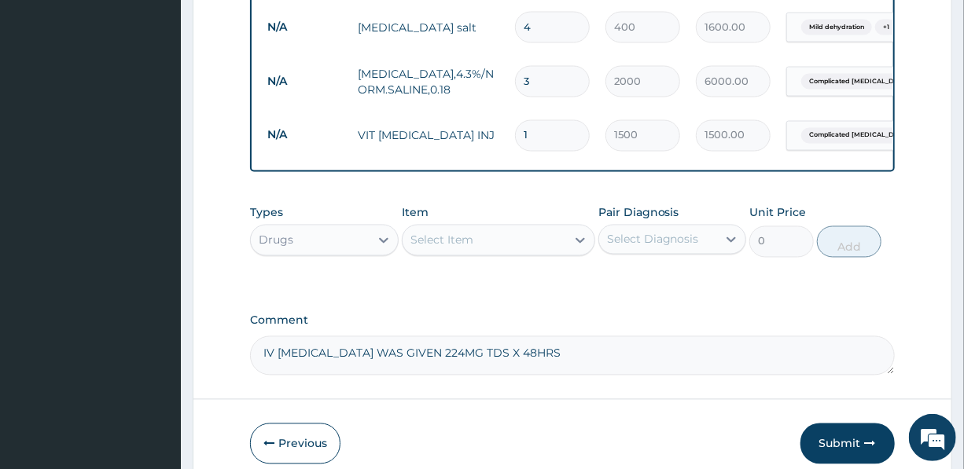
click at [450, 233] on div "Select Item" at bounding box center [441, 241] width 63 height 16
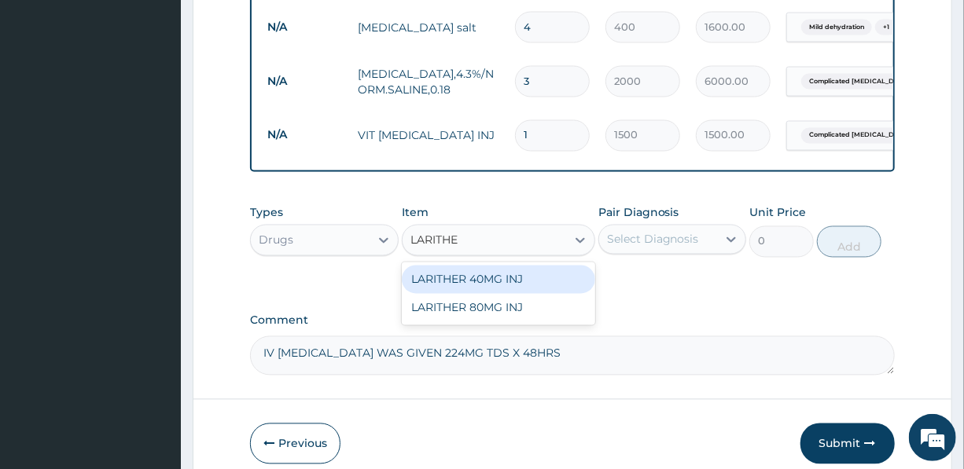
type input "LARITHER"
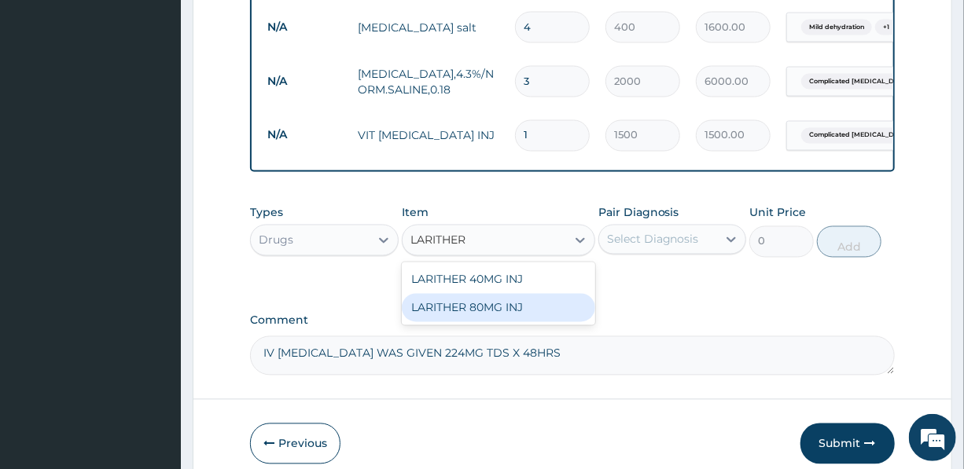
click at [511, 294] on div "LARITHER 80MG INJ" at bounding box center [498, 308] width 193 height 28
type input "1400"
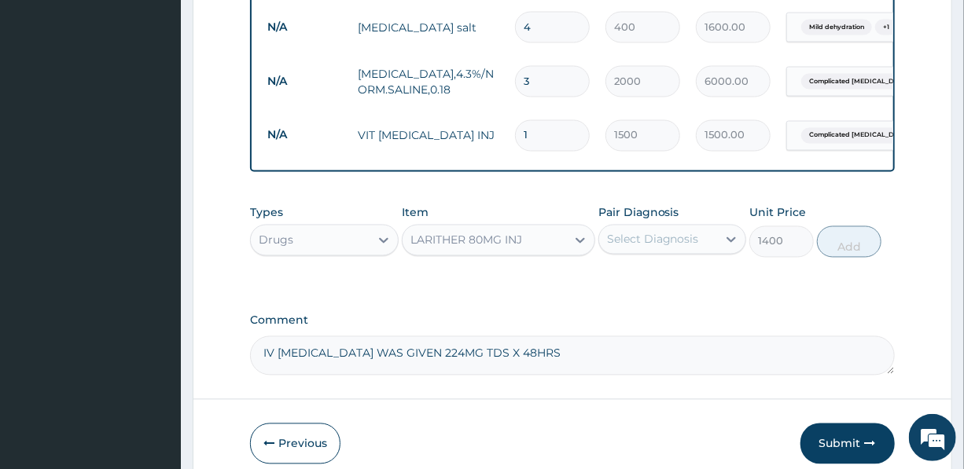
click at [647, 232] on div "Select Diagnosis" at bounding box center [653, 240] width 92 height 16
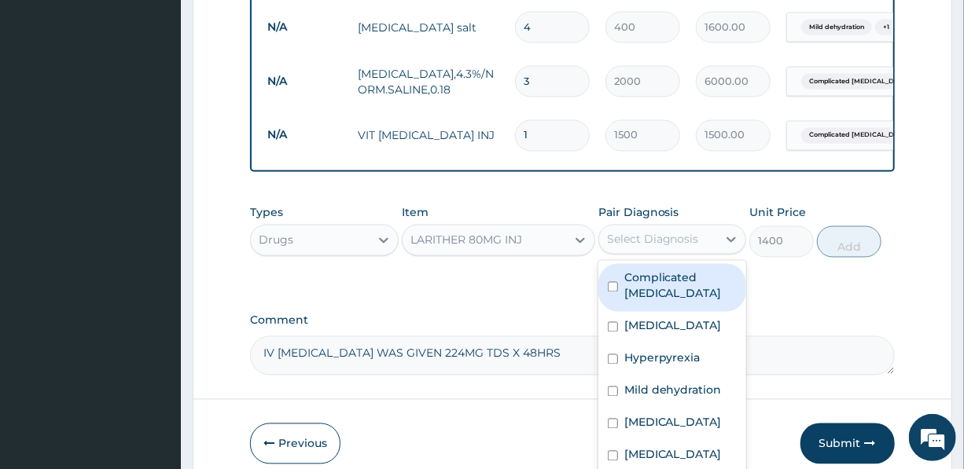
scroll to position [1263, 0]
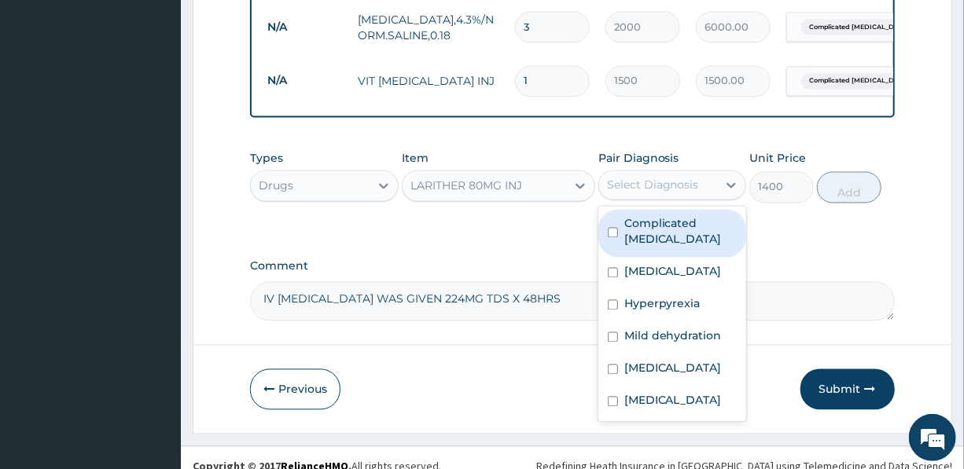
click at [613, 228] on input "checkbox" at bounding box center [613, 233] width 10 height 10
checkbox input "true"
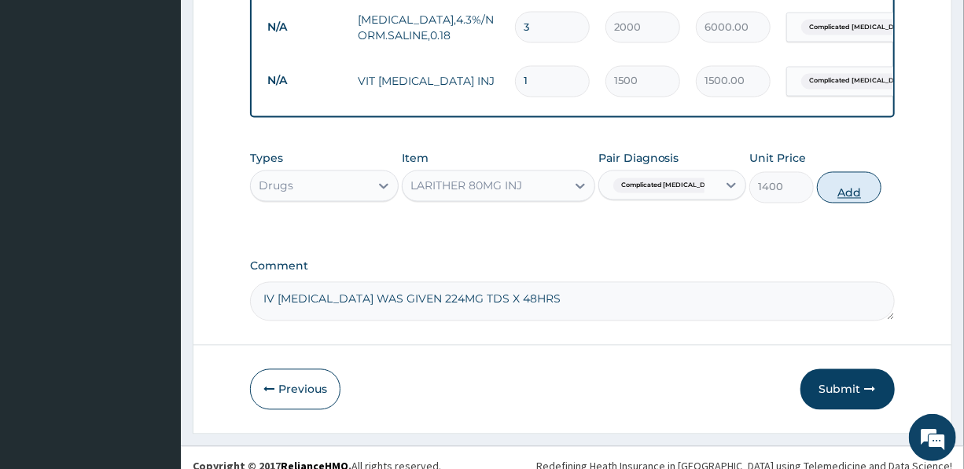
click at [847, 172] on button "Add" at bounding box center [849, 187] width 64 height 31
type input "0"
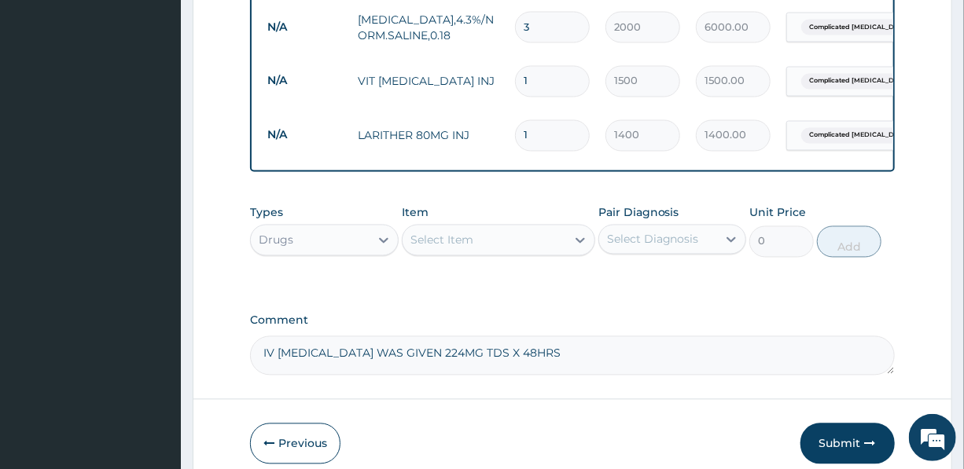
drag, startPoint x: 530, startPoint y: 107, endPoint x: 519, endPoint y: 108, distance: 11.8
click at [519, 120] on input "1" at bounding box center [552, 135] width 75 height 31
type input "3"
type input "4200.00"
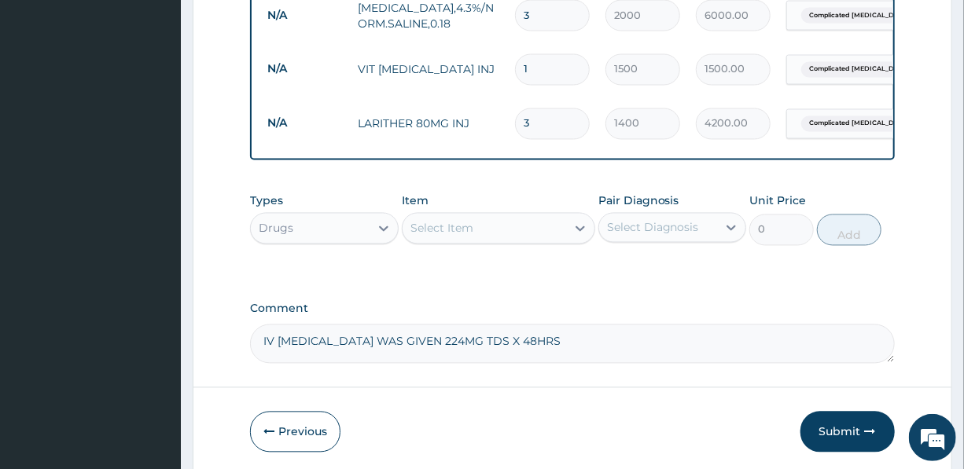
scroll to position [1246, 0]
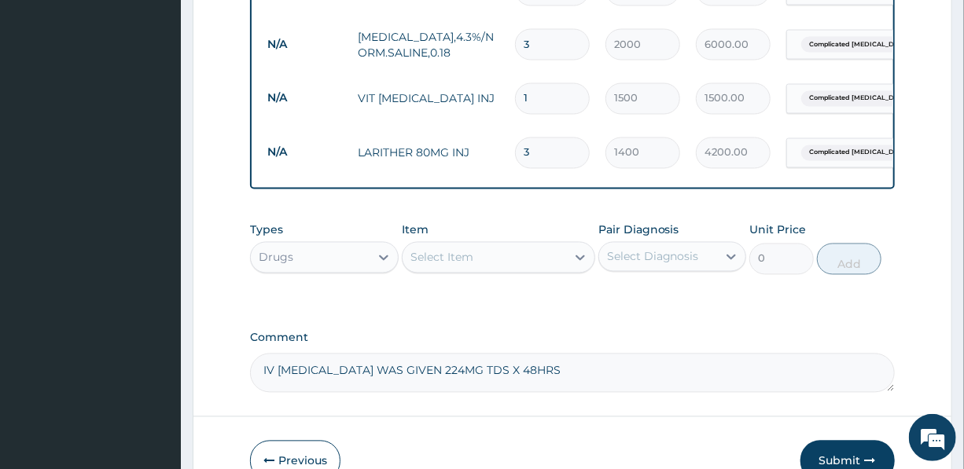
type input "3"
click at [461, 250] on div "Select Item" at bounding box center [441, 258] width 63 height 16
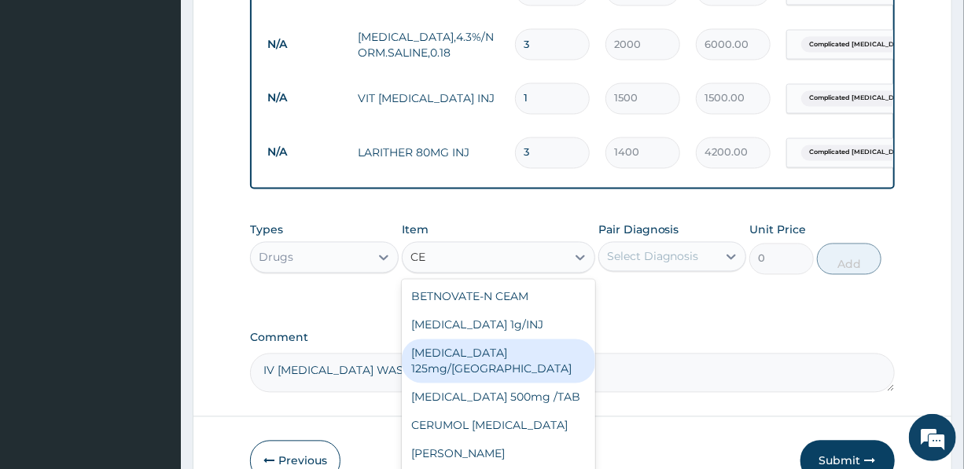
type input "C"
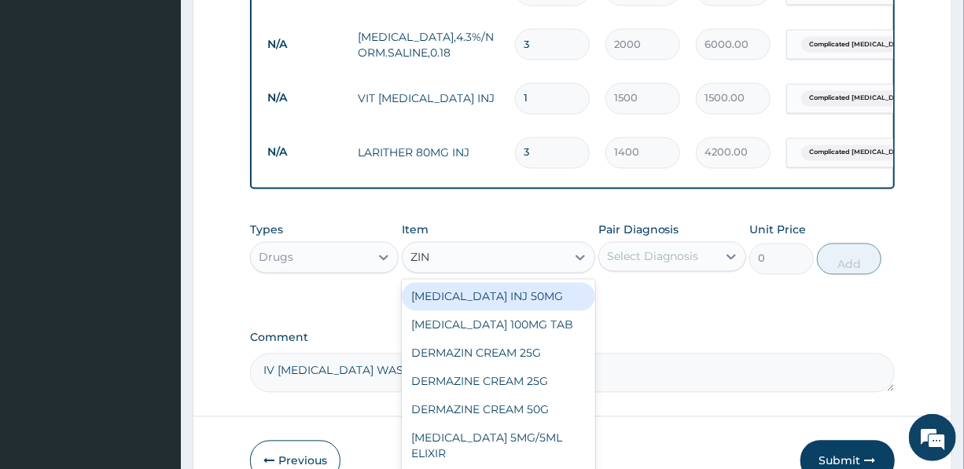
type input "[PERSON_NAME]"
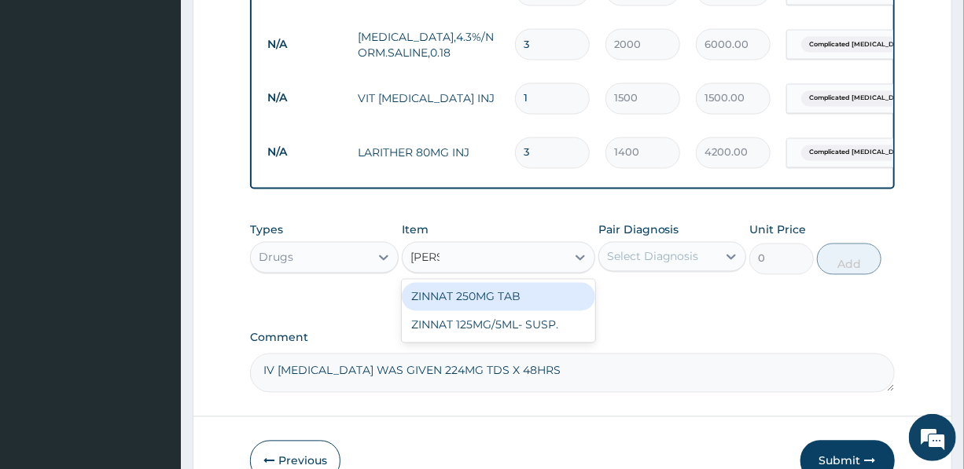
click at [472, 283] on div "ZINNAT 250MG TAB" at bounding box center [498, 297] width 193 height 28
type input "400"
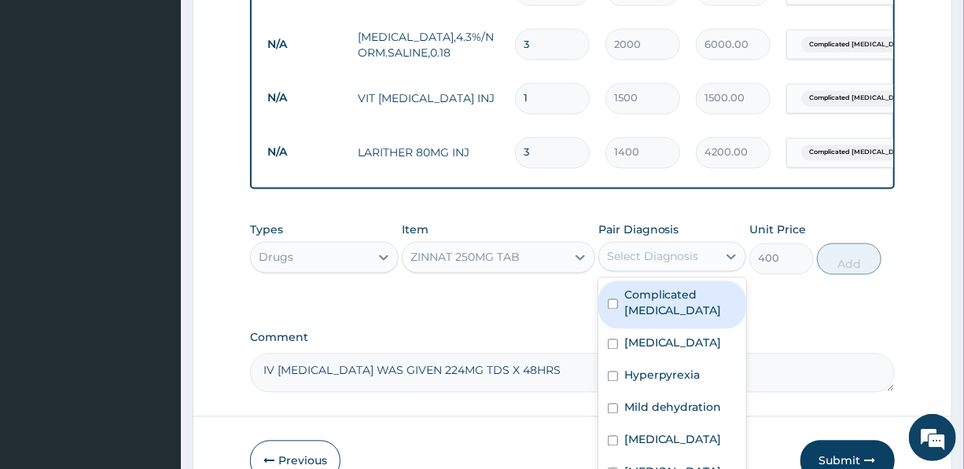
click at [665, 249] on div "Select Diagnosis" at bounding box center [653, 257] width 92 height 16
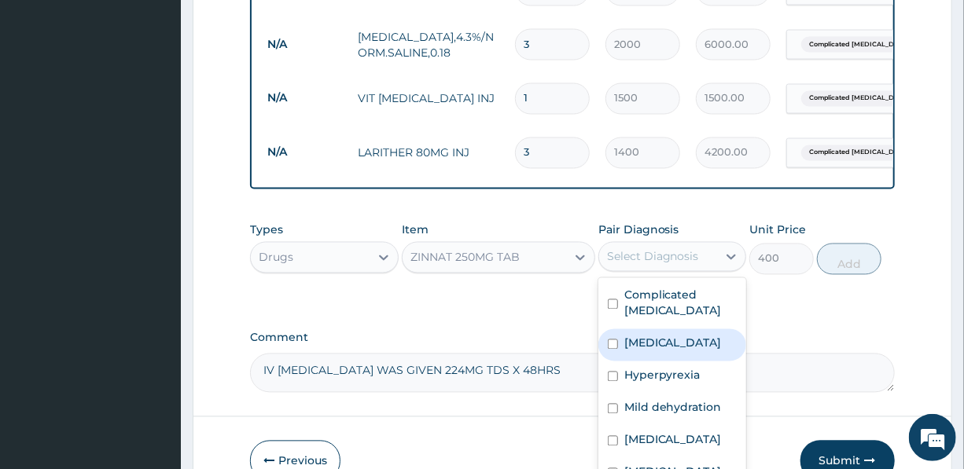
click at [651, 336] on label "[MEDICAL_DATA]" at bounding box center [672, 344] width 97 height 16
checkbox input "true"
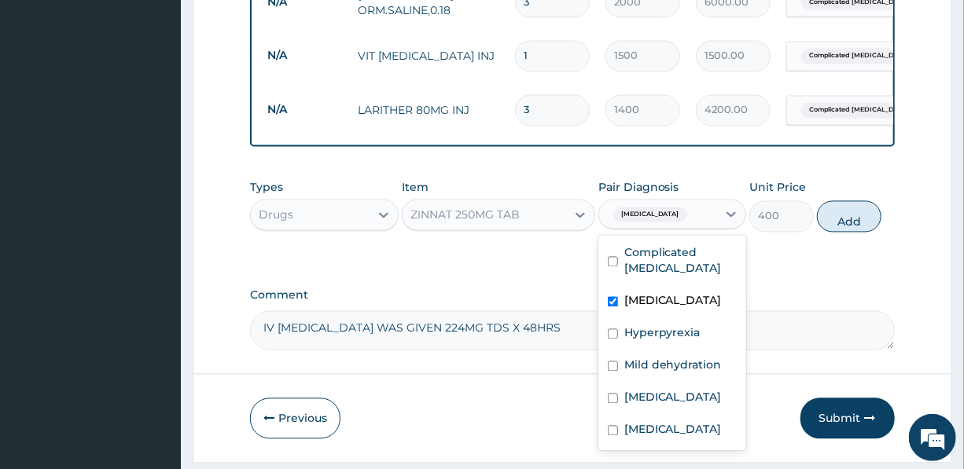
scroll to position [1317, 0]
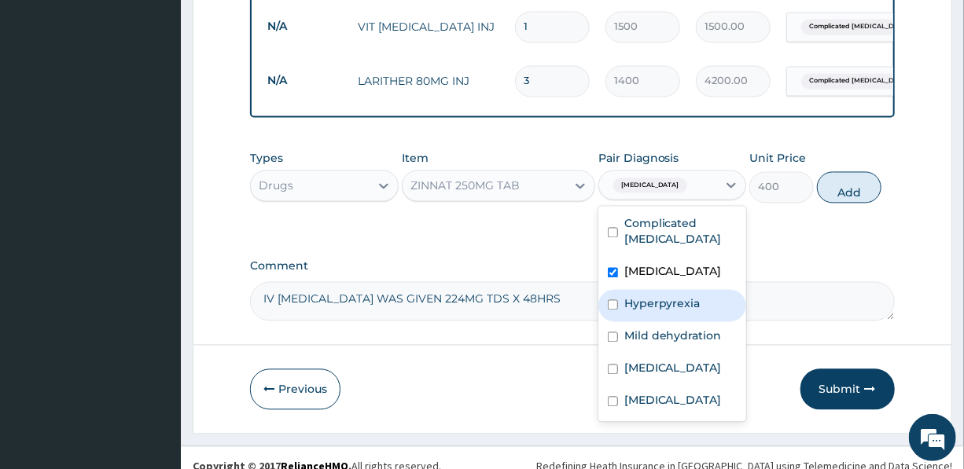
click at [665, 296] on label "Hyperpyrexia" at bounding box center [662, 304] width 76 height 16
checkbox input "true"
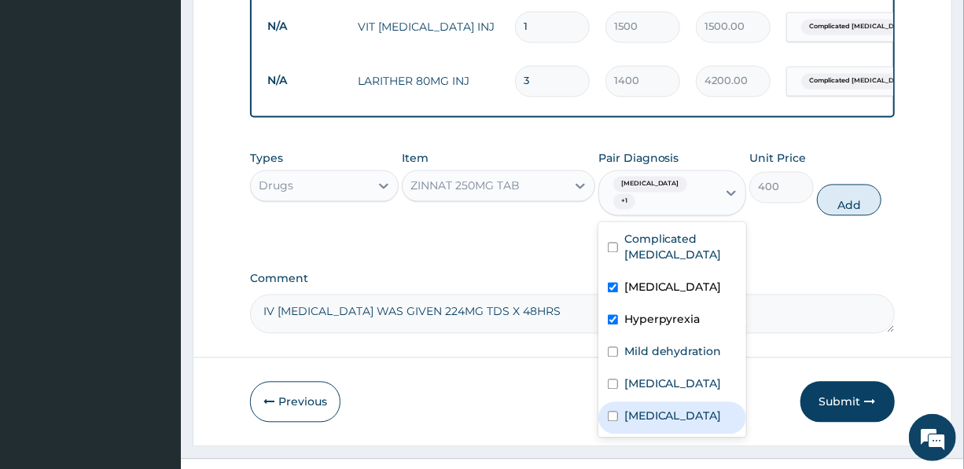
click at [666, 409] on label "[MEDICAL_DATA]" at bounding box center [672, 417] width 97 height 16
checkbox input "true"
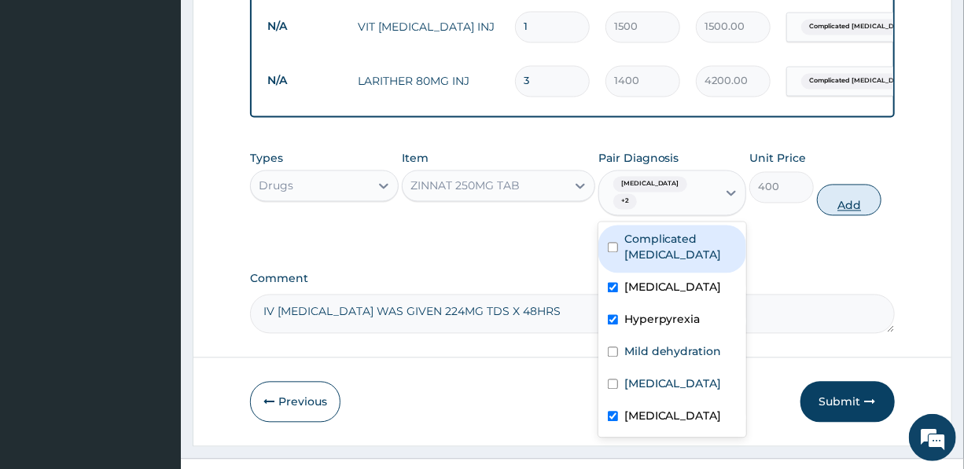
click at [853, 185] on button "Add" at bounding box center [849, 200] width 64 height 31
type input "0"
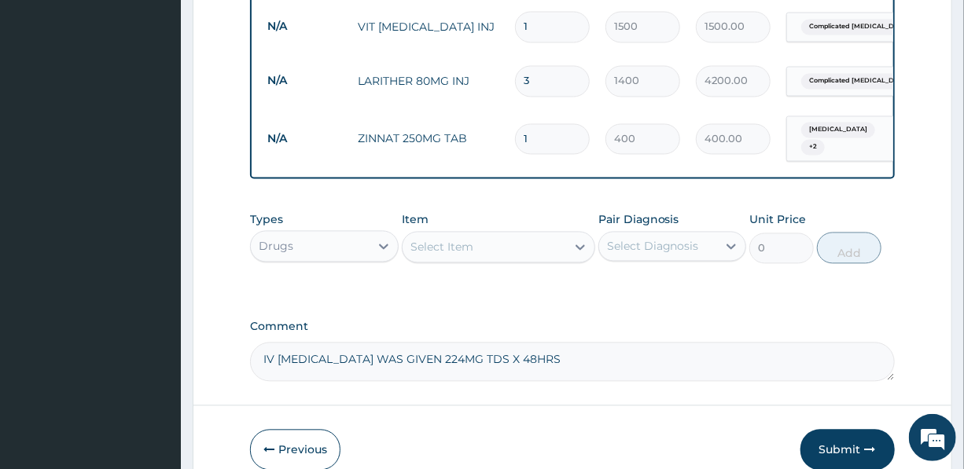
drag, startPoint x: 541, startPoint y: 108, endPoint x: 519, endPoint y: 108, distance: 22.8
click at [519, 124] on input "1" at bounding box center [552, 139] width 75 height 31
type input "10"
type input "4000.00"
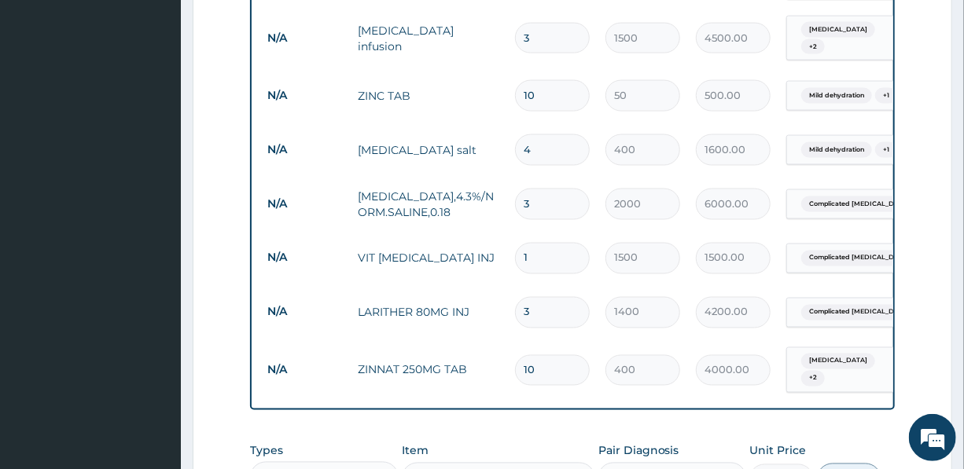
scroll to position [1103, 0]
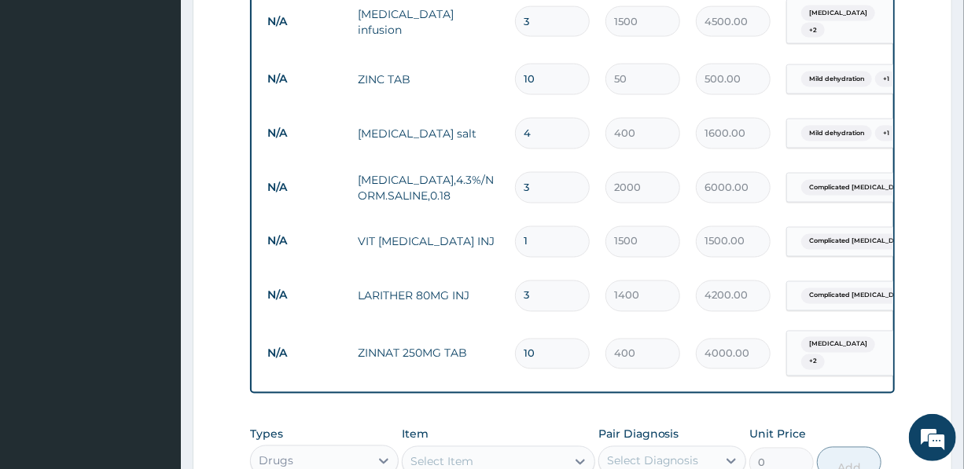
type input "10"
click at [461, 454] on div "Select Item" at bounding box center [441, 462] width 63 height 16
type input "PARACETA"
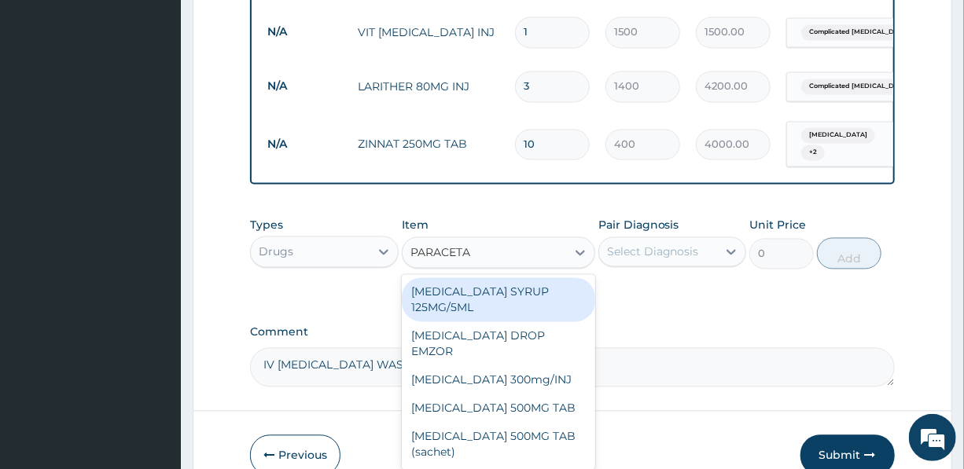
scroll to position [1317, 0]
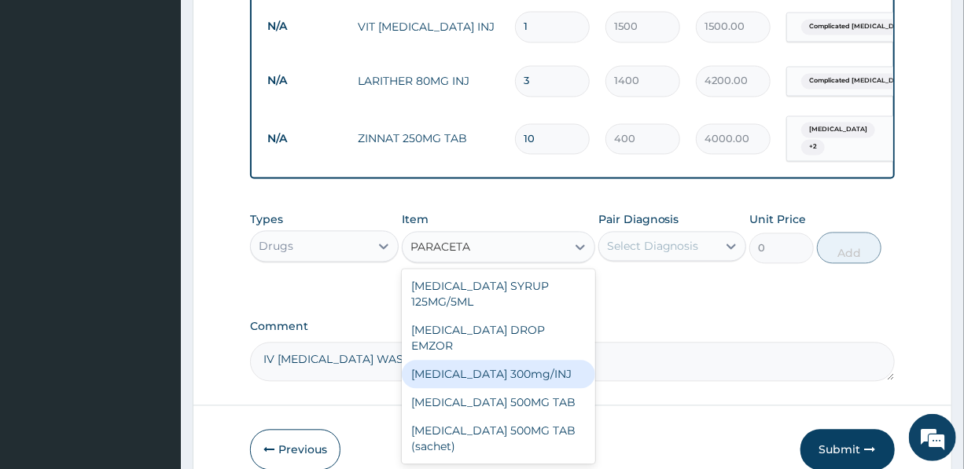
click at [523, 361] on div "[MEDICAL_DATA] 300mg/INJ" at bounding box center [498, 375] width 193 height 28
type input "1500"
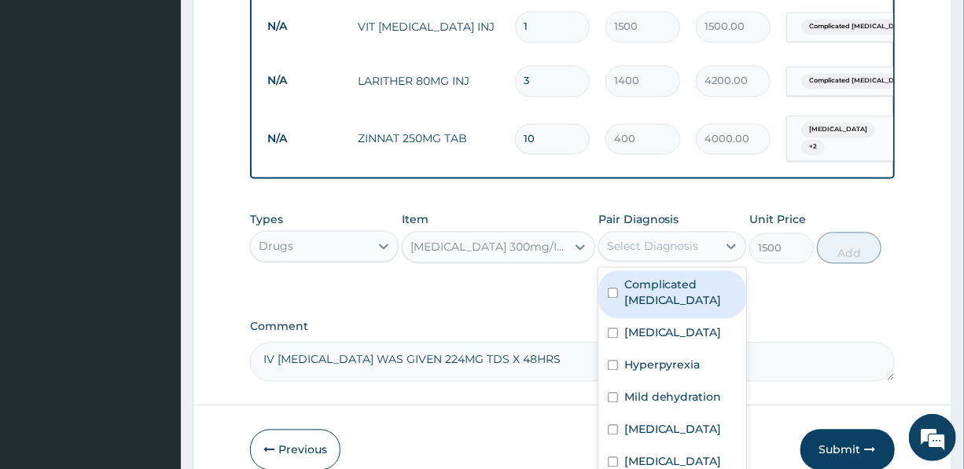
click at [664, 239] on div "Select Diagnosis" at bounding box center [653, 247] width 92 height 16
click at [658, 277] on label "Complicated [MEDICAL_DATA]" at bounding box center [680, 292] width 112 height 31
checkbox input "true"
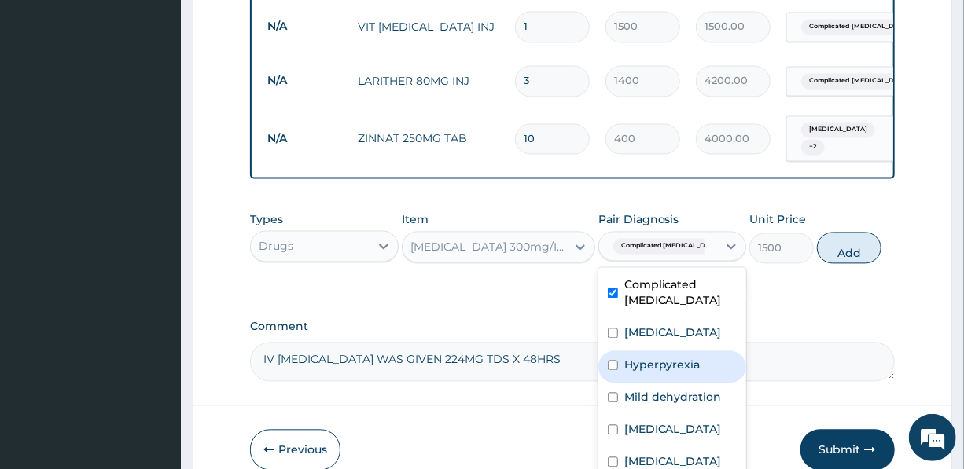
click at [663, 358] on label "Hyperpyrexia" at bounding box center [662, 366] width 76 height 16
checkbox input "true"
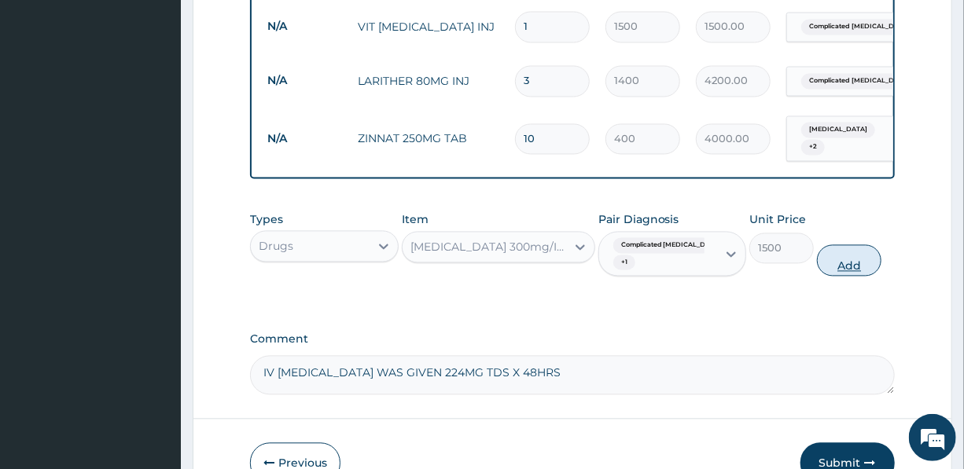
click at [851, 245] on button "Add" at bounding box center [849, 260] width 64 height 31
type input "0"
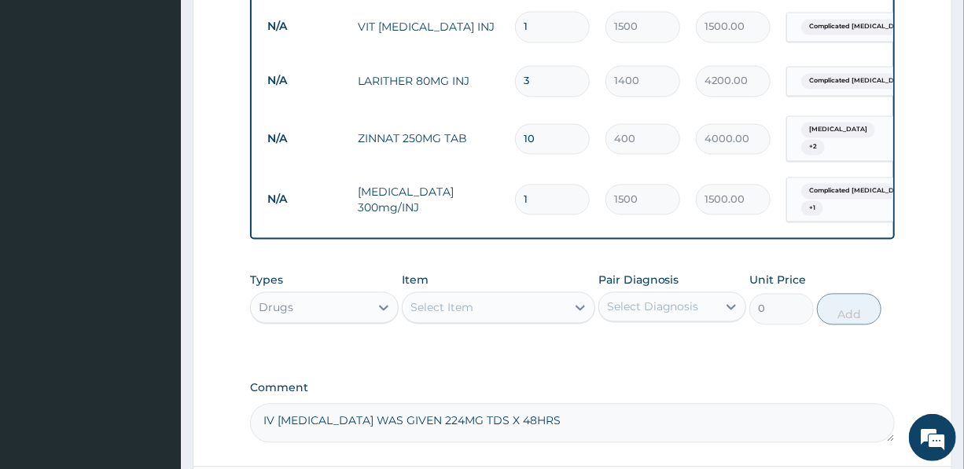
drag, startPoint x: 550, startPoint y: 164, endPoint x: 508, endPoint y: 164, distance: 41.7
click at [508, 177] on td "1" at bounding box center [552, 200] width 90 height 46
type input "3"
type input "4500.00"
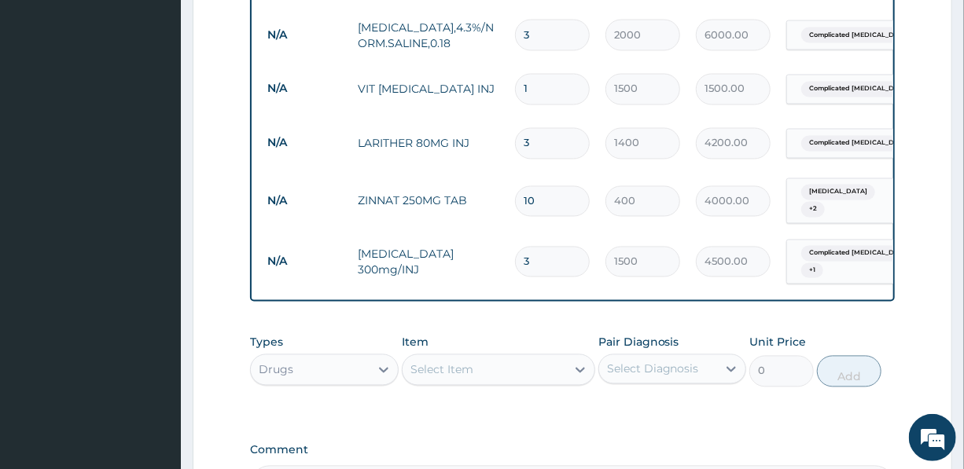
scroll to position [1290, 0]
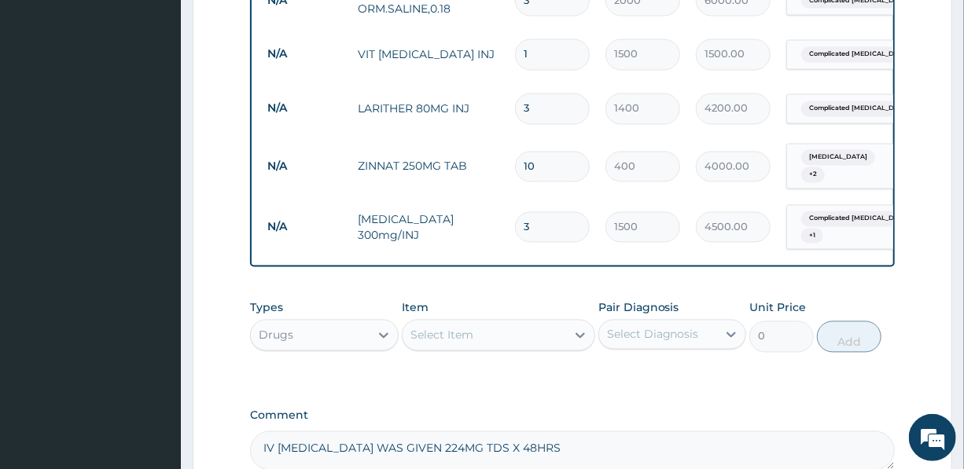
type input "3"
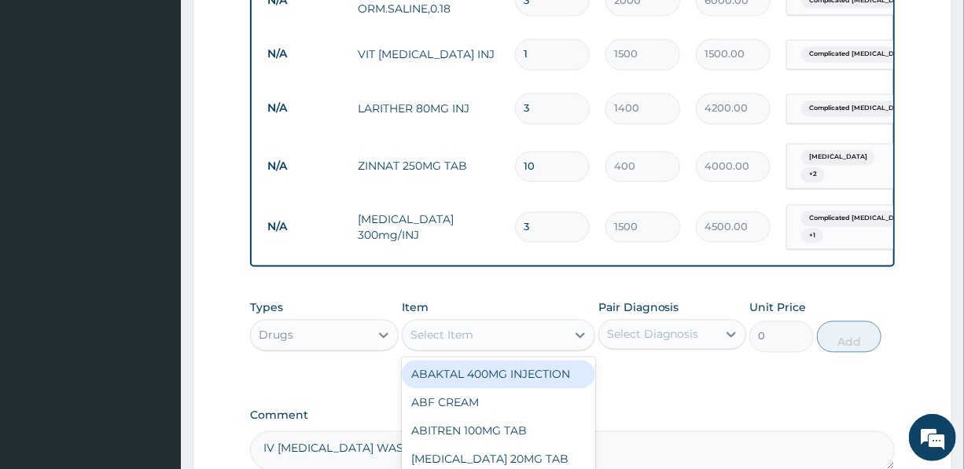
click at [494, 323] on div "Select Item" at bounding box center [483, 335] width 163 height 25
type input "GAV"
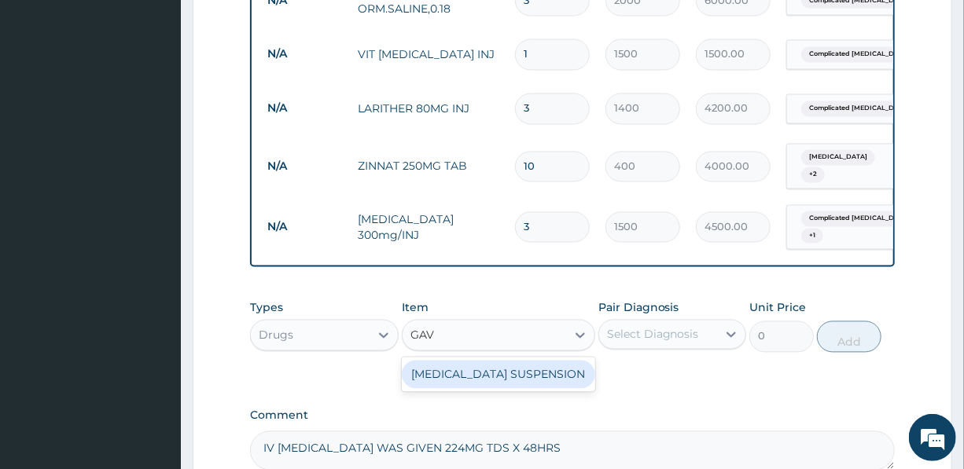
click at [490, 361] on div "[MEDICAL_DATA] SUSPENSION" at bounding box center [498, 375] width 193 height 28
type input "3000"
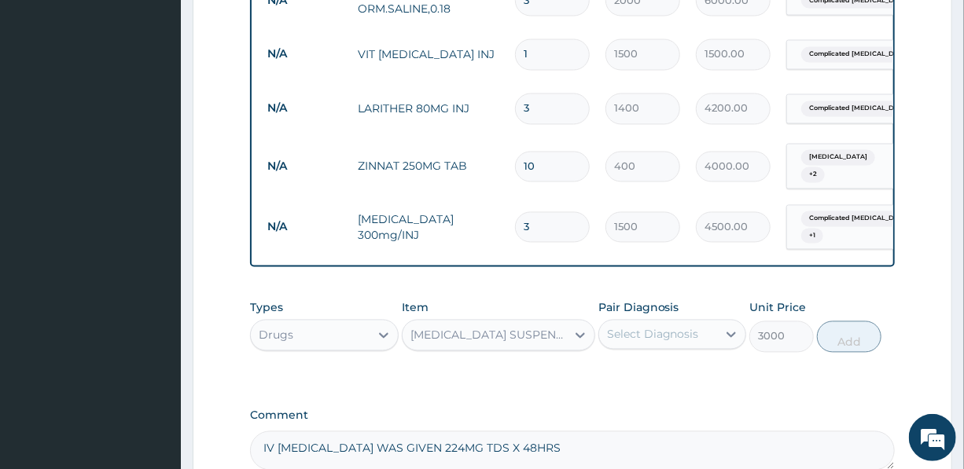
click at [659, 327] on div "Select Diagnosis" at bounding box center [653, 335] width 92 height 16
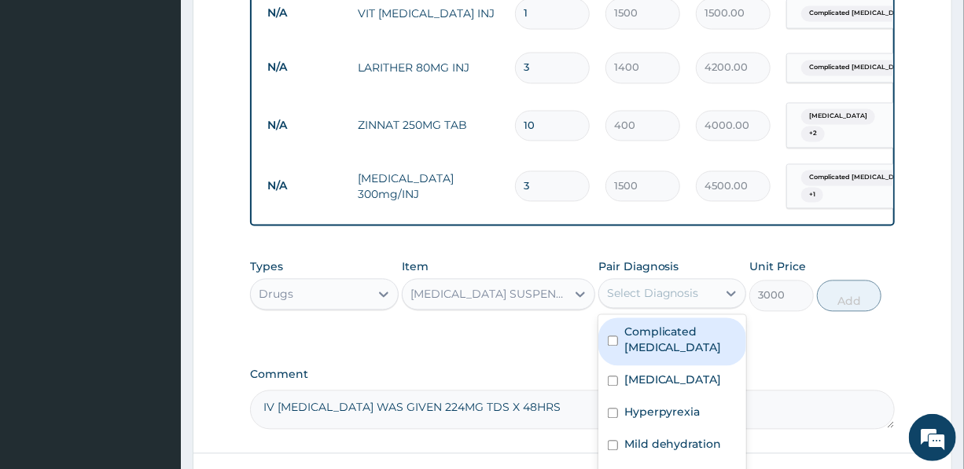
scroll to position [1361, 0]
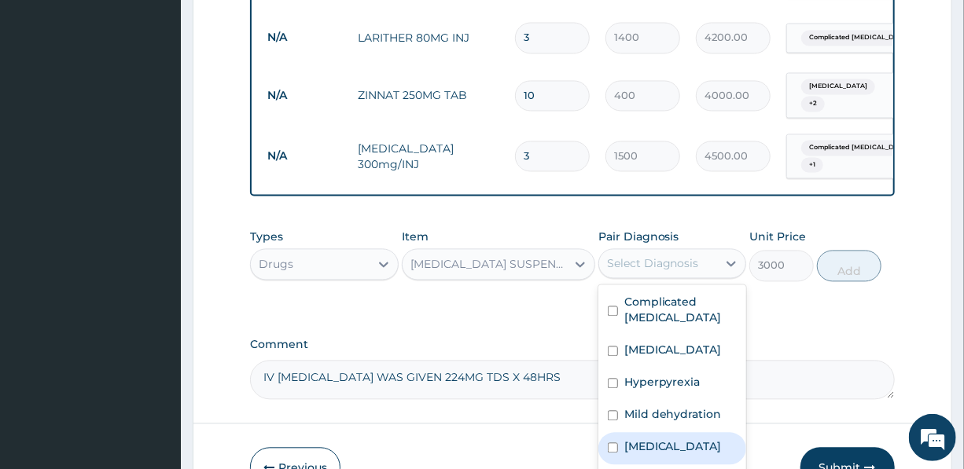
click at [672, 432] on div "[MEDICAL_DATA]" at bounding box center [672, 448] width 148 height 32
checkbox input "true"
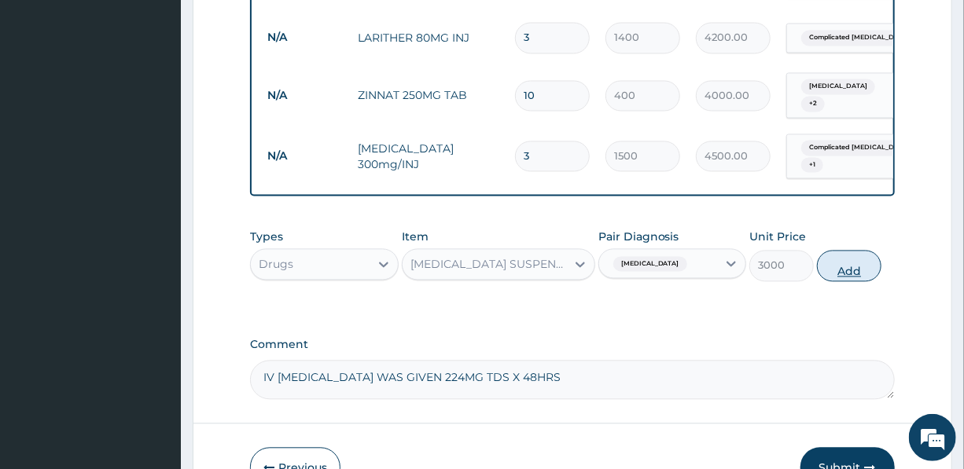
click at [846, 250] on button "Add" at bounding box center [849, 265] width 64 height 31
type input "0"
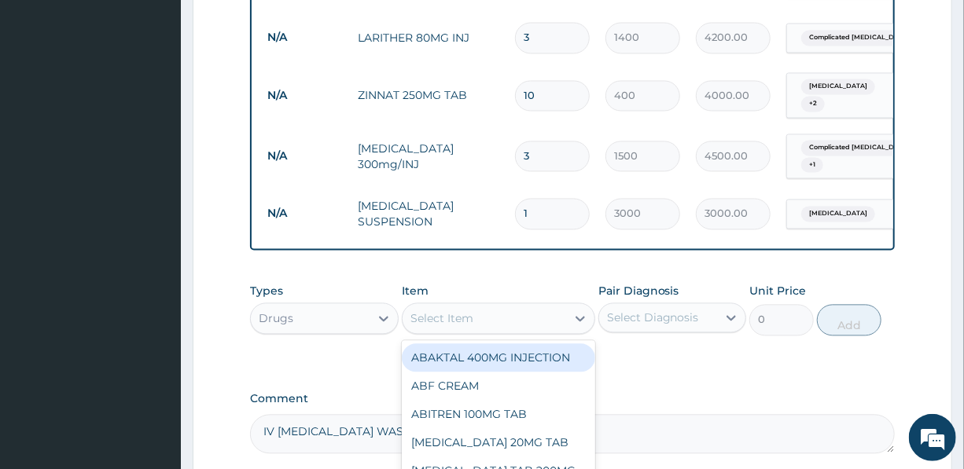
click at [479, 306] on div "Select Item" at bounding box center [483, 318] width 163 height 25
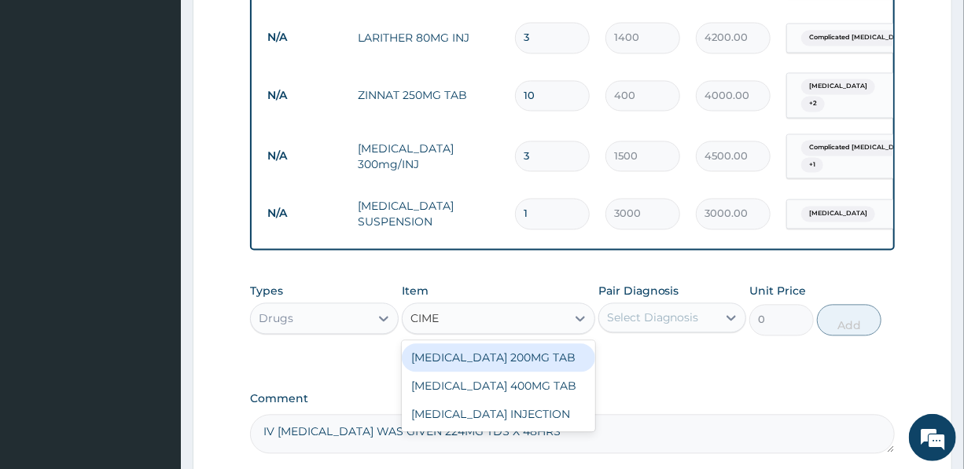
type input "CIMET"
click at [519, 343] on div "[MEDICAL_DATA] 200MG TAB" at bounding box center [498, 357] width 193 height 28
type input "70"
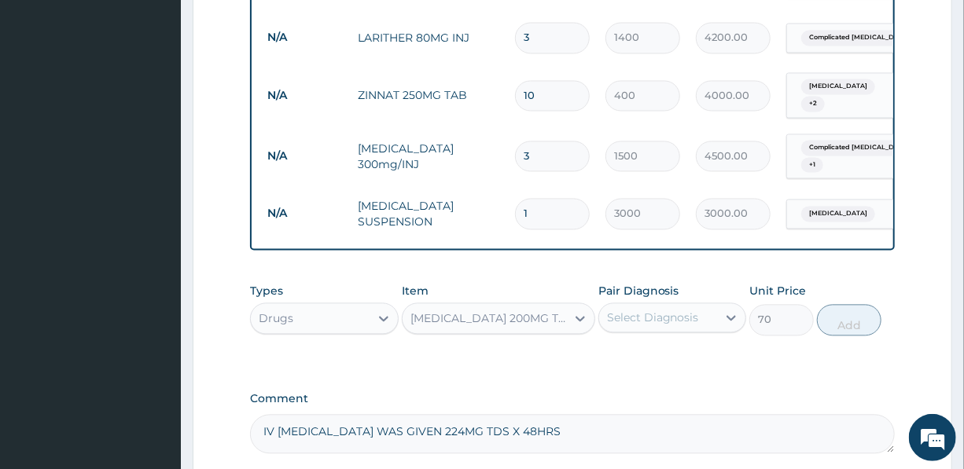
click at [675, 310] on div "Select Diagnosis" at bounding box center [653, 318] width 92 height 16
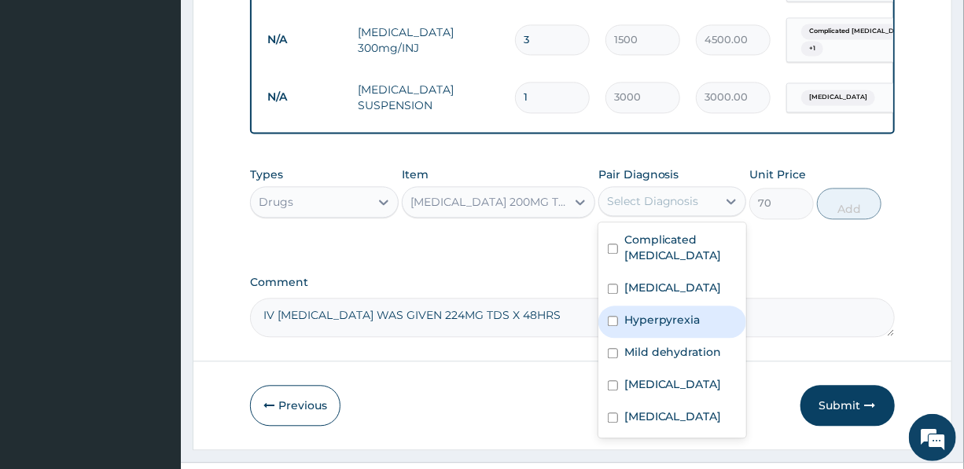
scroll to position [1487, 0]
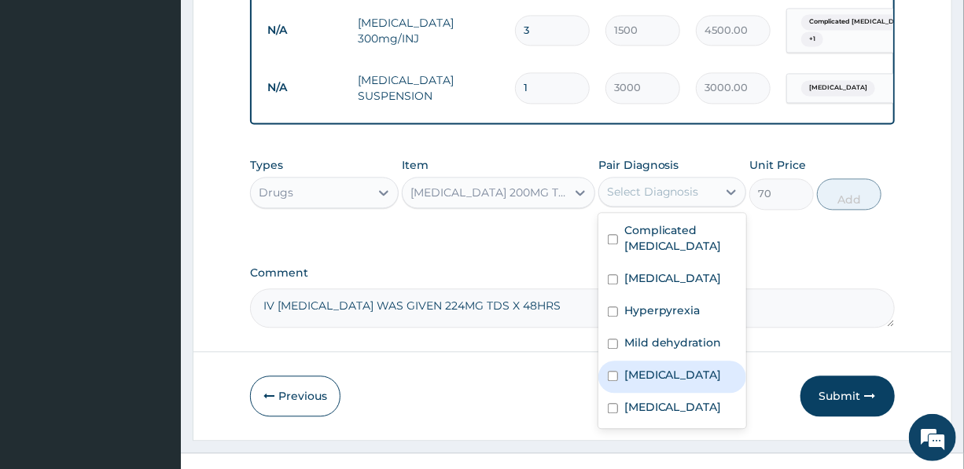
click at [657, 367] on label "[MEDICAL_DATA]" at bounding box center [672, 375] width 97 height 16
checkbox input "true"
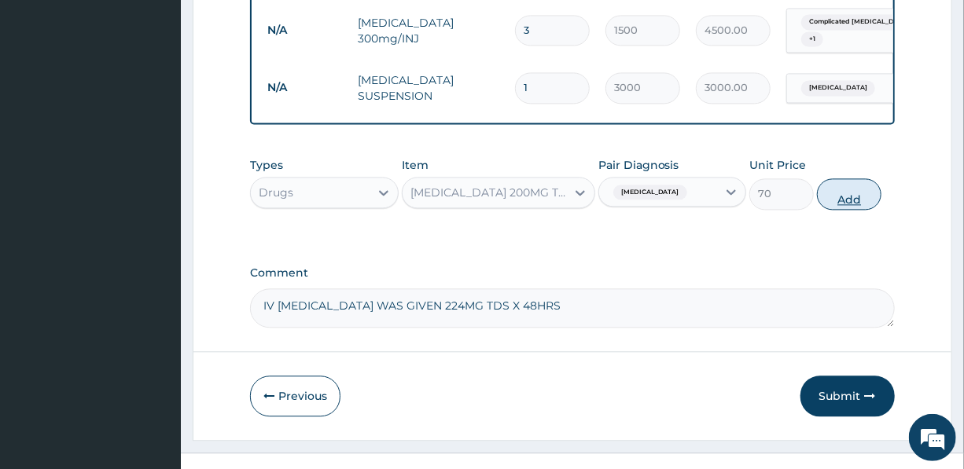
click at [859, 178] on button "Add" at bounding box center [849, 193] width 64 height 31
type input "0"
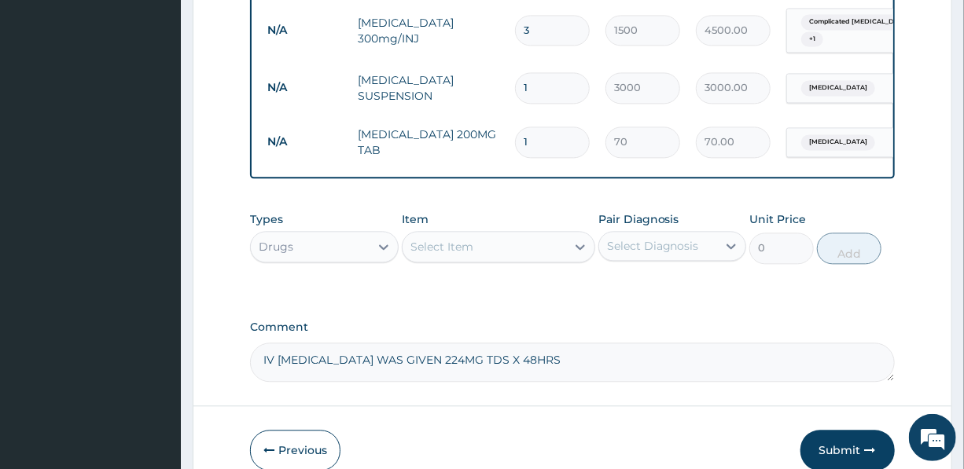
drag, startPoint x: 554, startPoint y: 113, endPoint x: 516, endPoint y: 113, distance: 37.7
click at [516, 127] on input "1" at bounding box center [552, 142] width 75 height 31
type input "10"
type input "700.00"
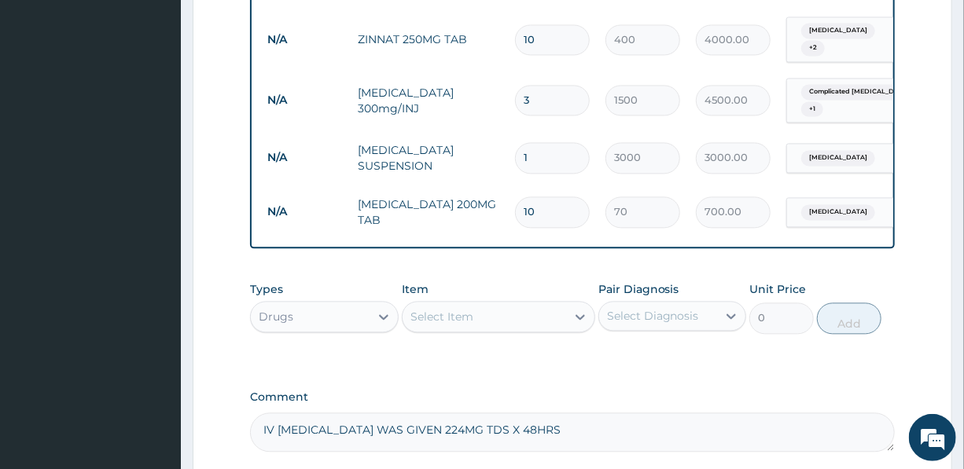
scroll to position [1541, 0]
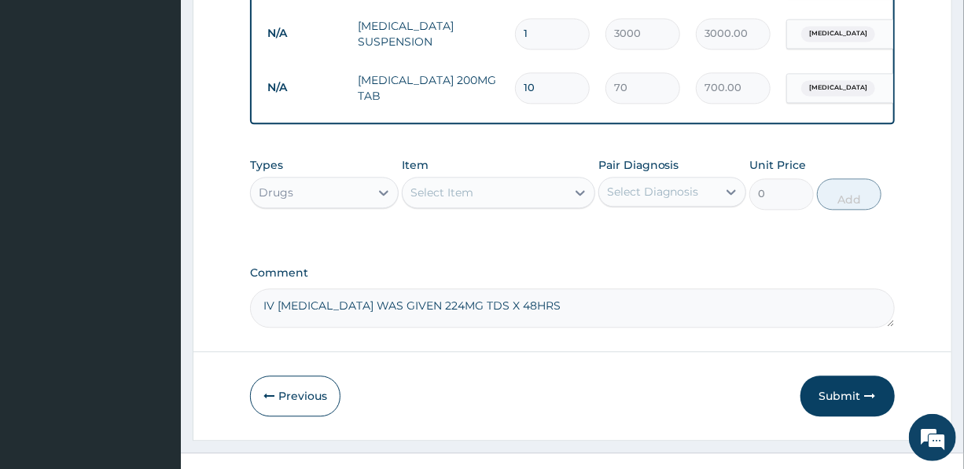
type input "10"
click at [464, 185] on div "Select Item" at bounding box center [441, 193] width 63 height 16
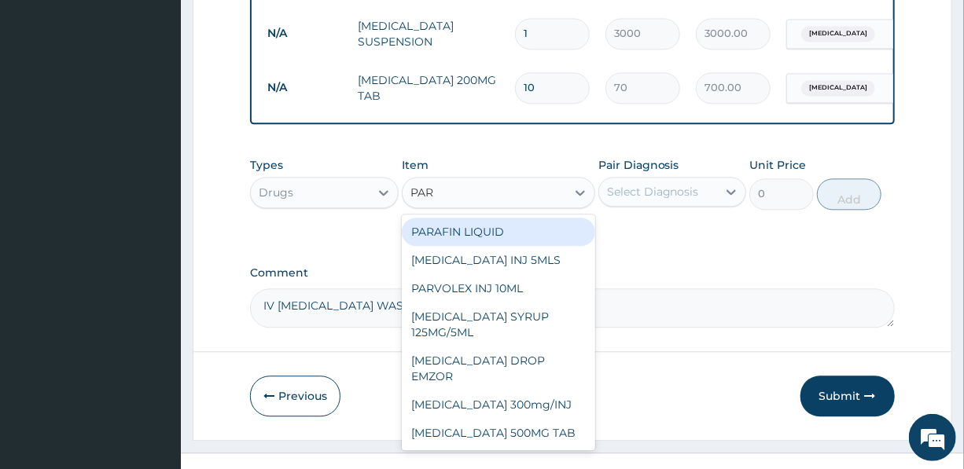
type input "PARA"
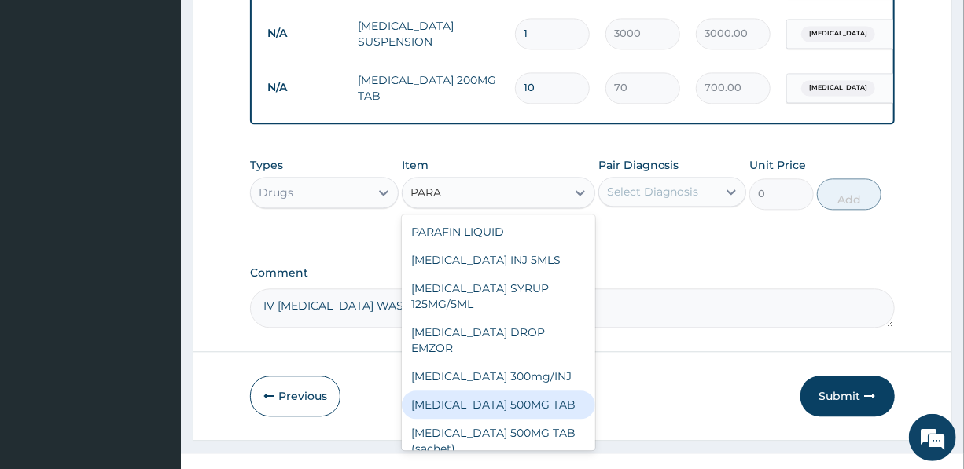
click at [521, 391] on div "[MEDICAL_DATA] 500MG TAB" at bounding box center [498, 405] width 193 height 28
type input "20"
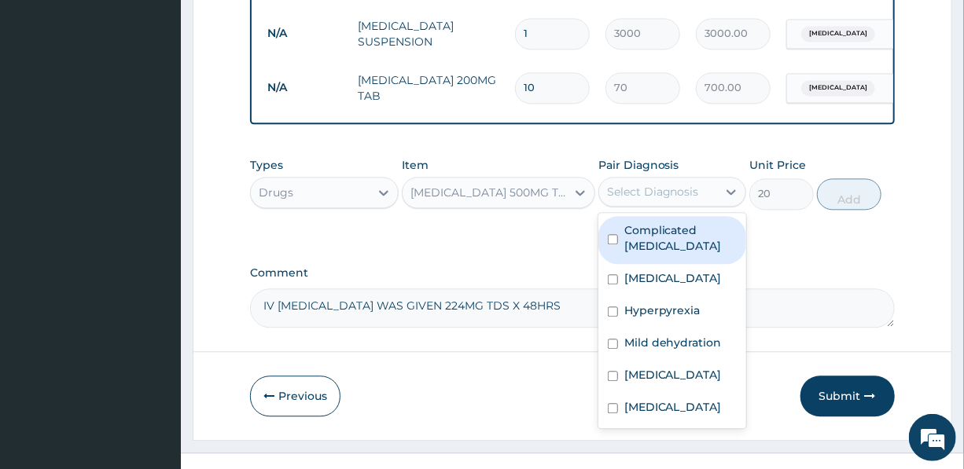
click at [658, 184] on div "Select Diagnosis" at bounding box center [653, 192] width 92 height 16
click at [652, 222] on label "Complicated [MEDICAL_DATA]" at bounding box center [680, 237] width 112 height 31
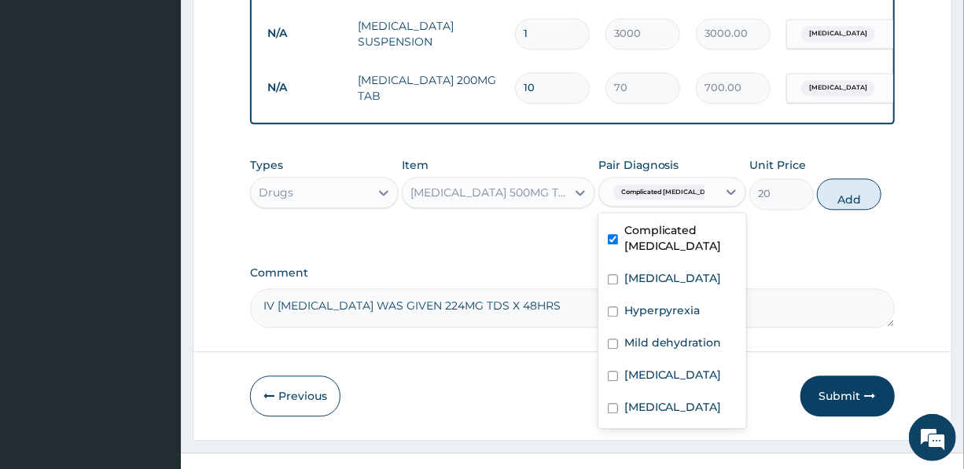
checkbox input "true"
click at [854, 178] on button "Add" at bounding box center [849, 193] width 64 height 31
type input "0"
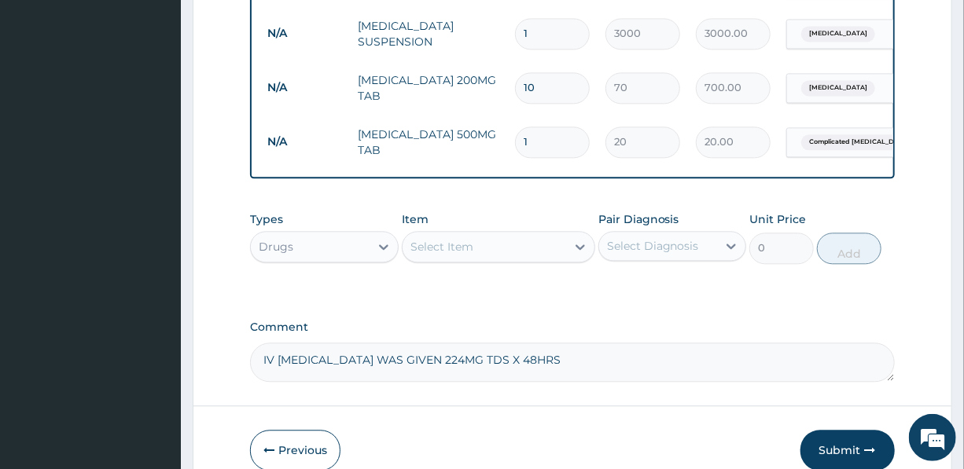
type input "0.00"
type input "9"
type input "180.00"
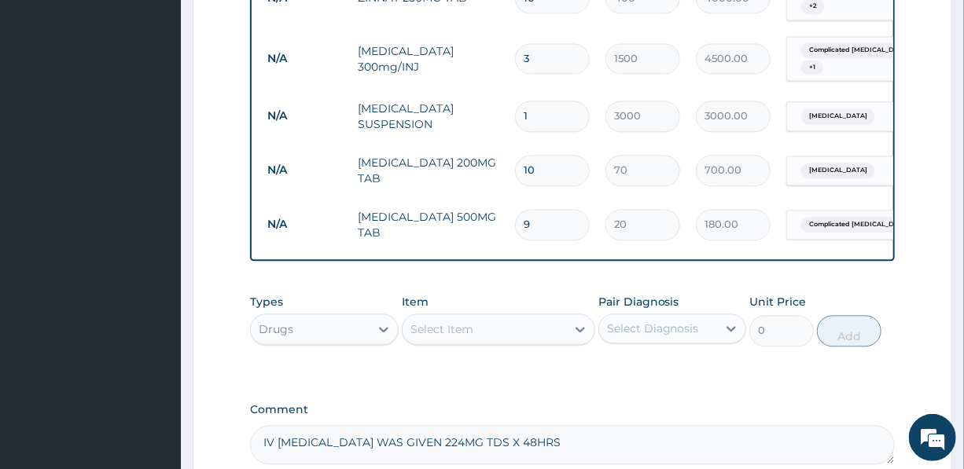
scroll to position [1596, 0]
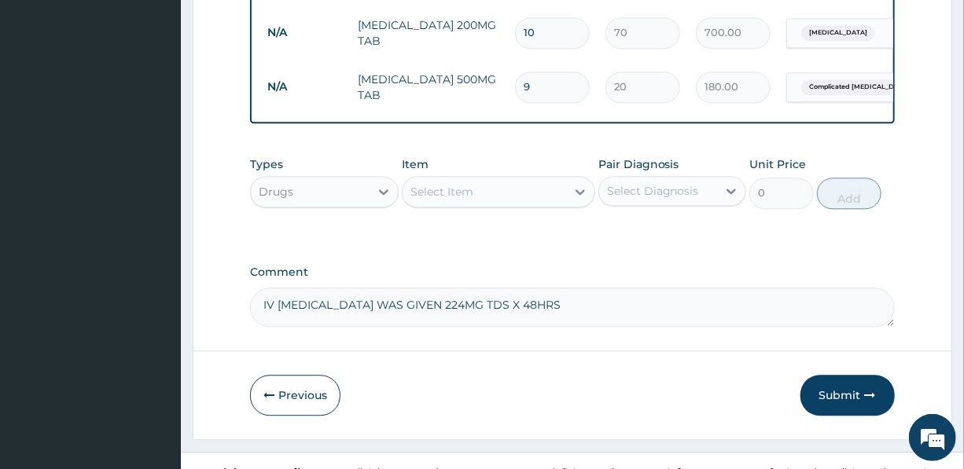
type input "9"
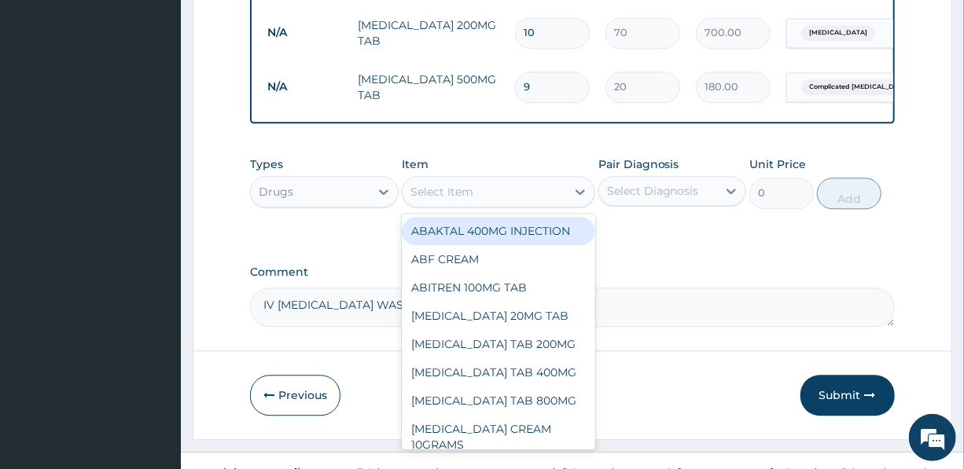
click at [456, 179] on div "Select Item" at bounding box center [483, 191] width 163 height 25
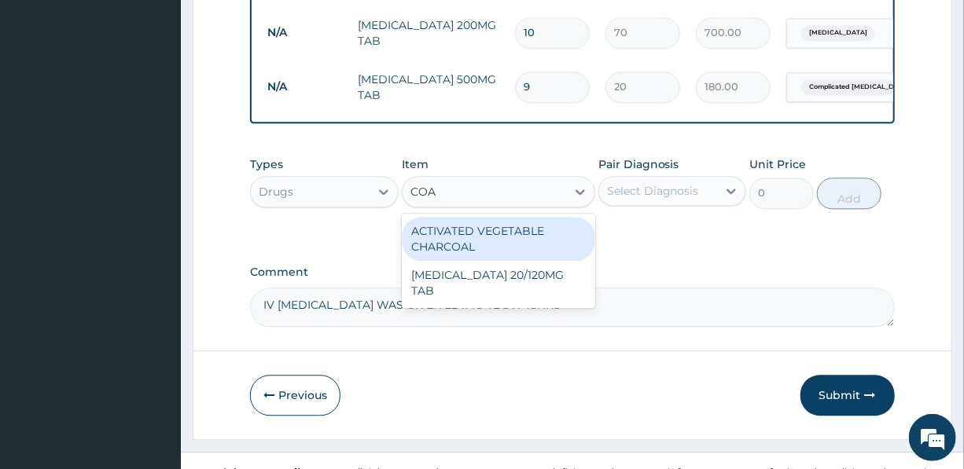
type input "[PERSON_NAME]"
click at [456, 217] on div "[MEDICAL_DATA] 20/120MG TAB" at bounding box center [498, 239] width 193 height 44
type input "3000"
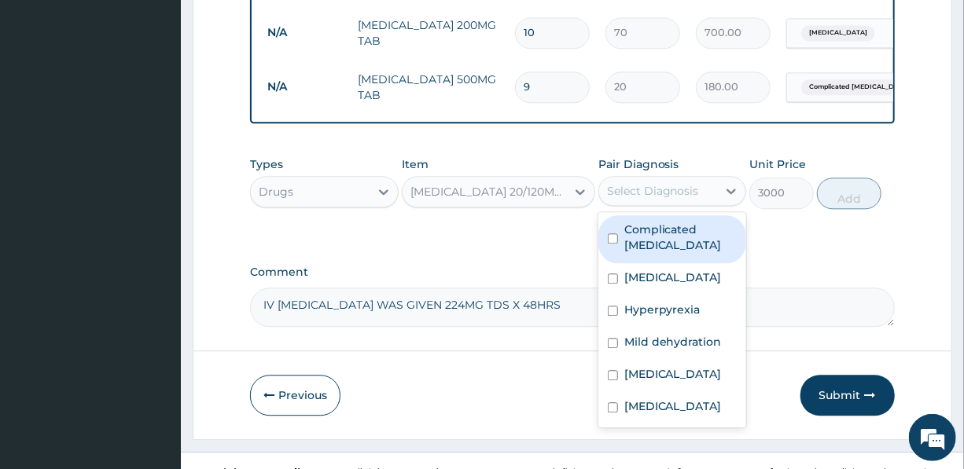
click at [663, 183] on div "Select Diagnosis" at bounding box center [653, 191] width 92 height 16
click at [652, 222] on label "Complicated [MEDICAL_DATA]" at bounding box center [680, 237] width 112 height 31
checkbox input "true"
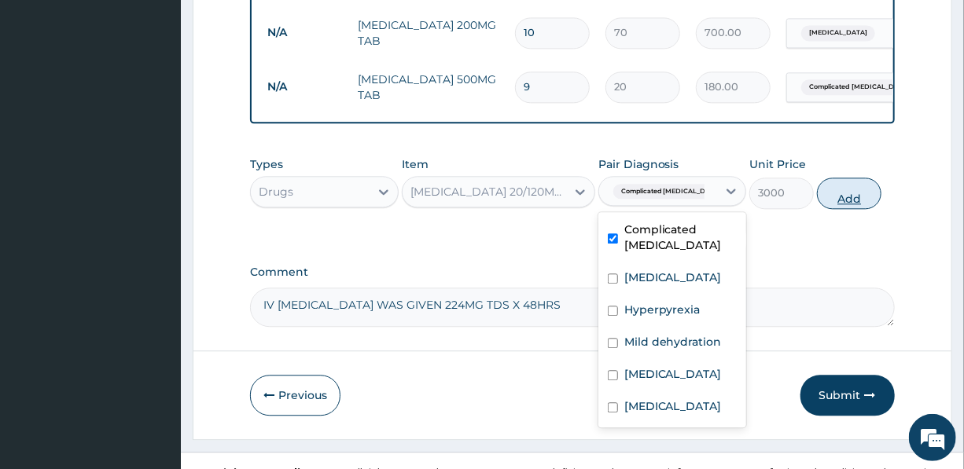
click at [846, 178] on button "Add" at bounding box center [849, 193] width 64 height 31
type input "0"
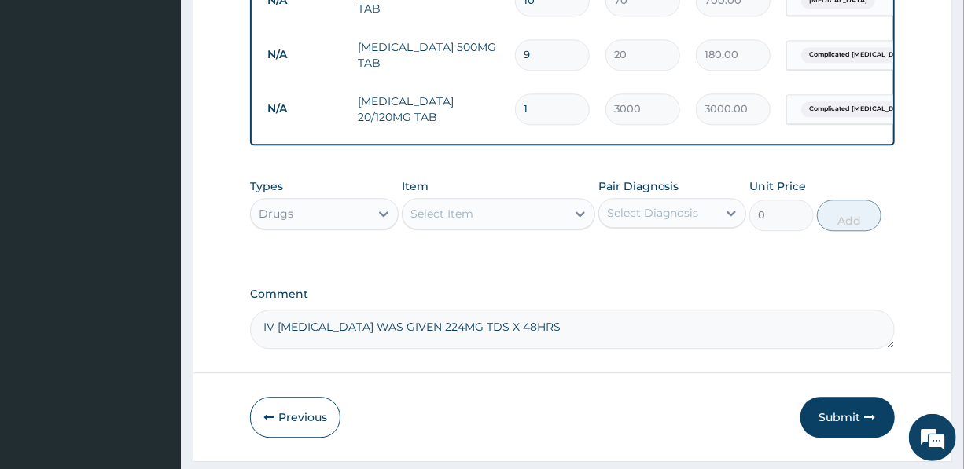
scroll to position [1650, 0]
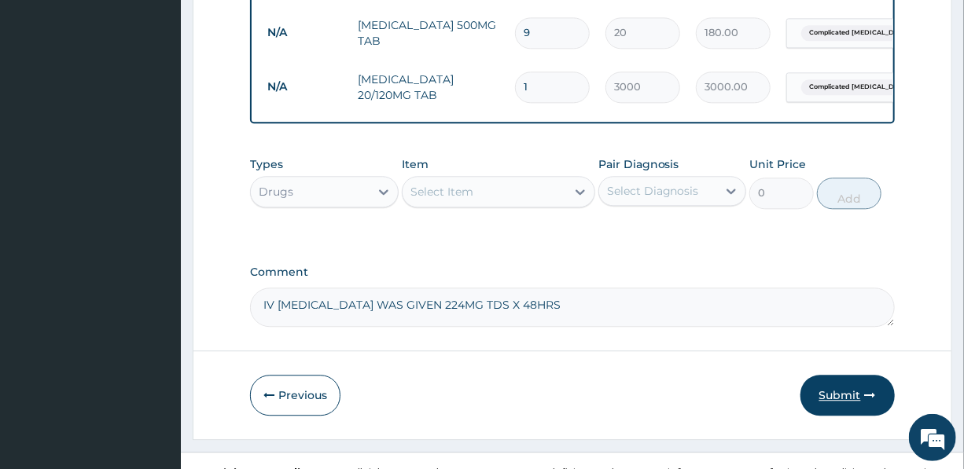
click at [846, 375] on button "Submit" at bounding box center [847, 395] width 94 height 41
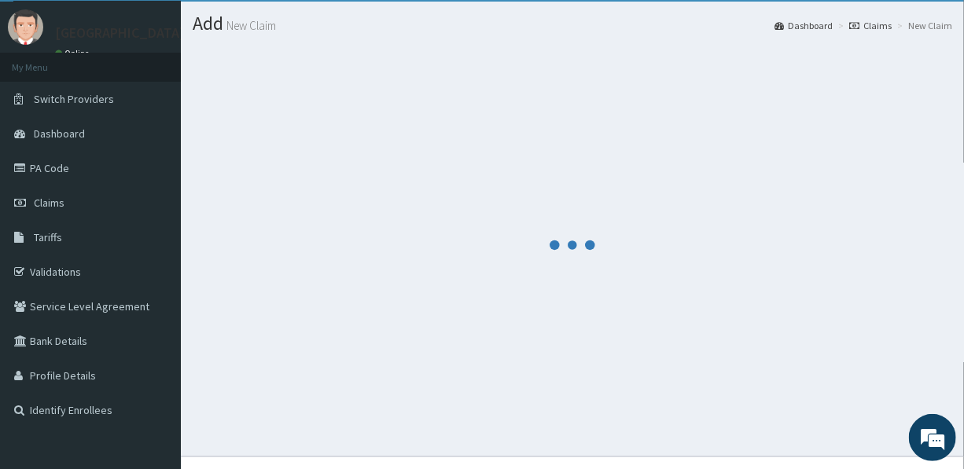
scroll to position [64, 0]
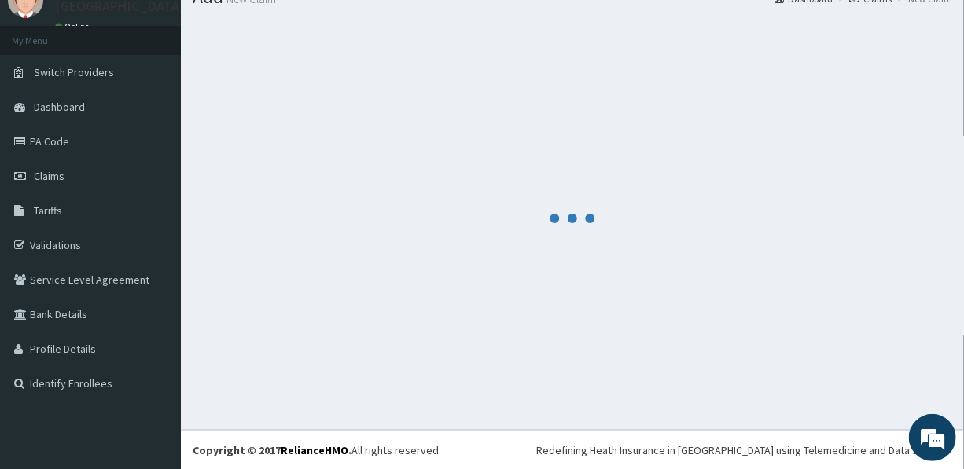
click at [416, 205] on div at bounding box center [572, 218] width 759 height 398
click at [596, 292] on div at bounding box center [572, 218] width 759 height 398
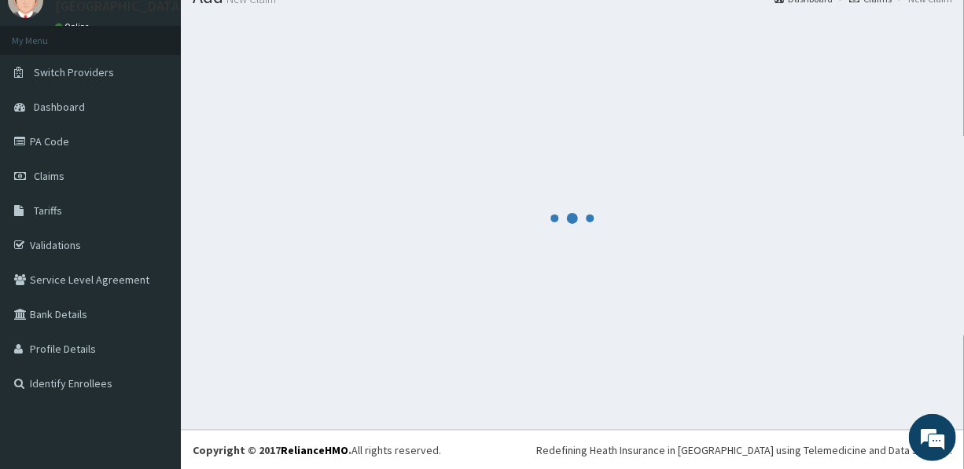
click at [596, 292] on div at bounding box center [572, 218] width 759 height 398
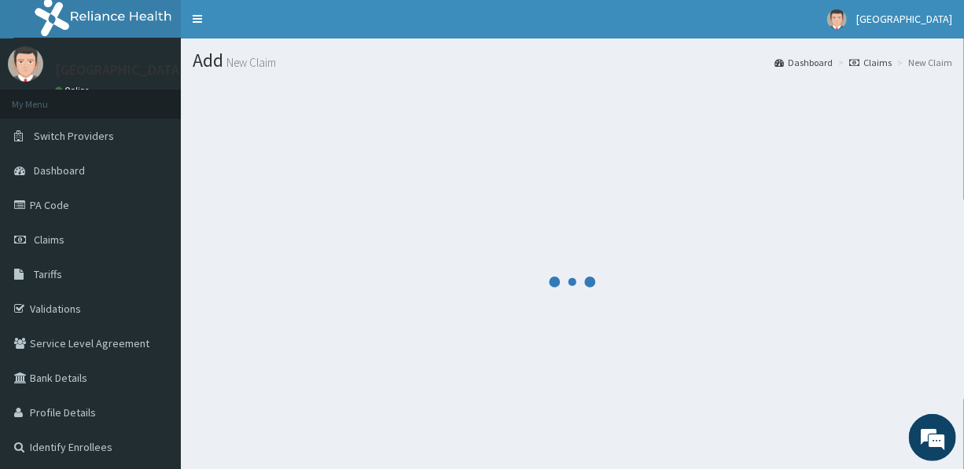
scroll to position [0, 0]
click at [423, 222] on div at bounding box center [572, 282] width 759 height 398
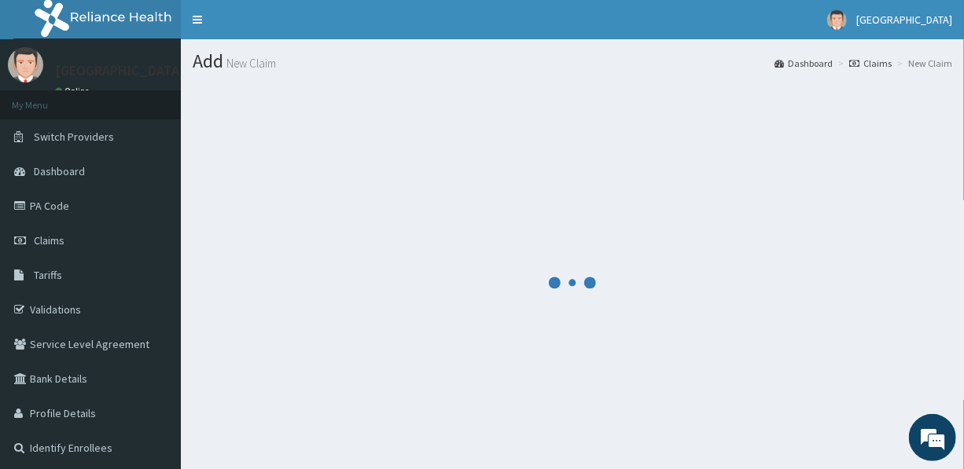
click at [423, 222] on div at bounding box center [572, 282] width 759 height 398
